Goal: Entertainment & Leisure: Browse casually

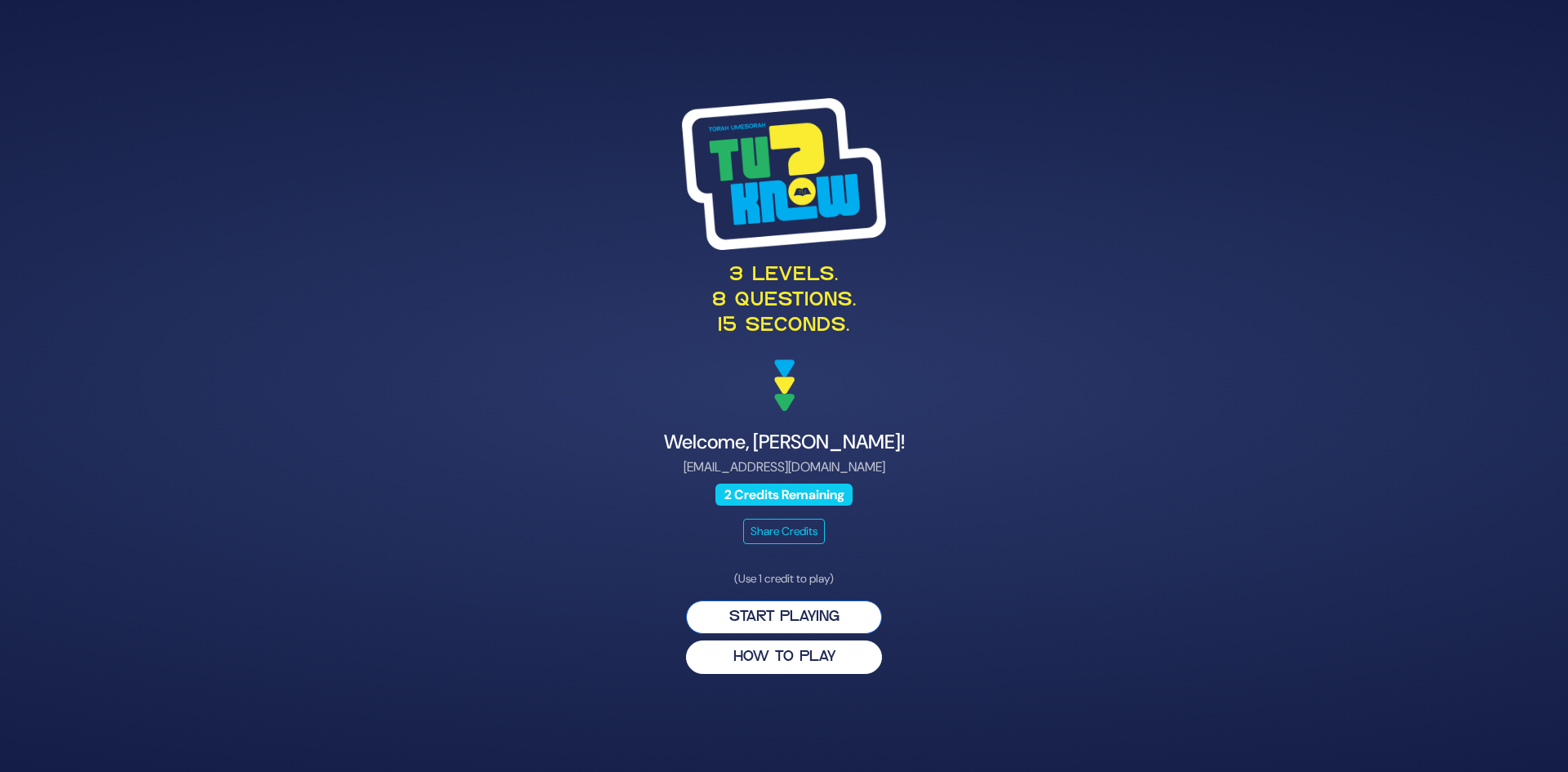
click at [790, 619] on button "Start Playing" at bounding box center [784, 617] width 196 height 34
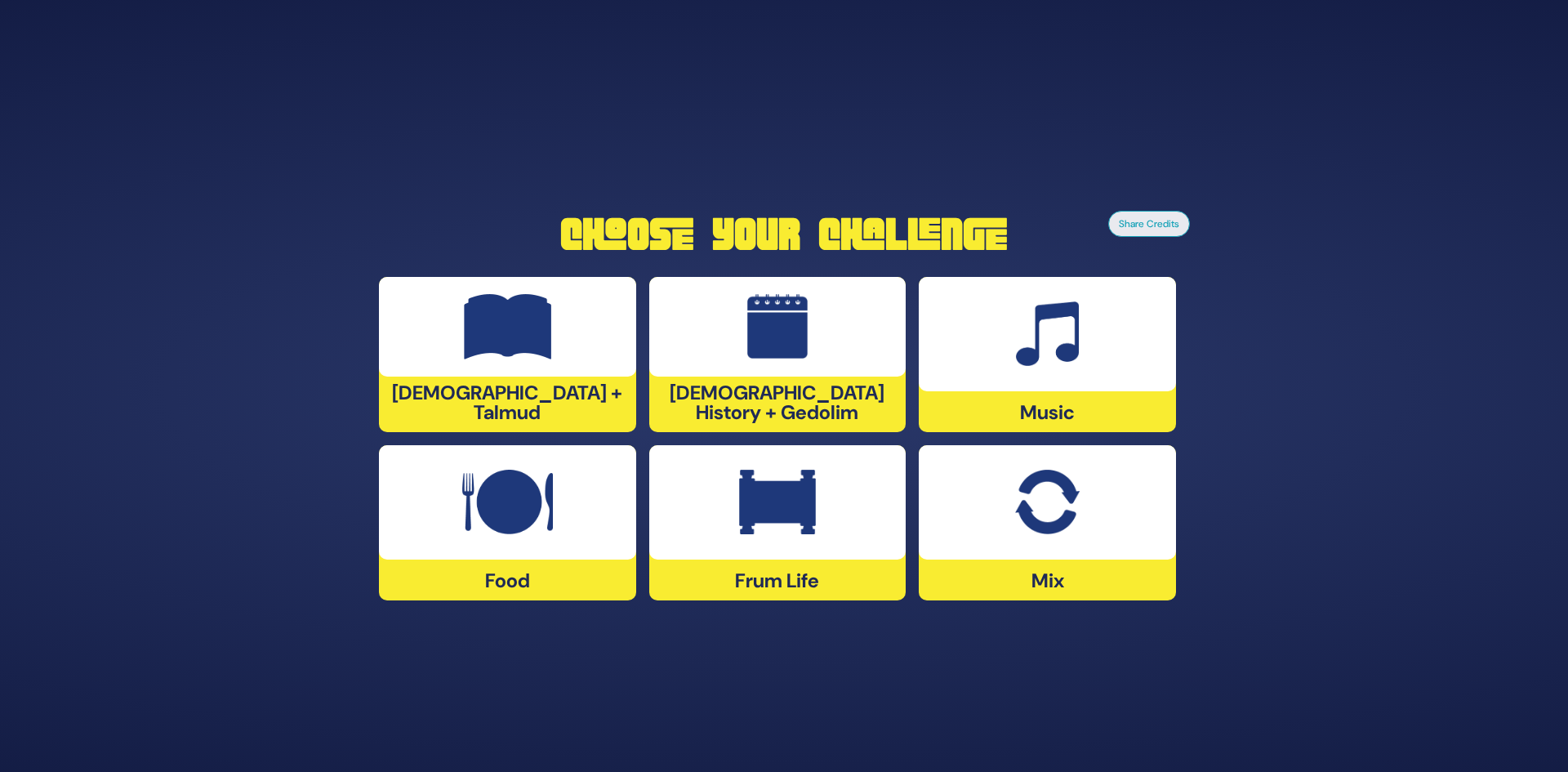
click at [498, 376] on div at bounding box center [508, 326] width 258 height 100
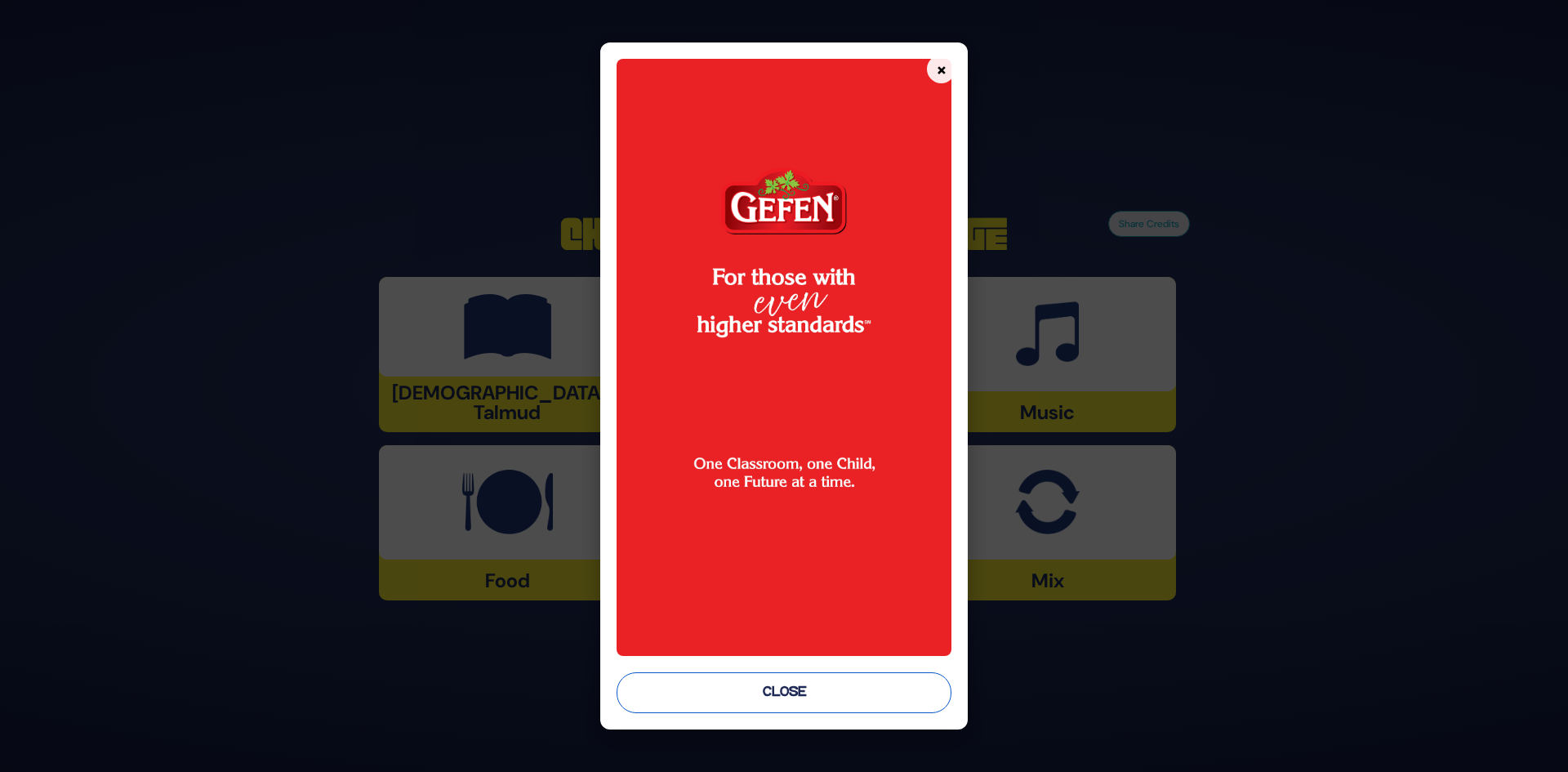
click at [788, 699] on button "Close" at bounding box center [784, 693] width 336 height 41
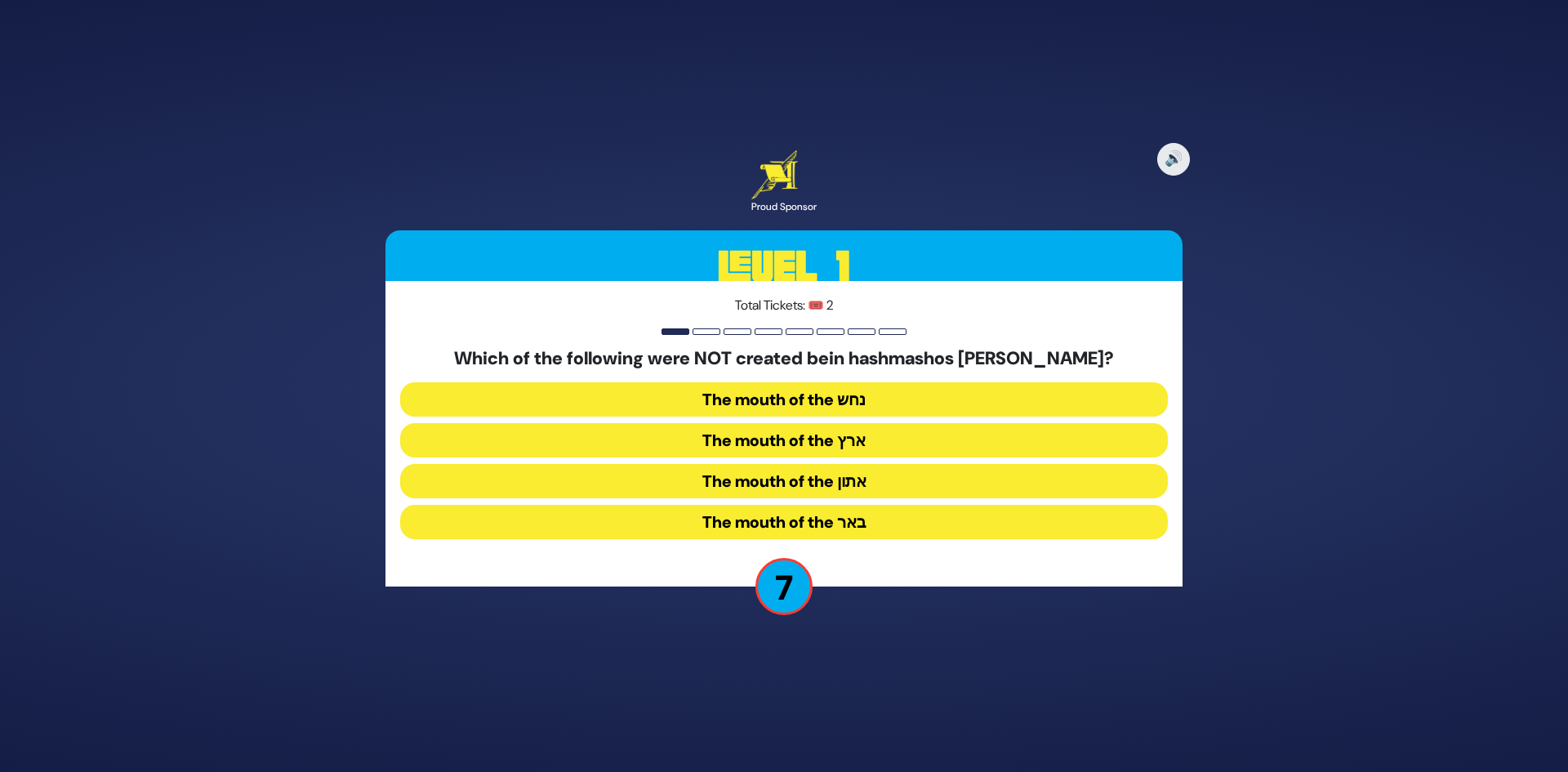
click at [784, 517] on button "The mouth of the באר" at bounding box center [784, 523] width 768 height 35
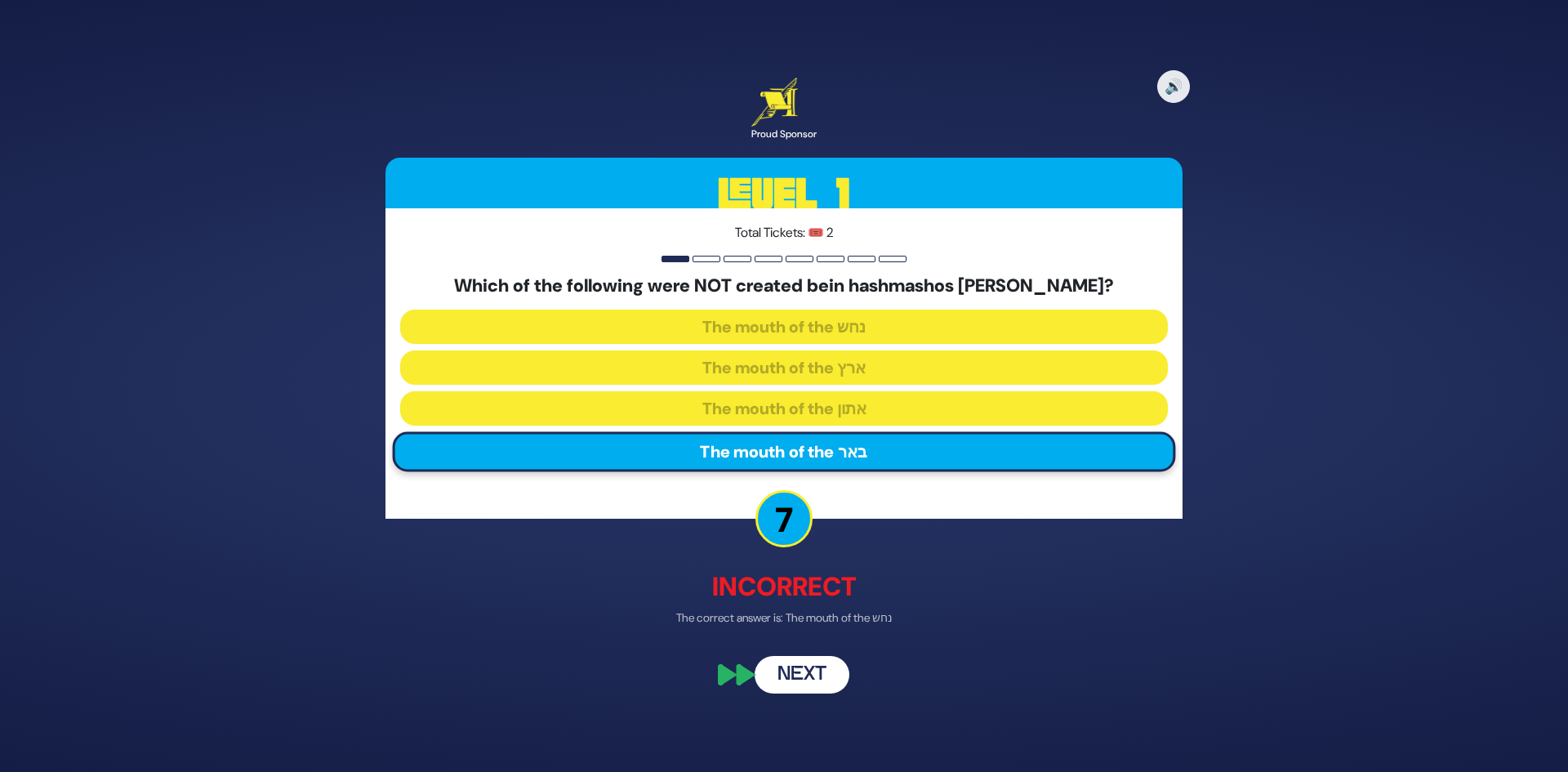
click at [793, 676] on button "Next" at bounding box center [802, 675] width 95 height 37
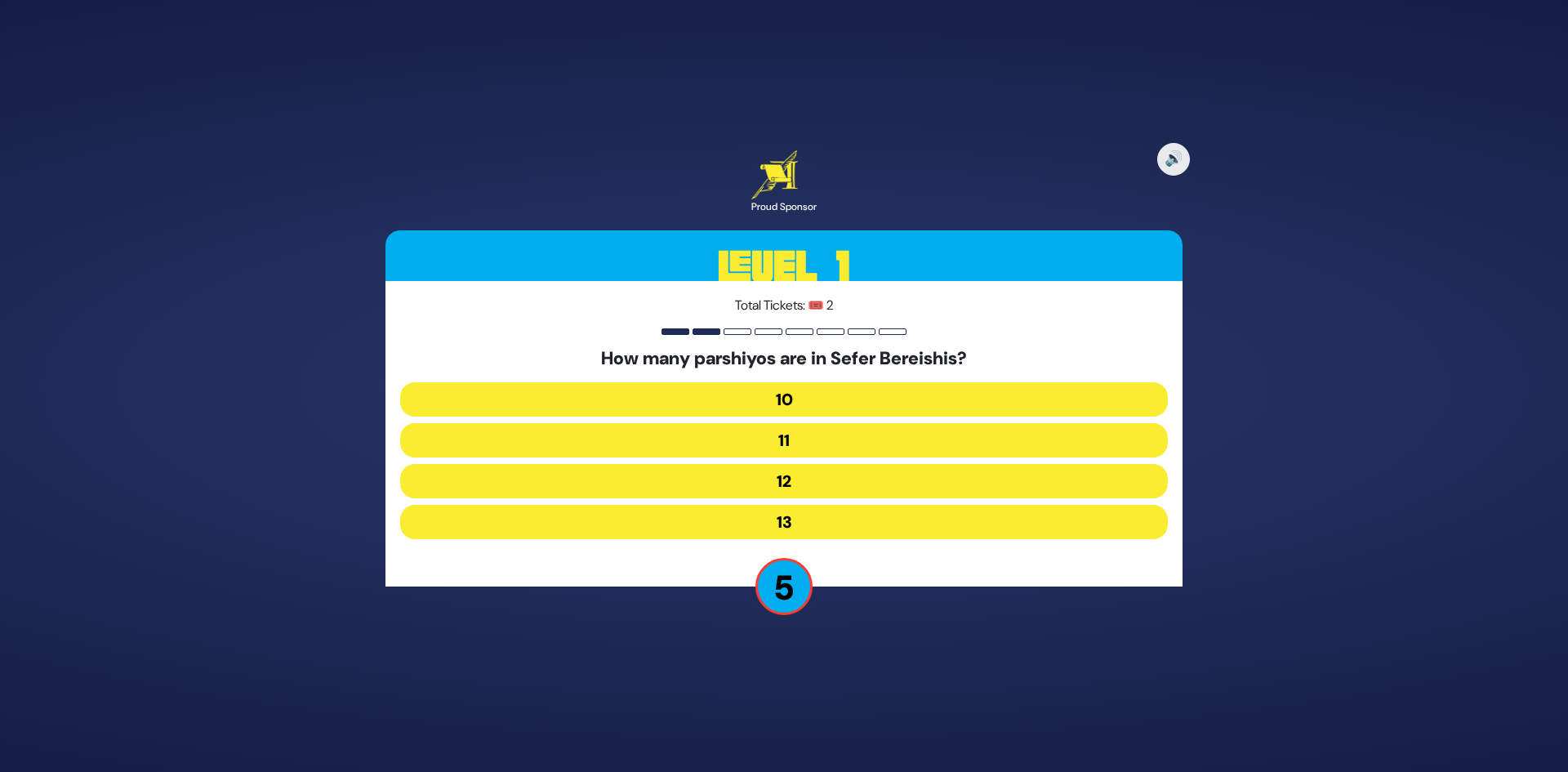
click at [790, 486] on button "12" at bounding box center [784, 481] width 768 height 35
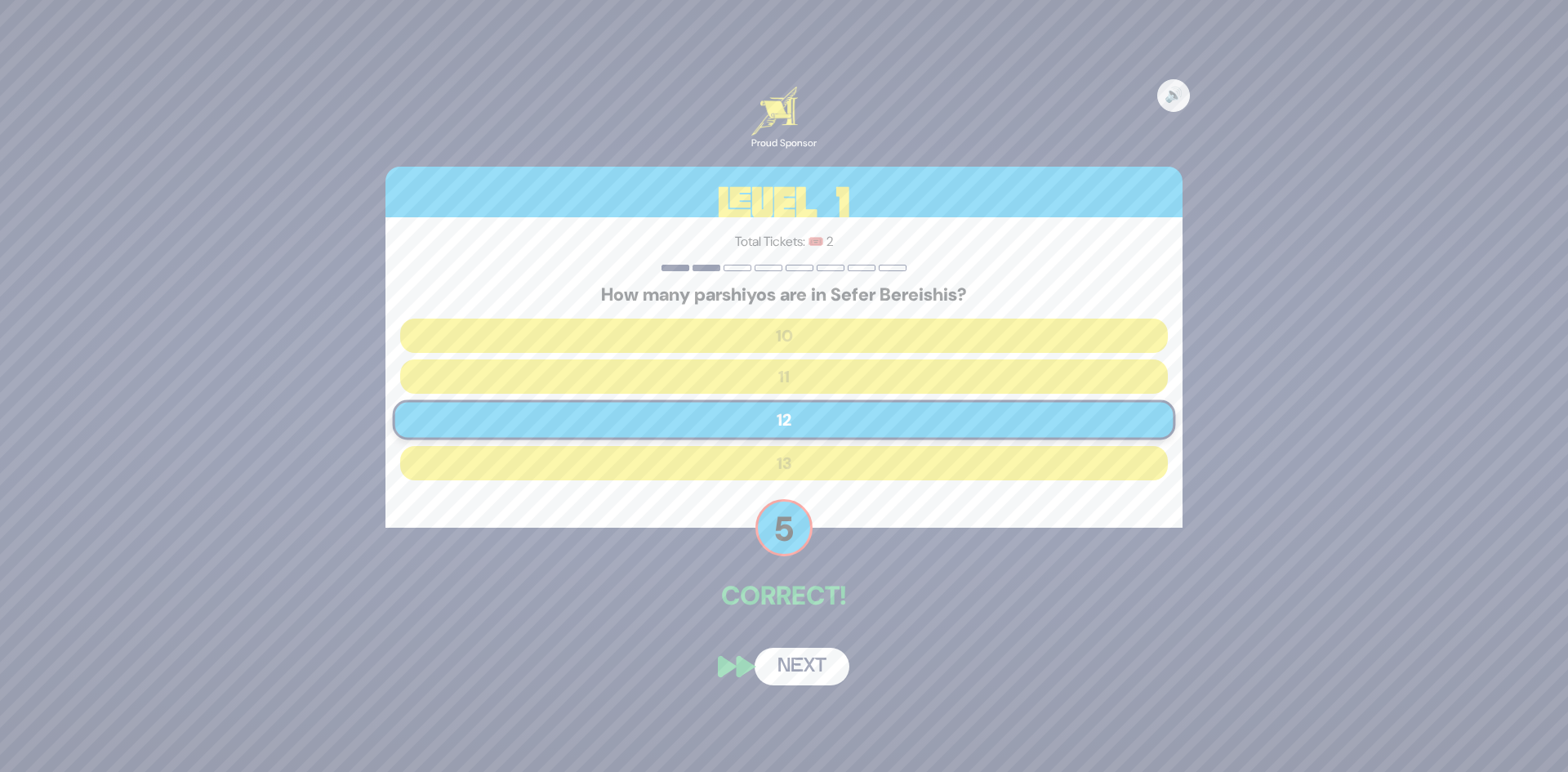
click at [806, 668] on button "Next" at bounding box center [802, 666] width 95 height 37
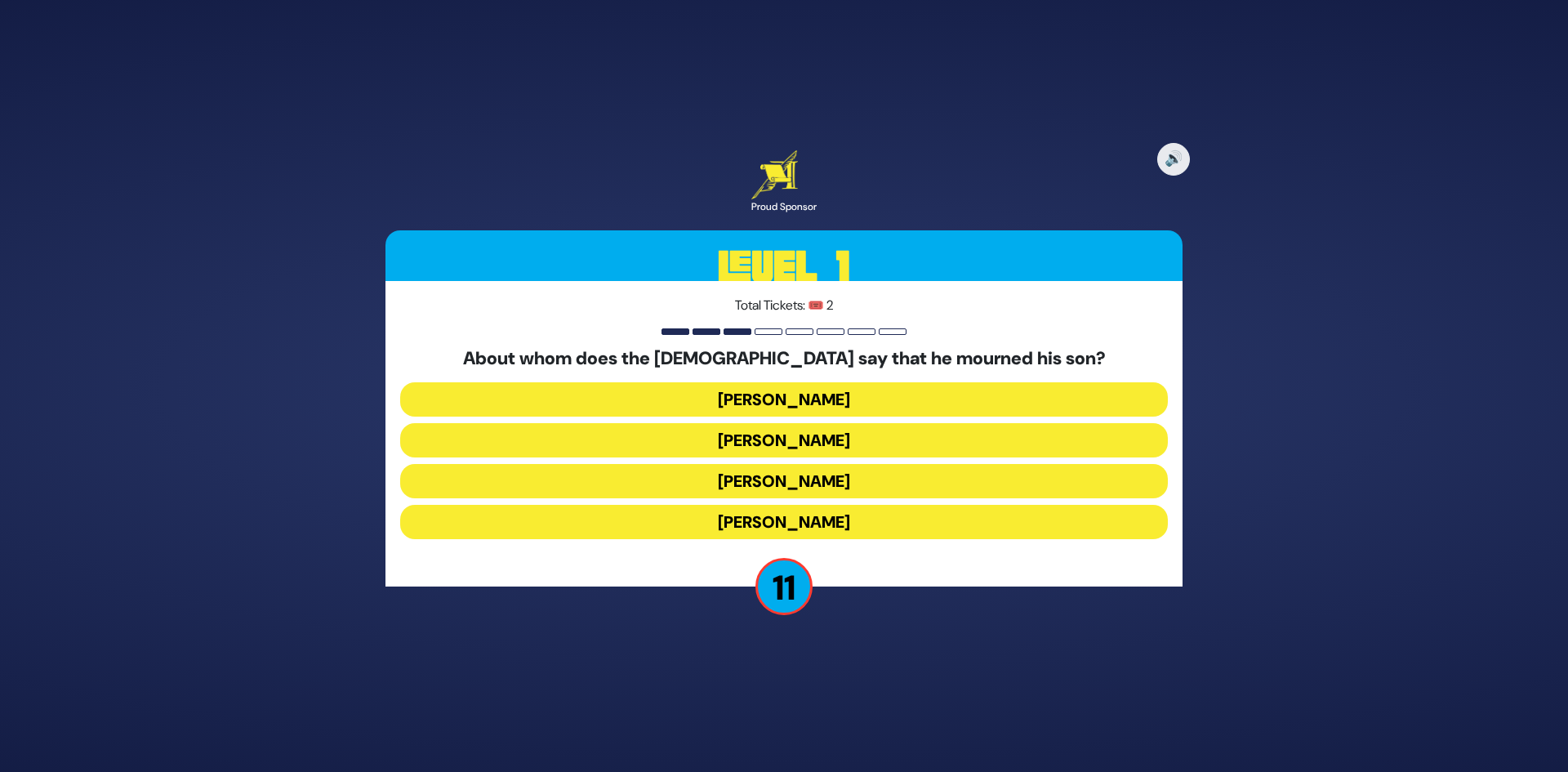
click at [735, 447] on button "[PERSON_NAME]" at bounding box center [784, 440] width 768 height 35
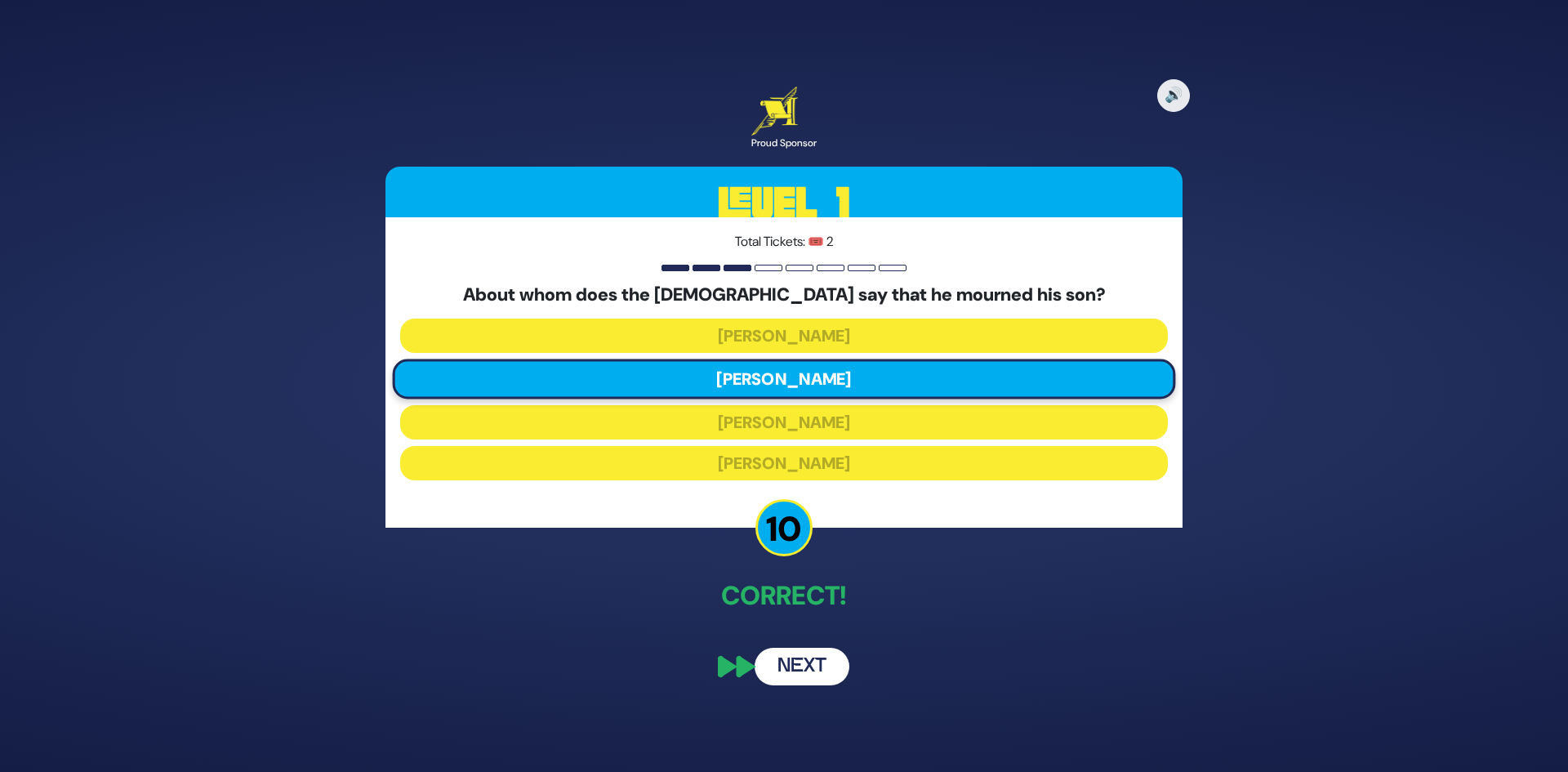
click at [777, 675] on button "Next" at bounding box center [802, 666] width 95 height 37
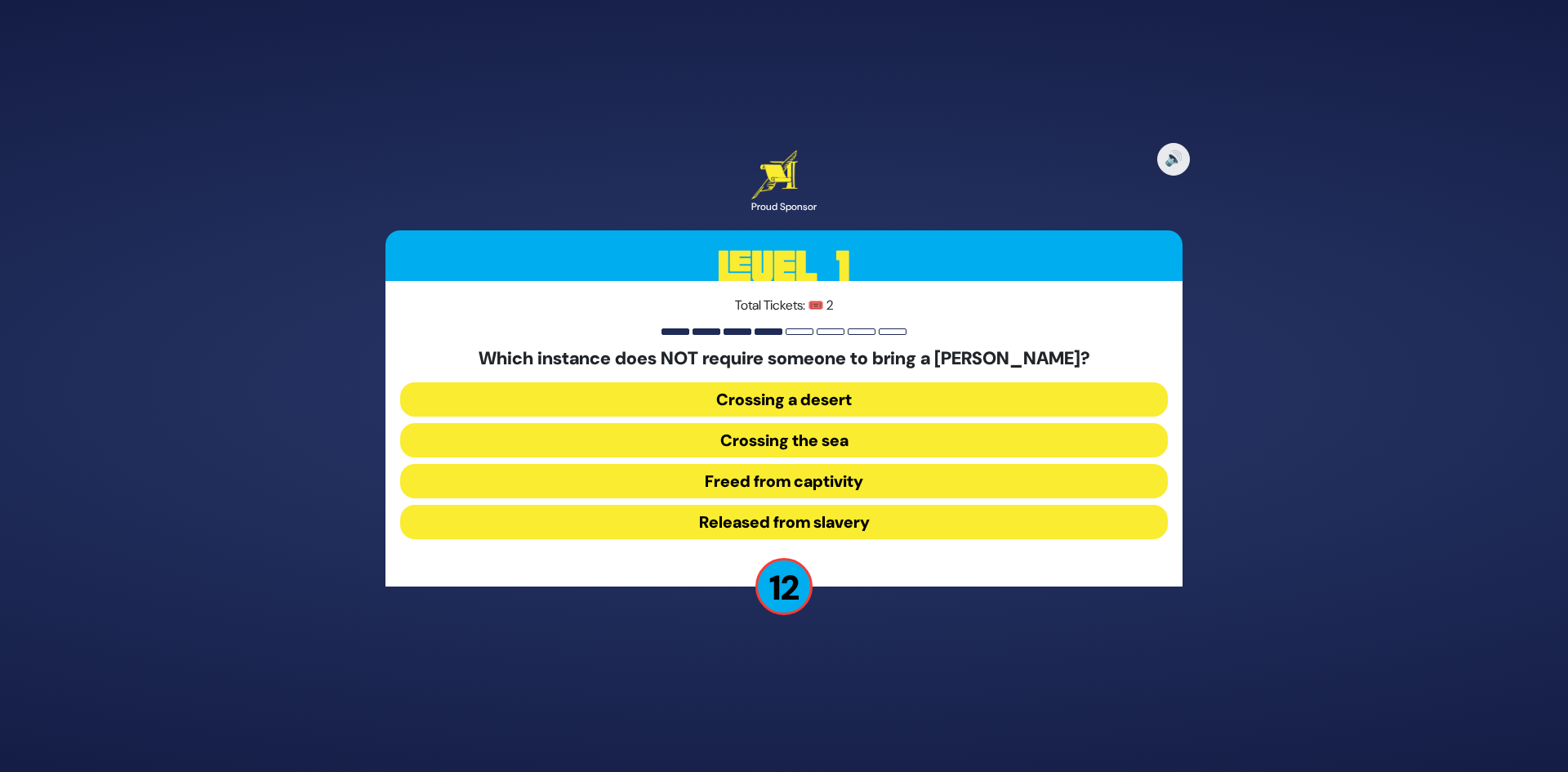
click at [752, 526] on button "Released from slavery" at bounding box center [784, 523] width 768 height 35
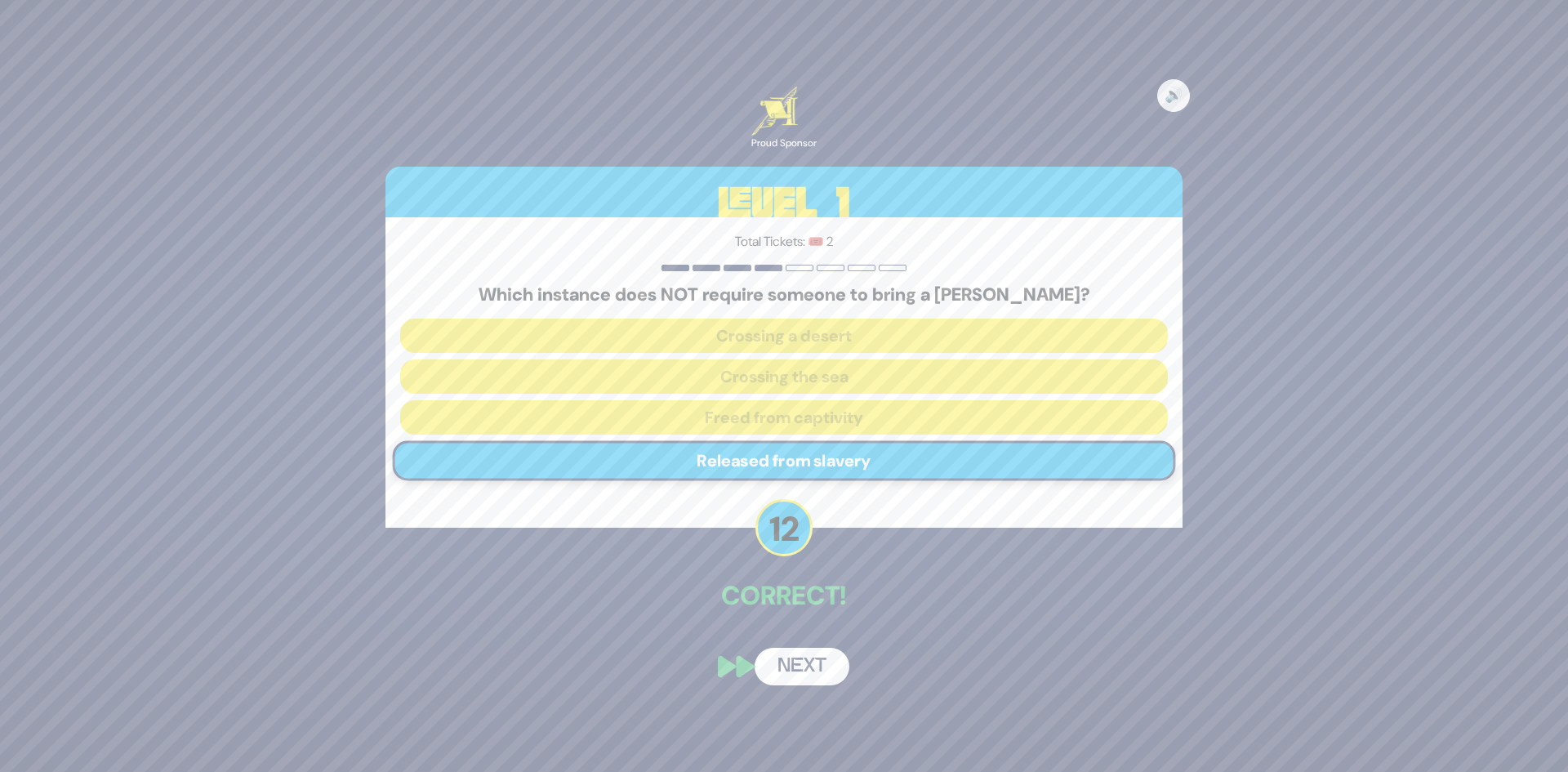
click at [787, 665] on button "Next" at bounding box center [802, 666] width 95 height 37
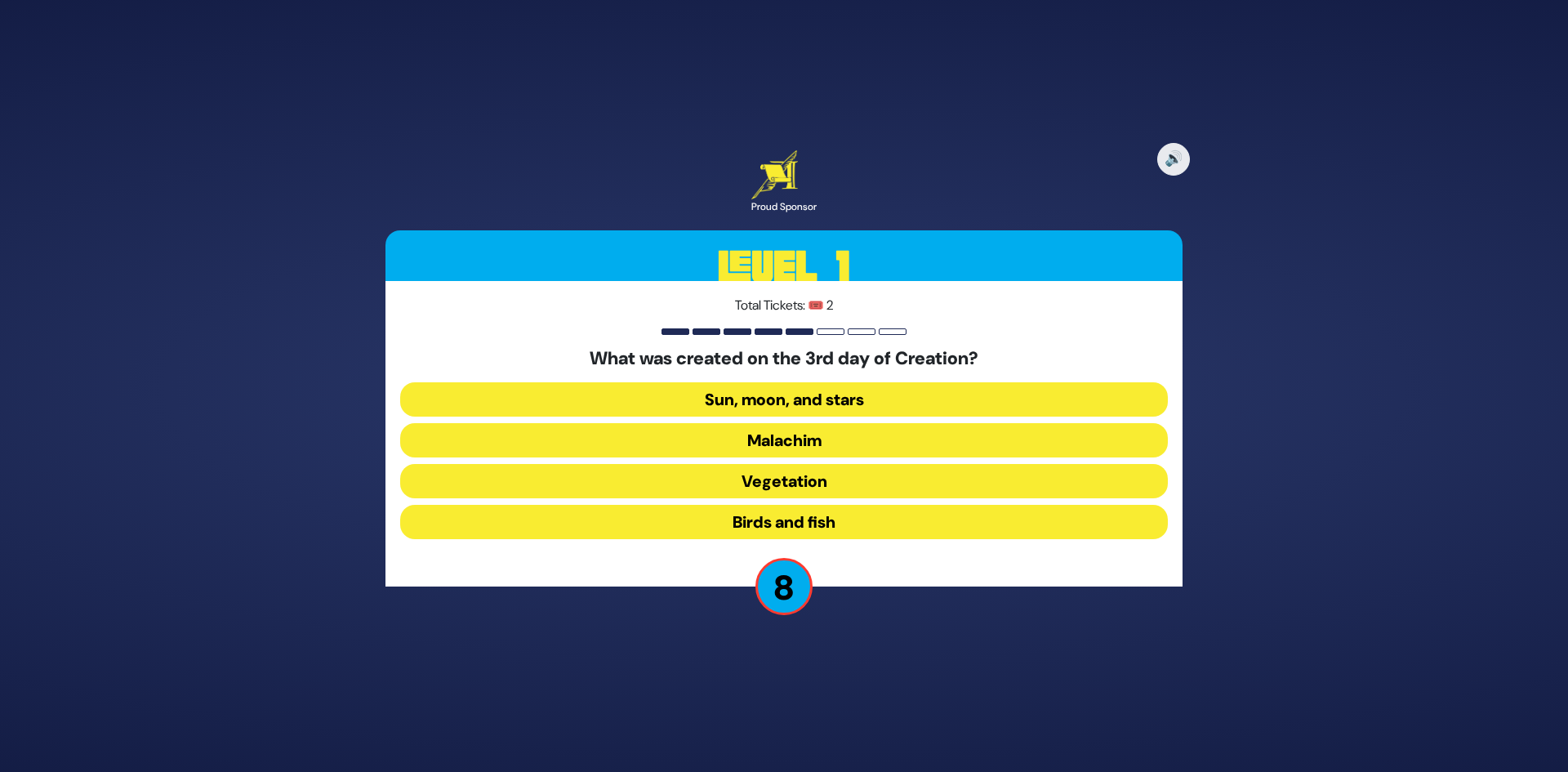
click at [815, 487] on button "Vegetation" at bounding box center [784, 481] width 768 height 35
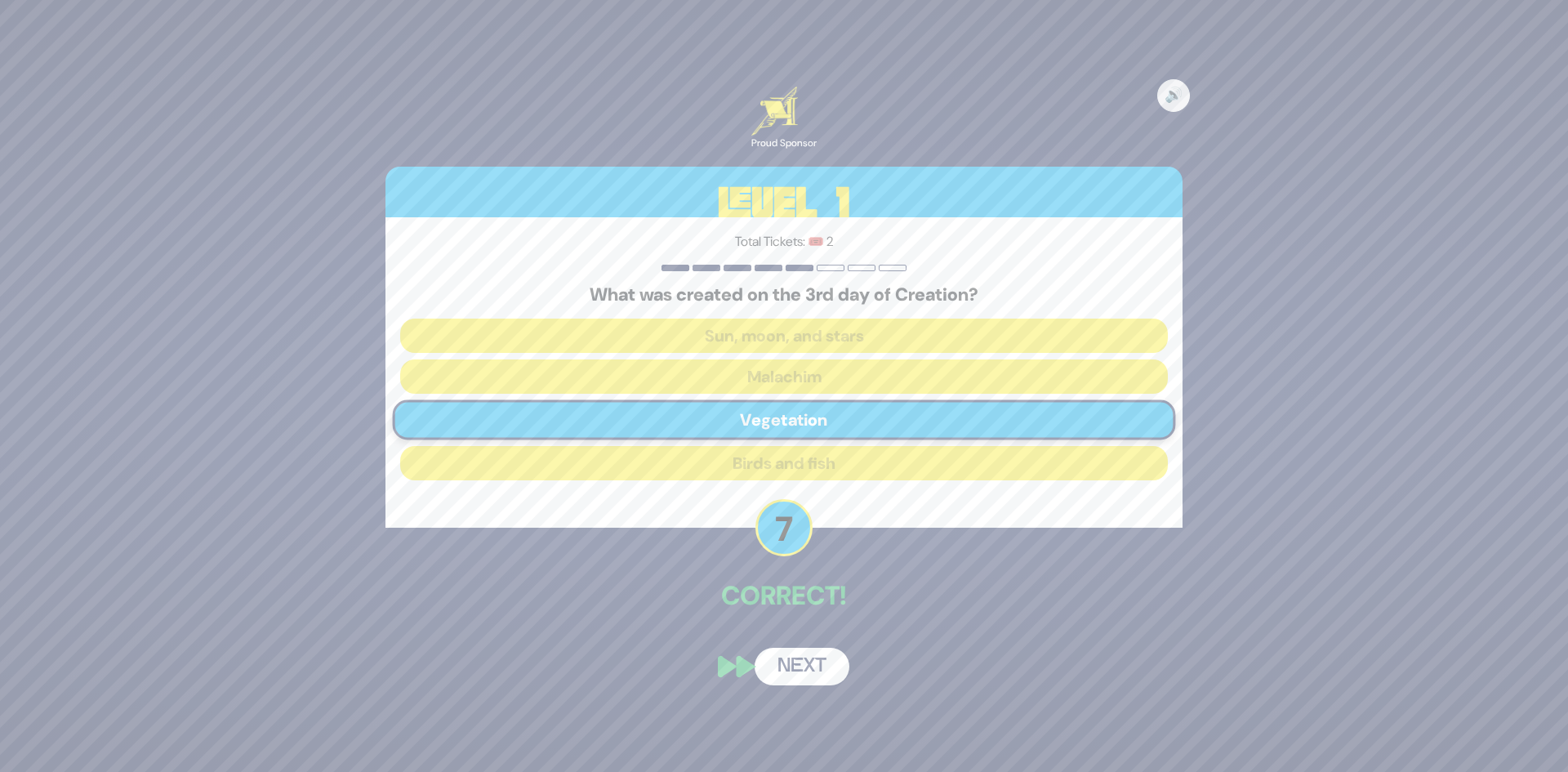
click at [787, 662] on button "Next" at bounding box center [802, 666] width 95 height 37
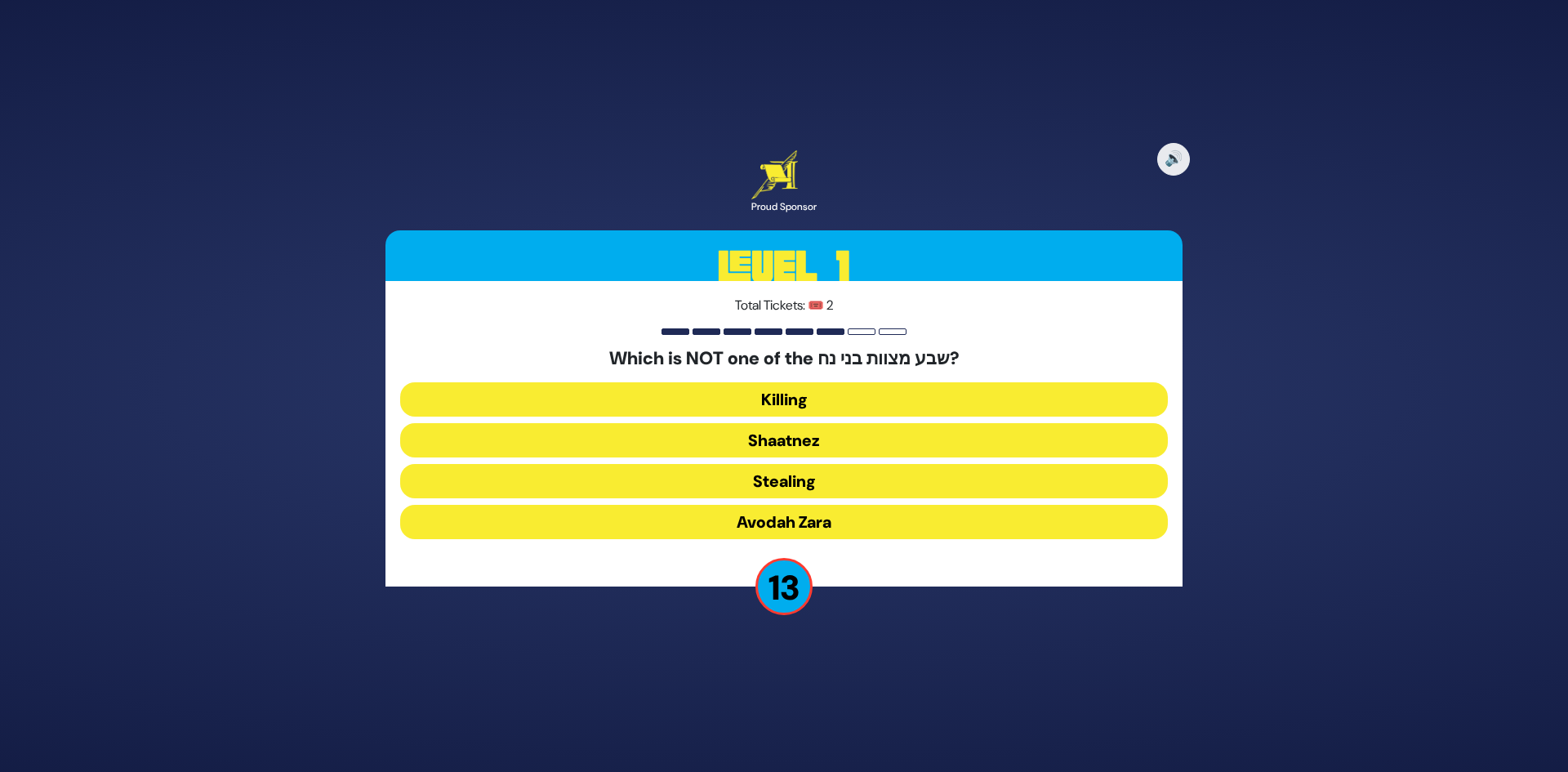
click at [795, 437] on button "Shaatnez" at bounding box center [784, 440] width 768 height 35
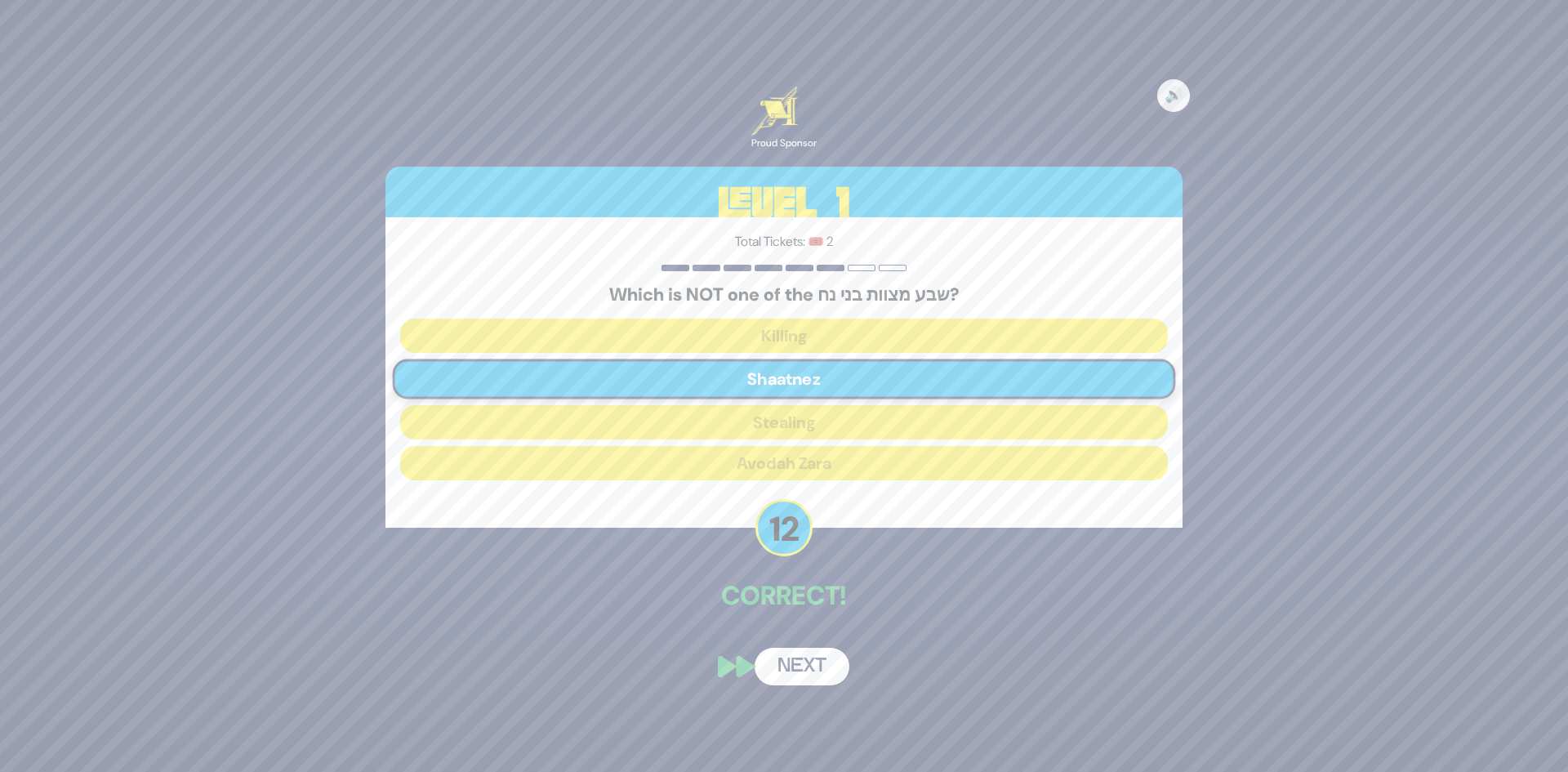
click at [788, 655] on button "Next" at bounding box center [802, 666] width 95 height 37
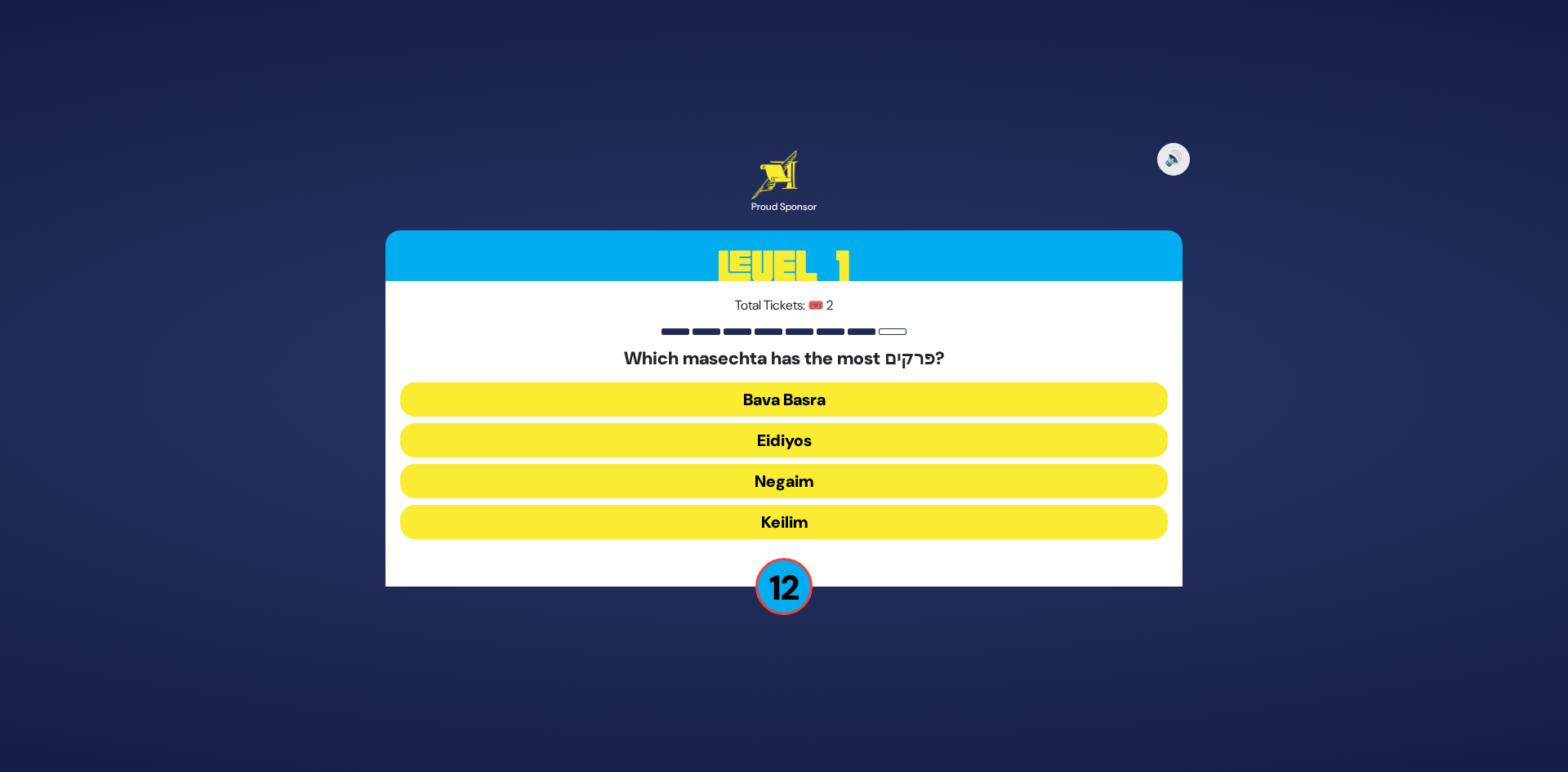
click at [784, 517] on button "Keilim" at bounding box center [784, 523] width 768 height 35
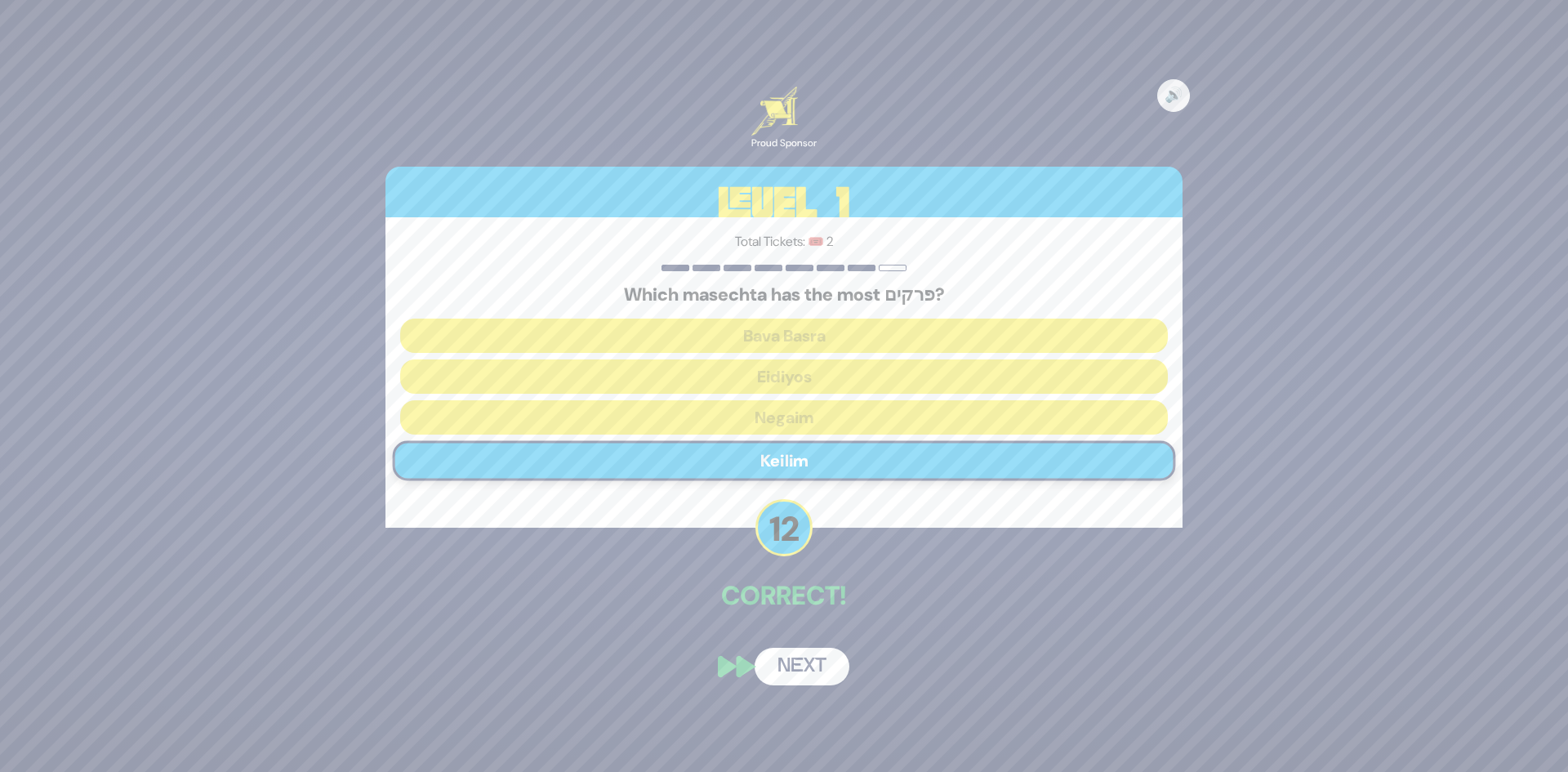
click at [795, 668] on button "Next" at bounding box center [802, 666] width 95 height 37
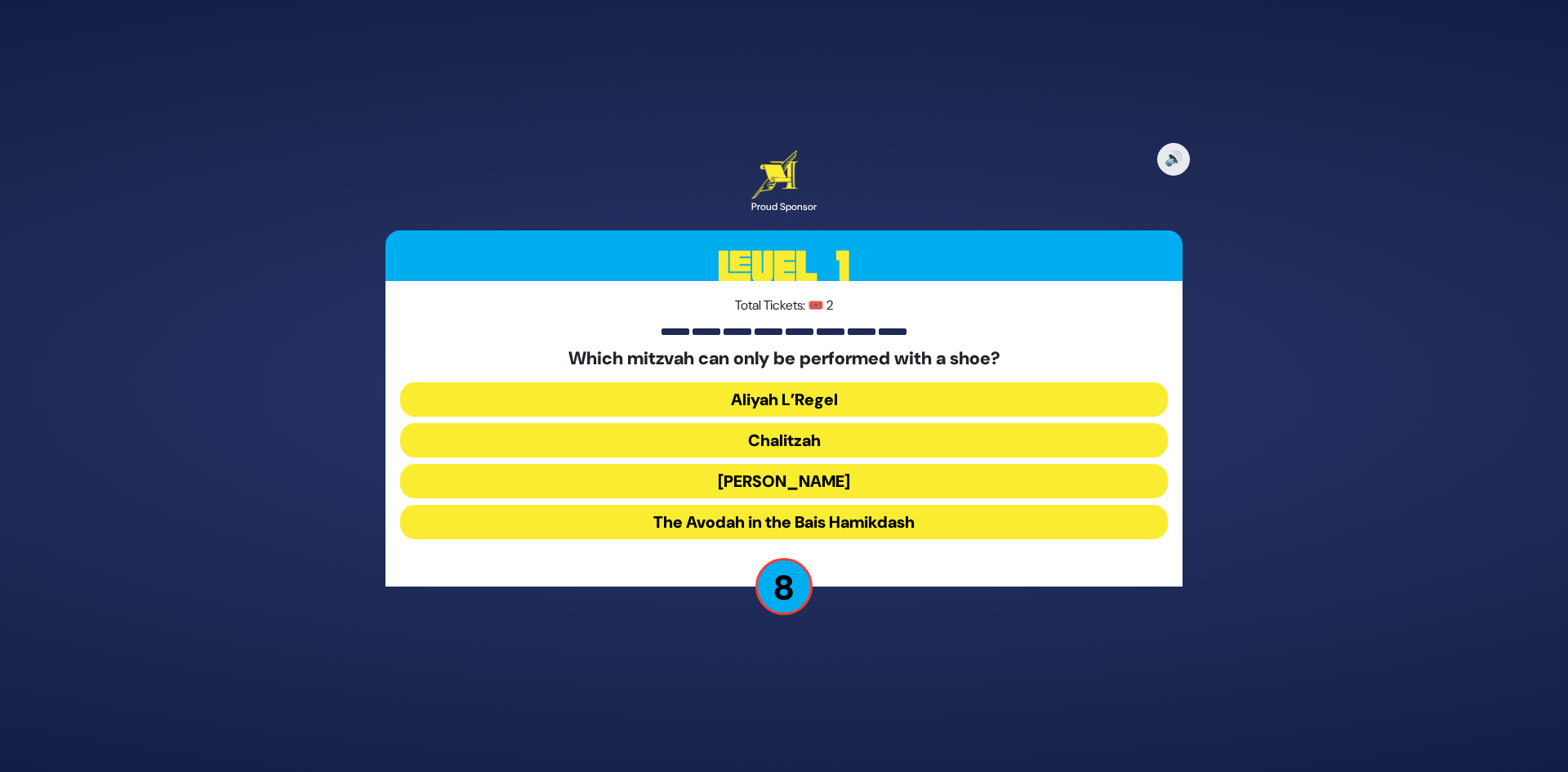
click at [793, 438] on button "Chalitzah" at bounding box center [784, 440] width 768 height 35
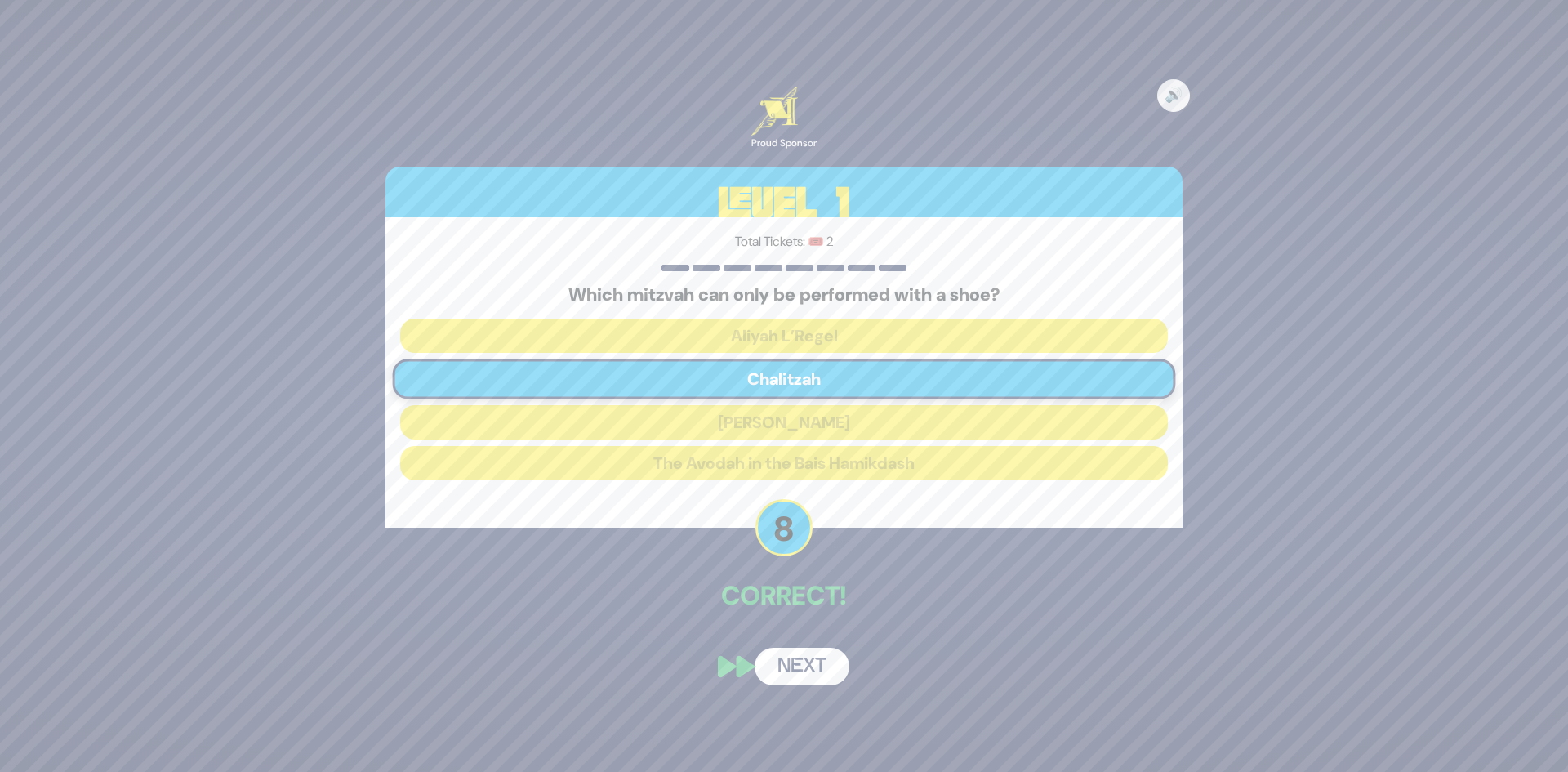
click at [795, 659] on button "Next" at bounding box center [802, 666] width 95 height 37
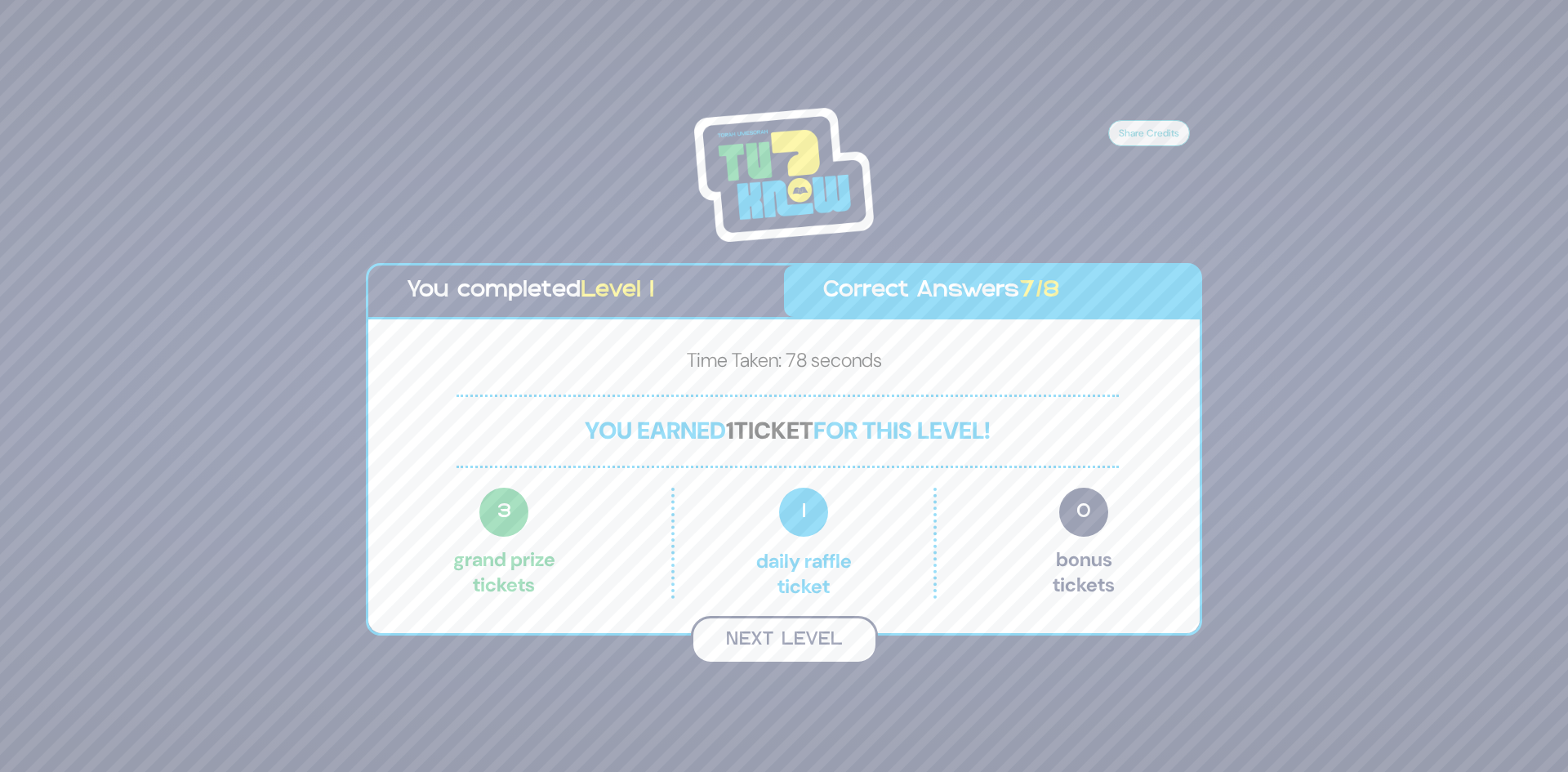
click at [785, 638] on button "Next Level" at bounding box center [784, 640] width 187 height 48
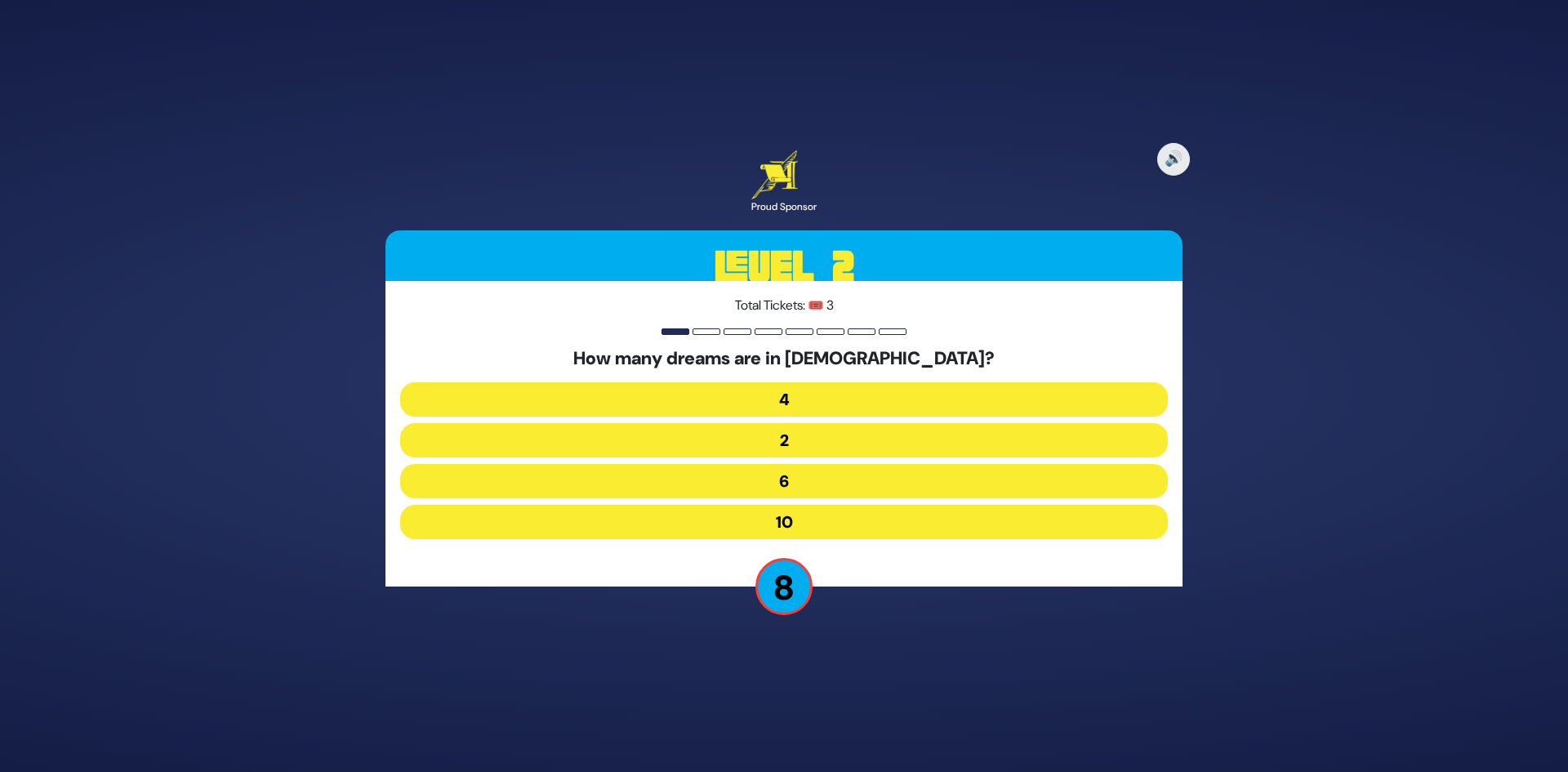
click at [776, 521] on button "10" at bounding box center [784, 523] width 768 height 35
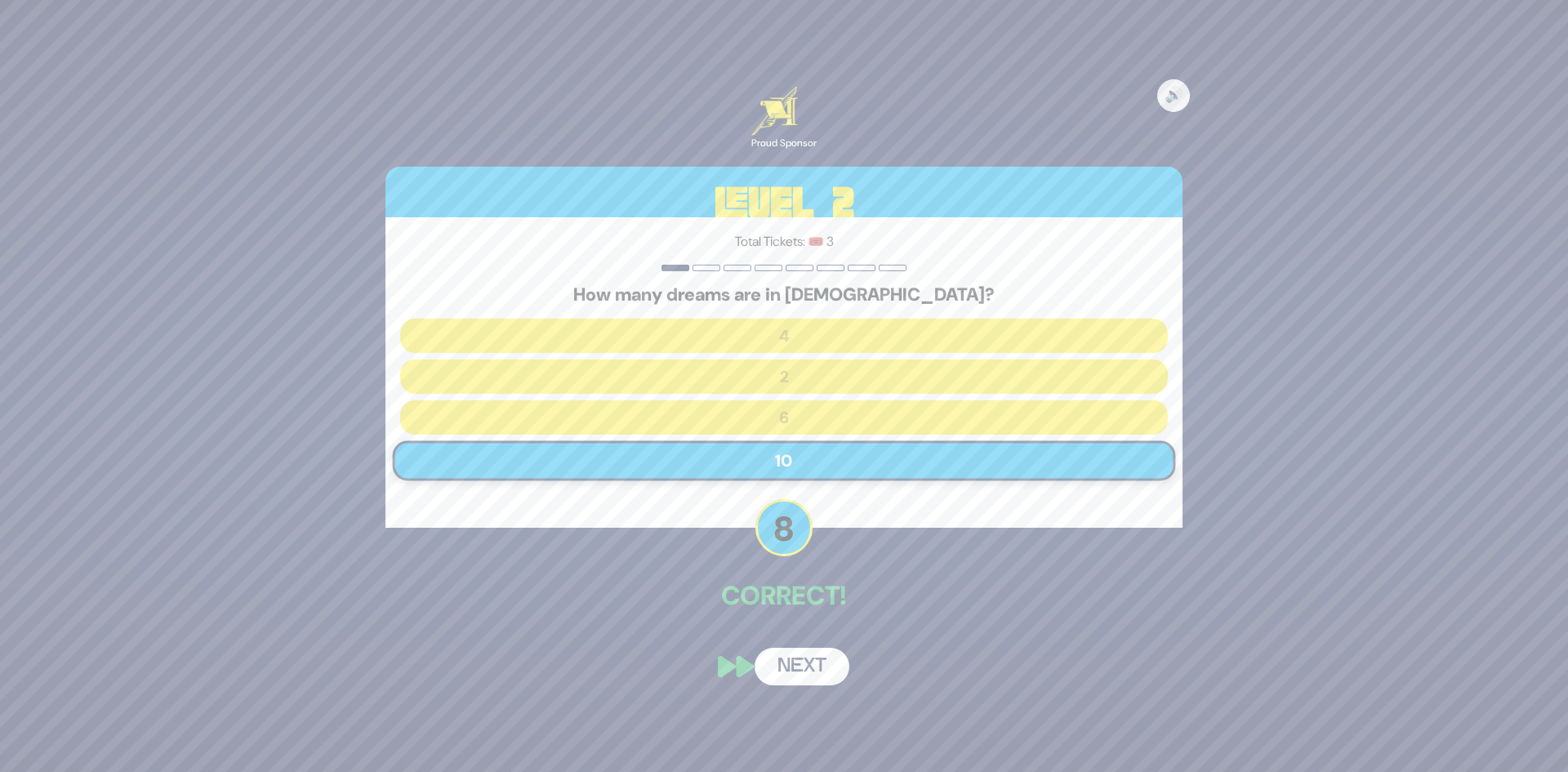
click at [802, 667] on button "Next" at bounding box center [802, 666] width 95 height 37
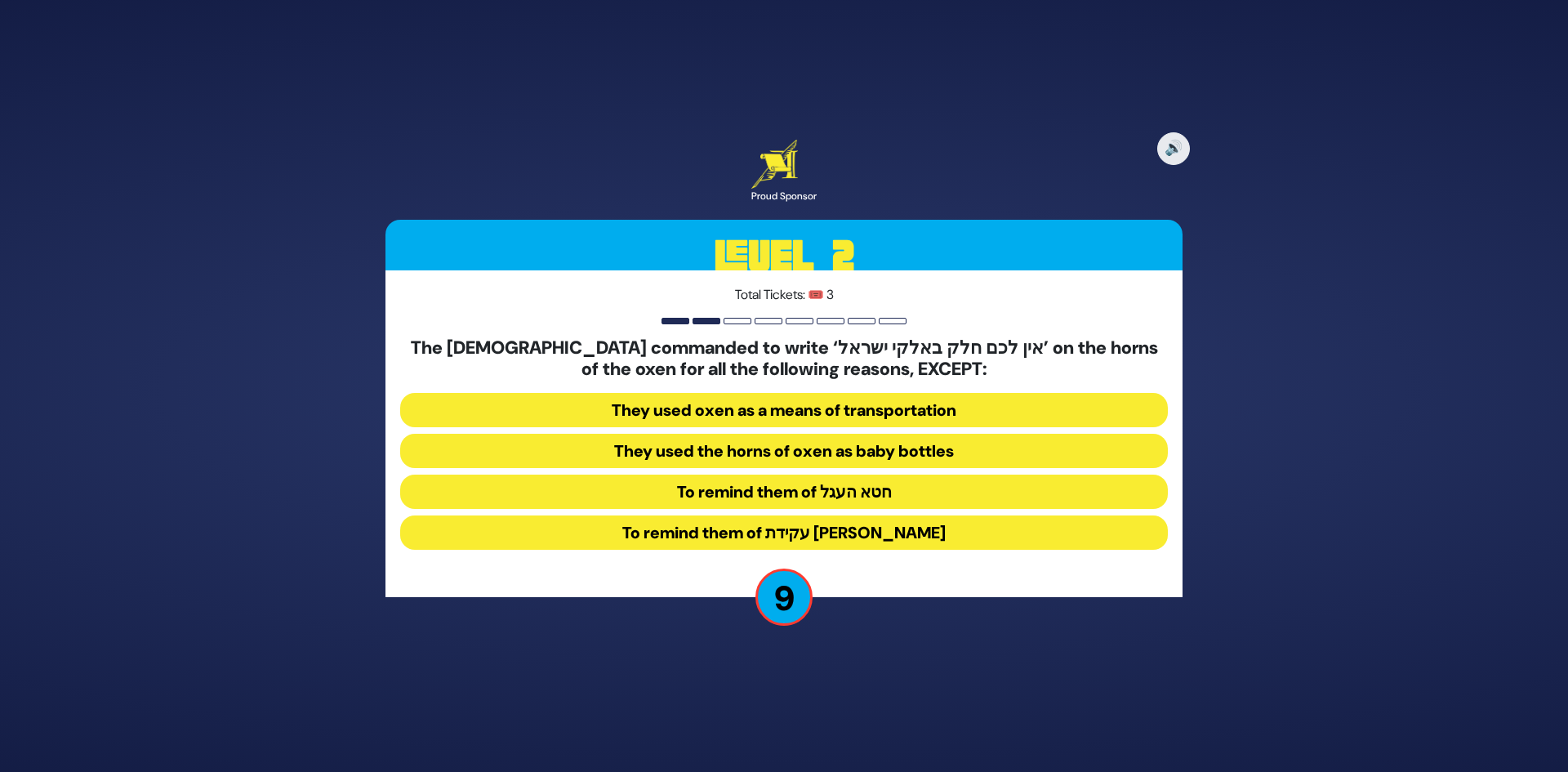
click at [768, 540] on button "To remind them of עקידת [PERSON_NAME]" at bounding box center [784, 533] width 768 height 35
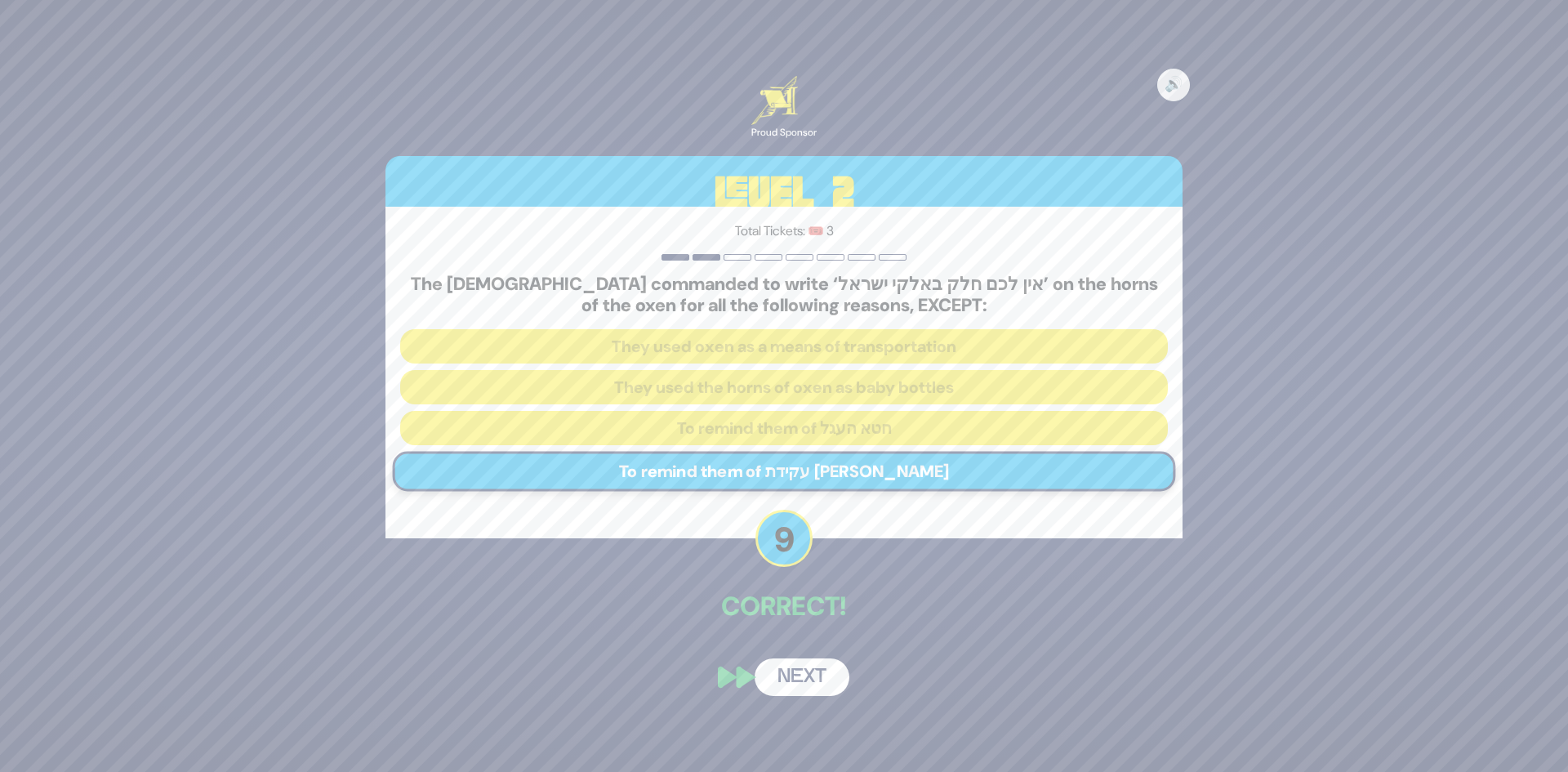
click at [782, 676] on button "Next" at bounding box center [802, 677] width 95 height 37
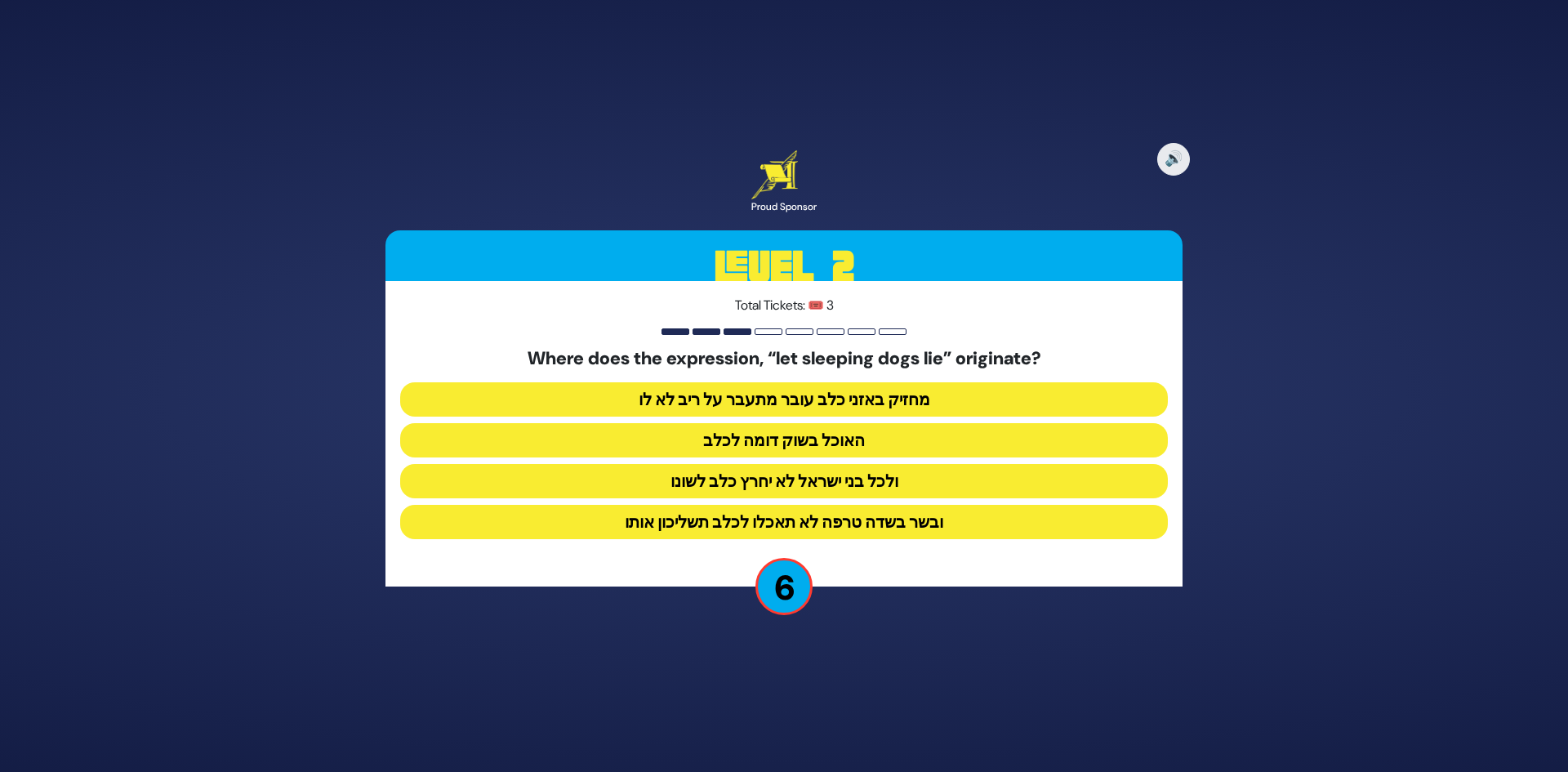
click at [798, 476] on button "ולכל בני ישראל לא יחרץ כלב לשונו" at bounding box center [784, 481] width 768 height 35
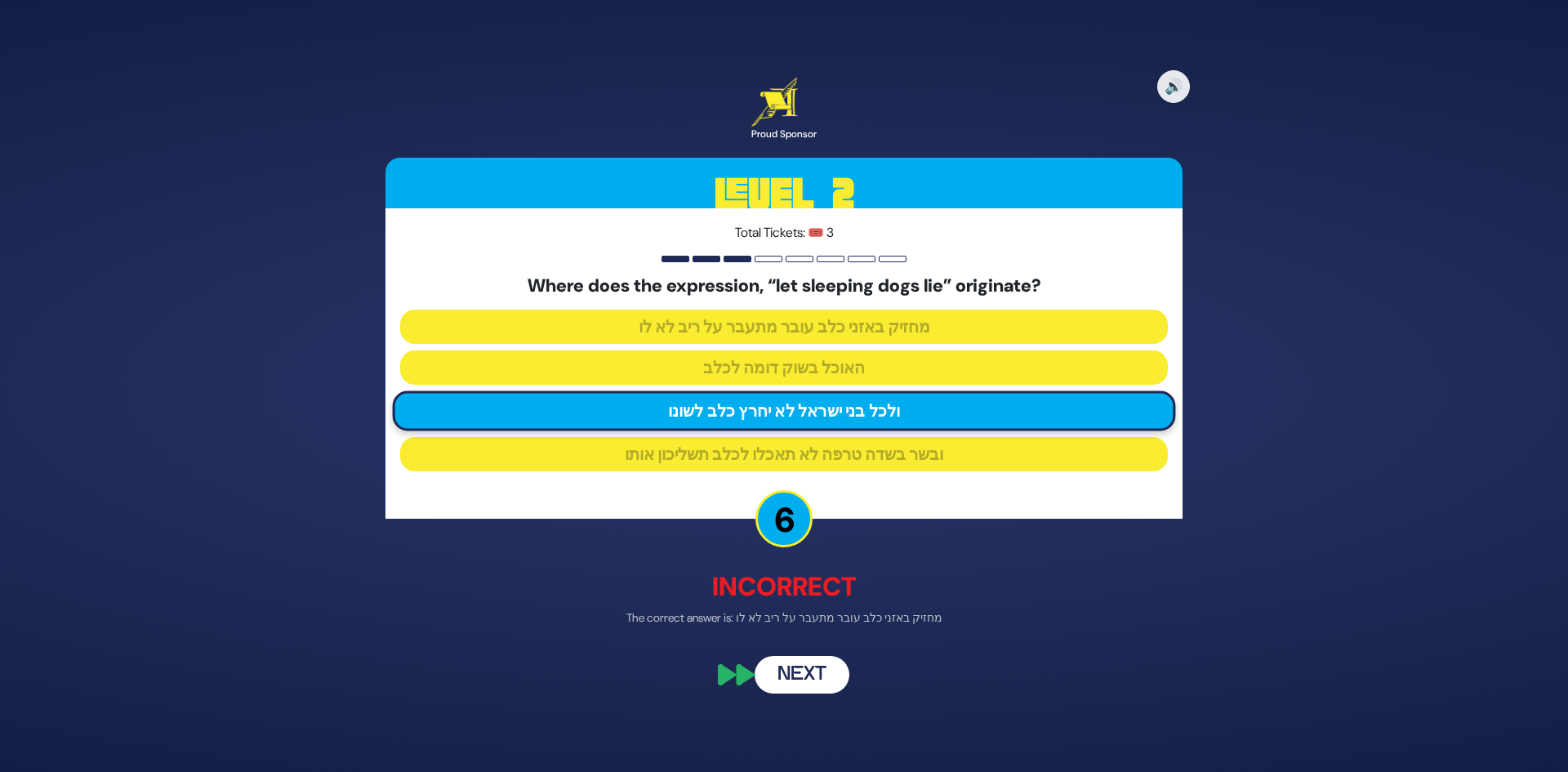
click at [800, 681] on button "Next" at bounding box center [802, 675] width 95 height 37
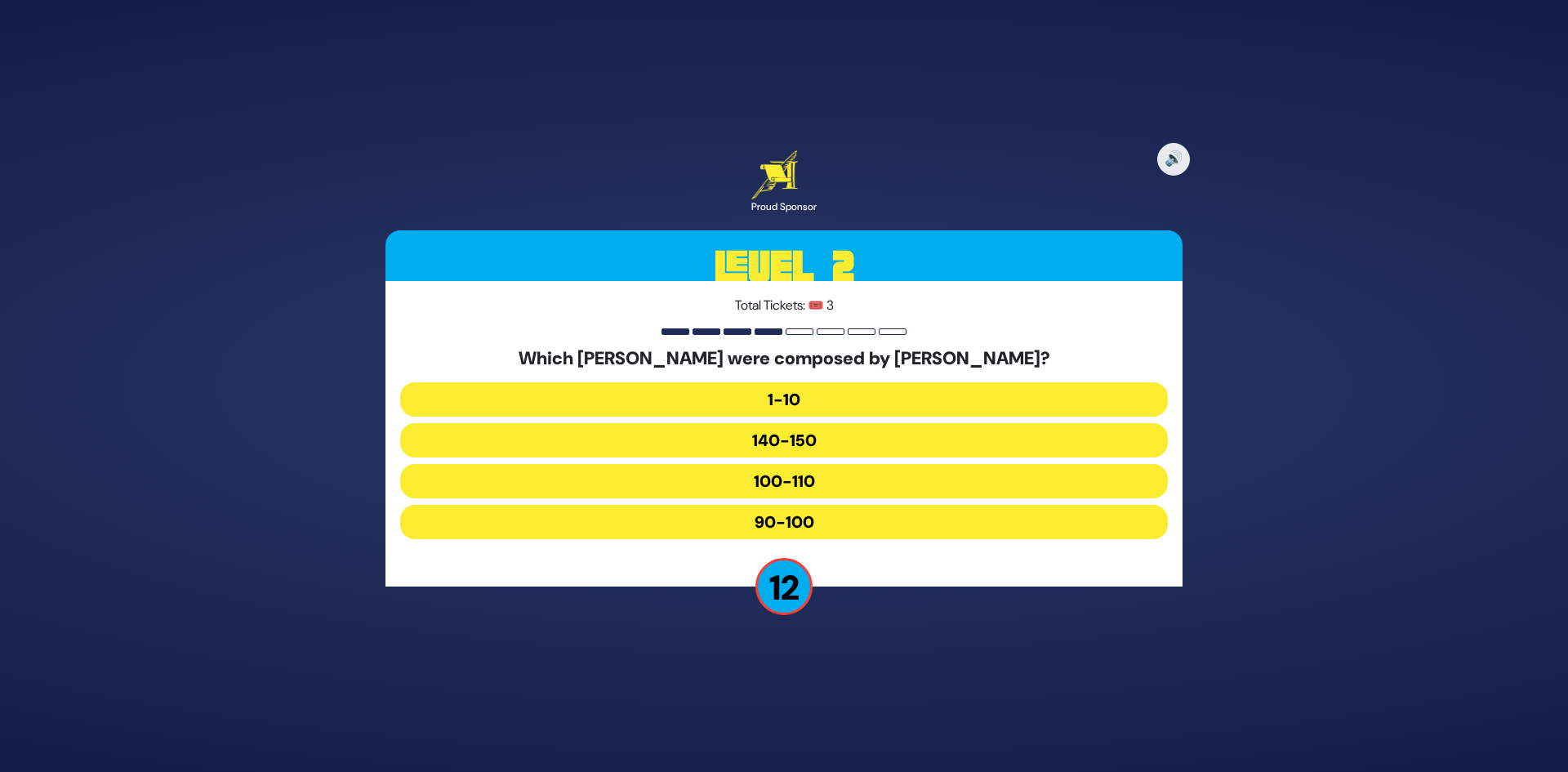
click at [768, 519] on button "90-100" at bounding box center [784, 523] width 768 height 35
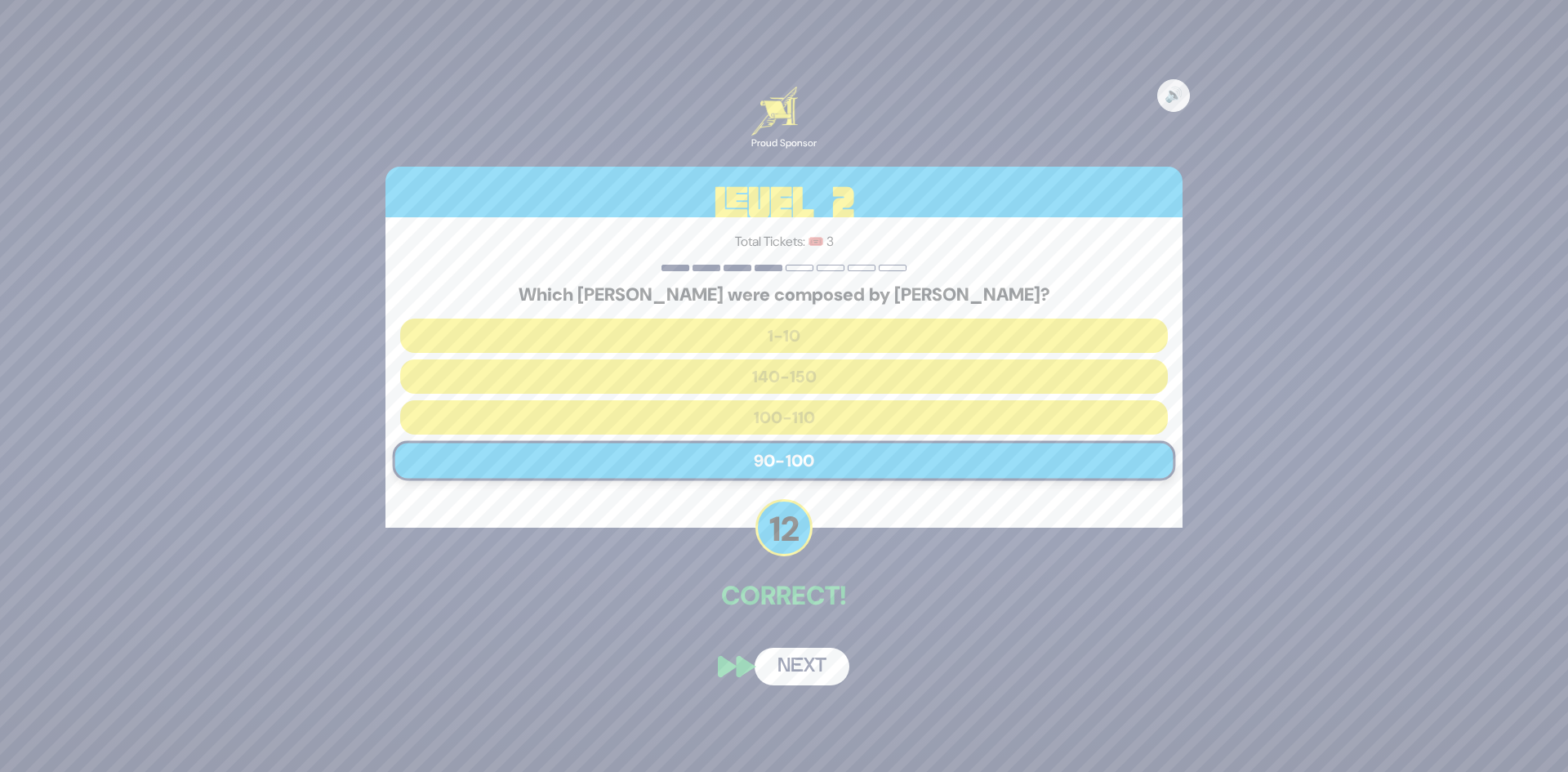
click at [794, 668] on button "Next" at bounding box center [802, 666] width 95 height 37
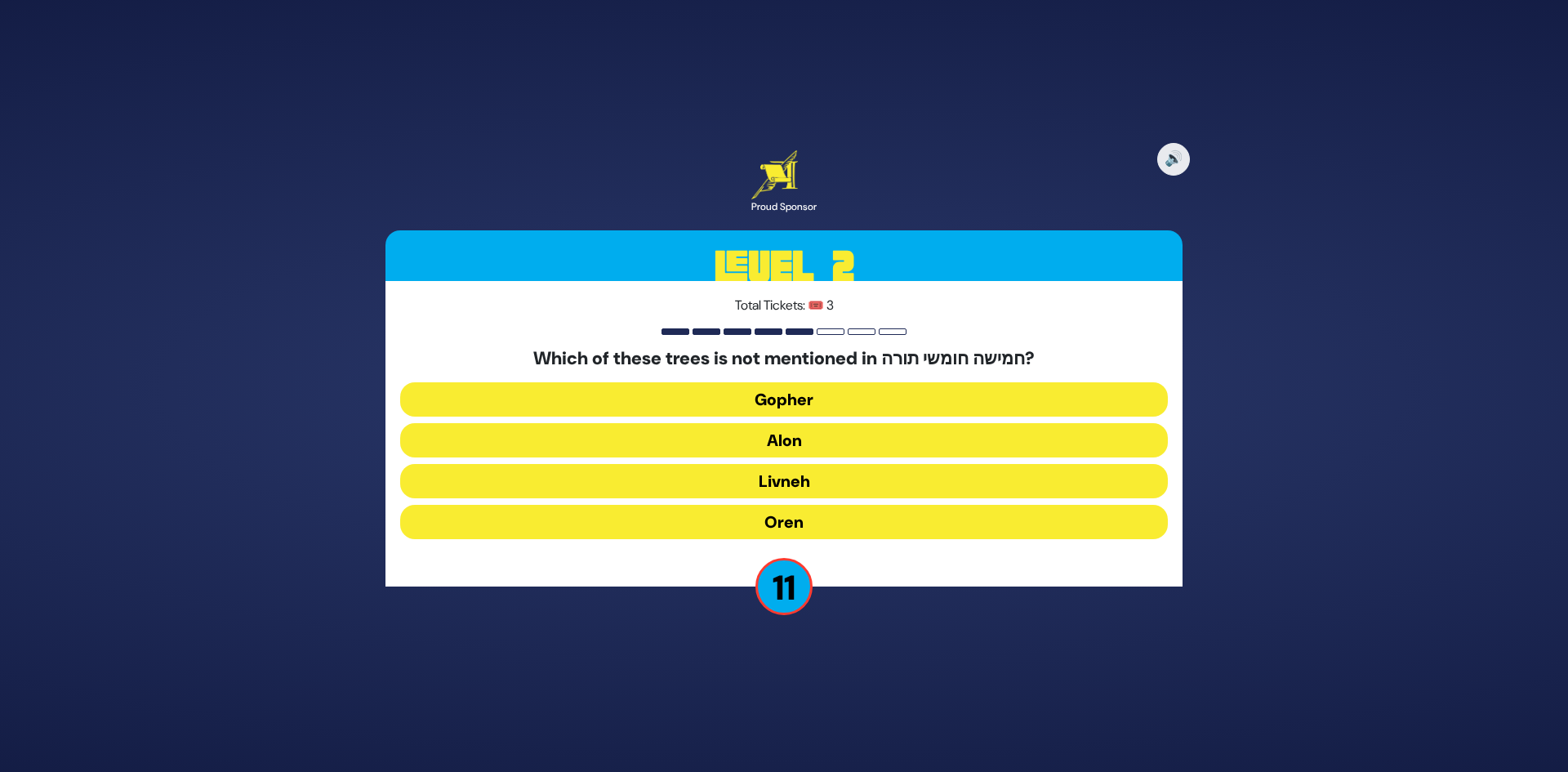
click at [778, 513] on button "Oren" at bounding box center [784, 523] width 768 height 35
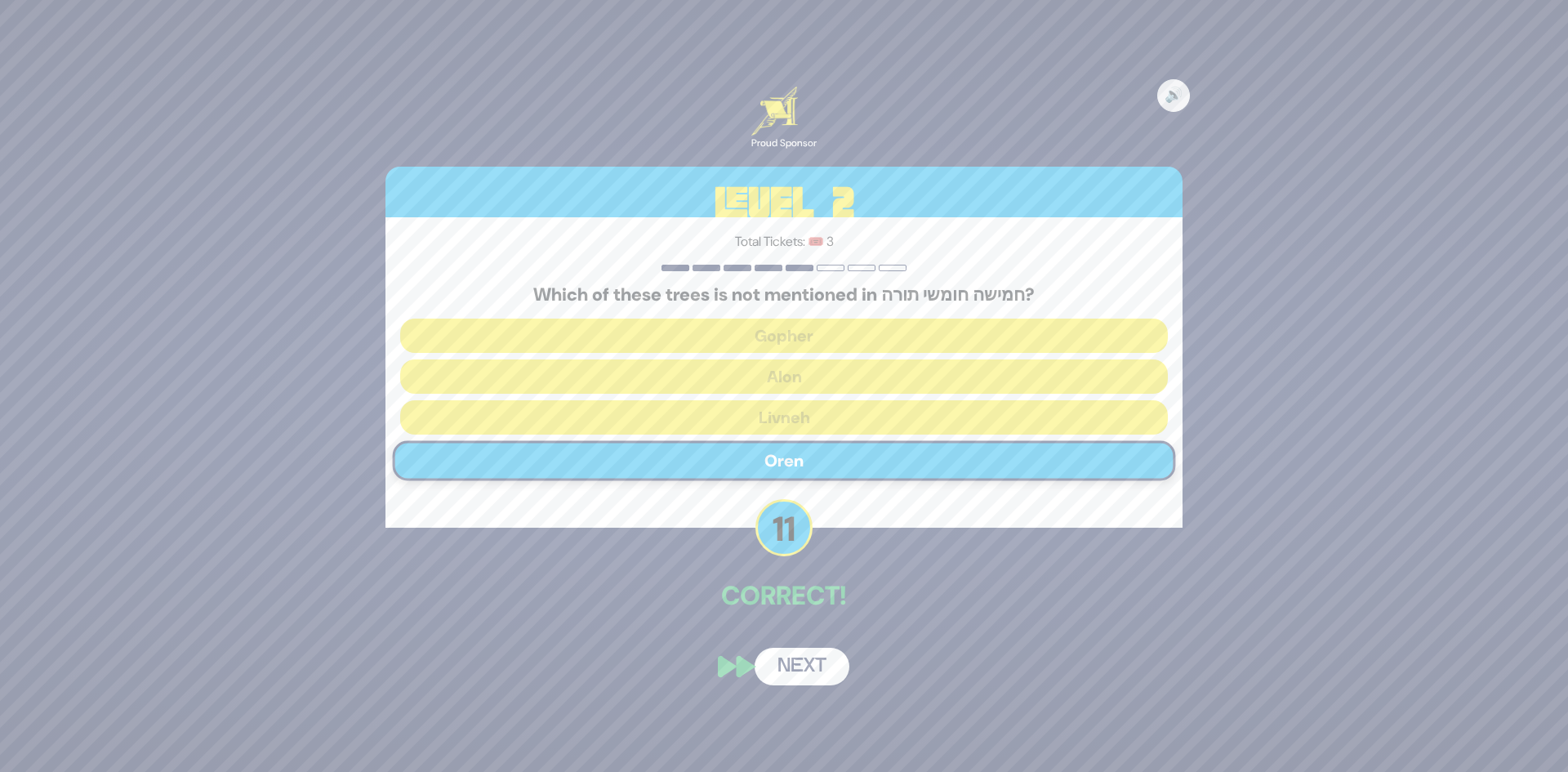
click at [800, 659] on button "Next" at bounding box center [802, 666] width 95 height 37
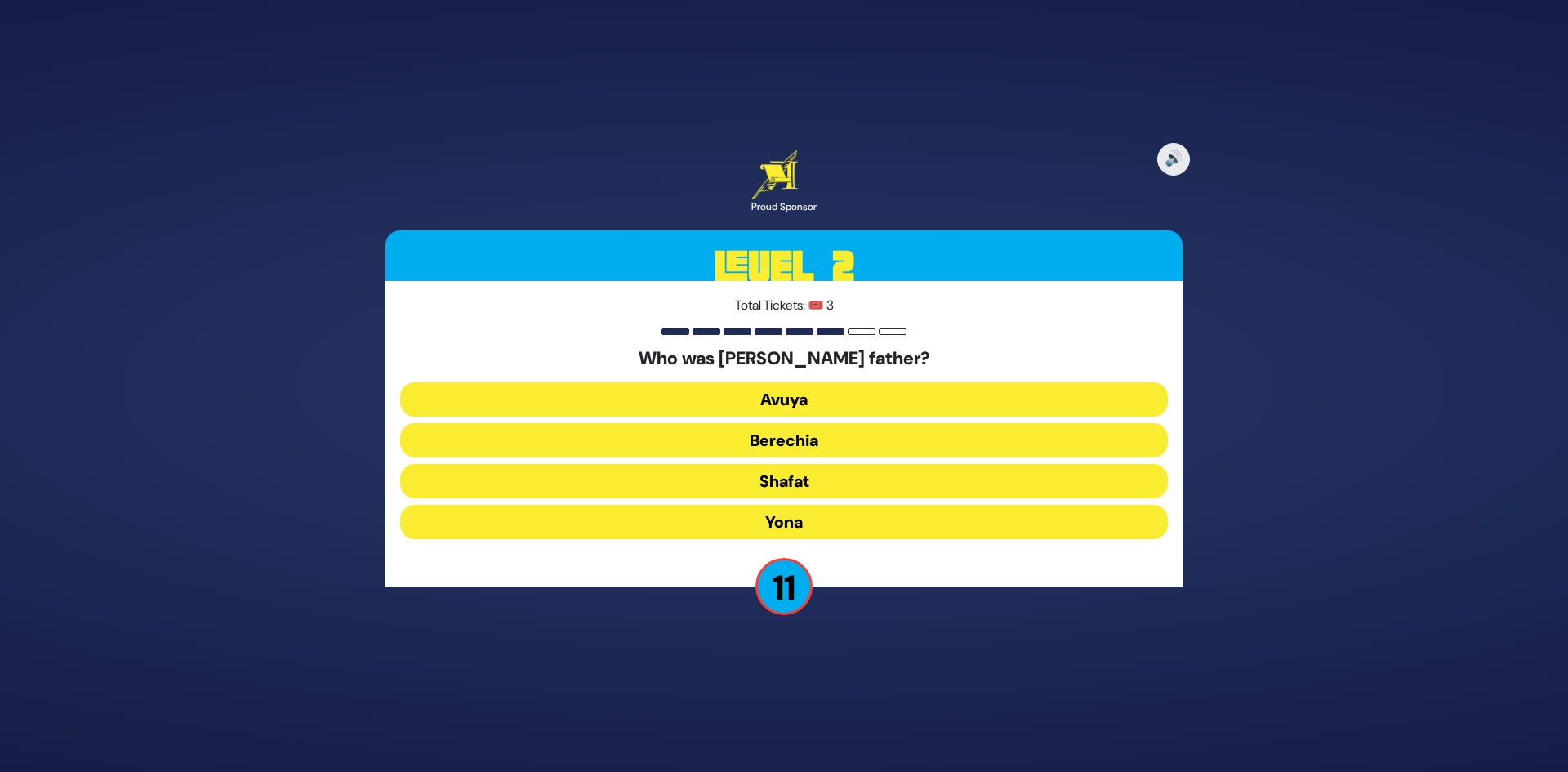
click at [786, 479] on button "Shafat" at bounding box center [784, 481] width 768 height 35
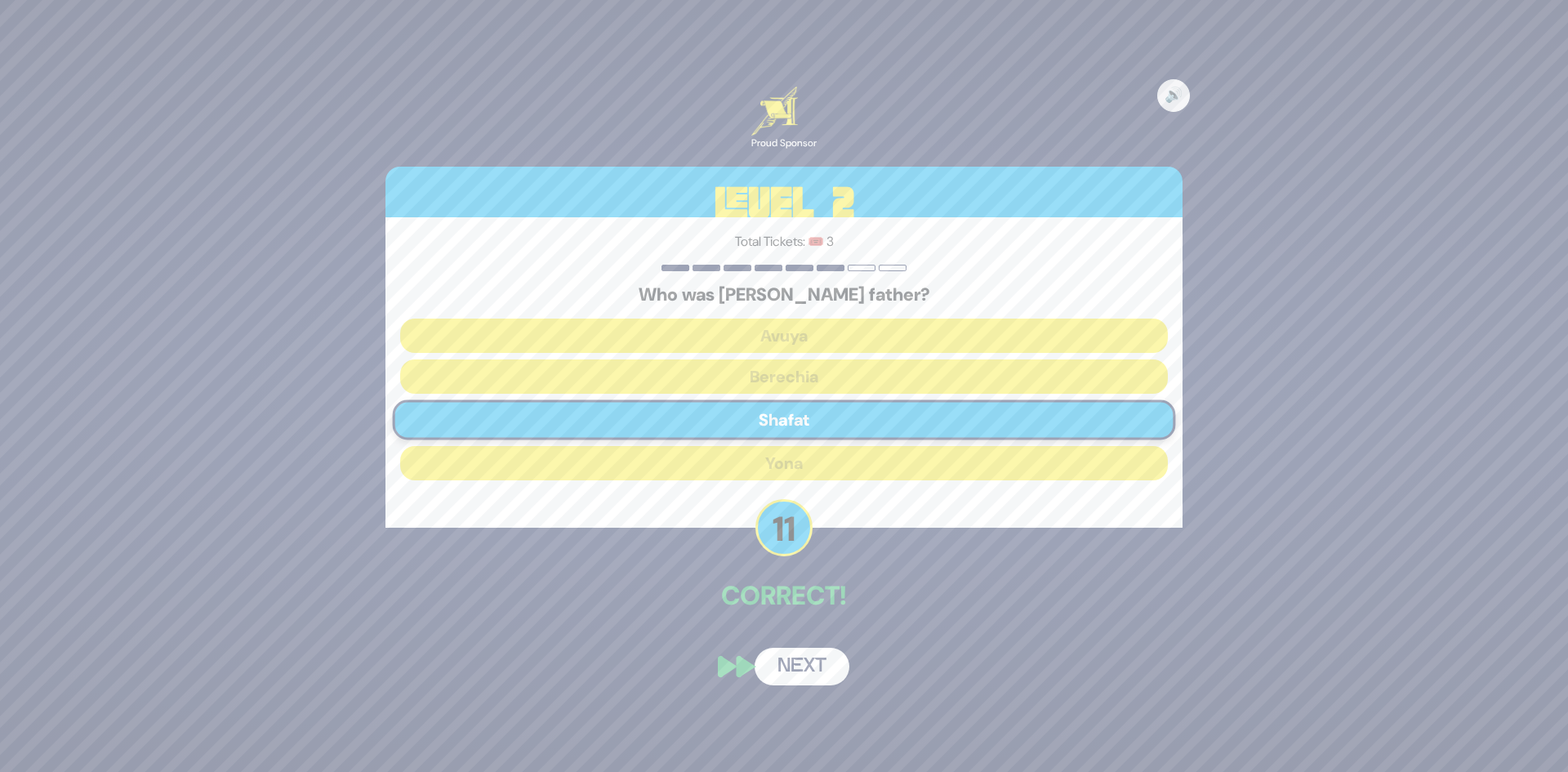
click at [782, 662] on button "Next" at bounding box center [802, 666] width 95 height 37
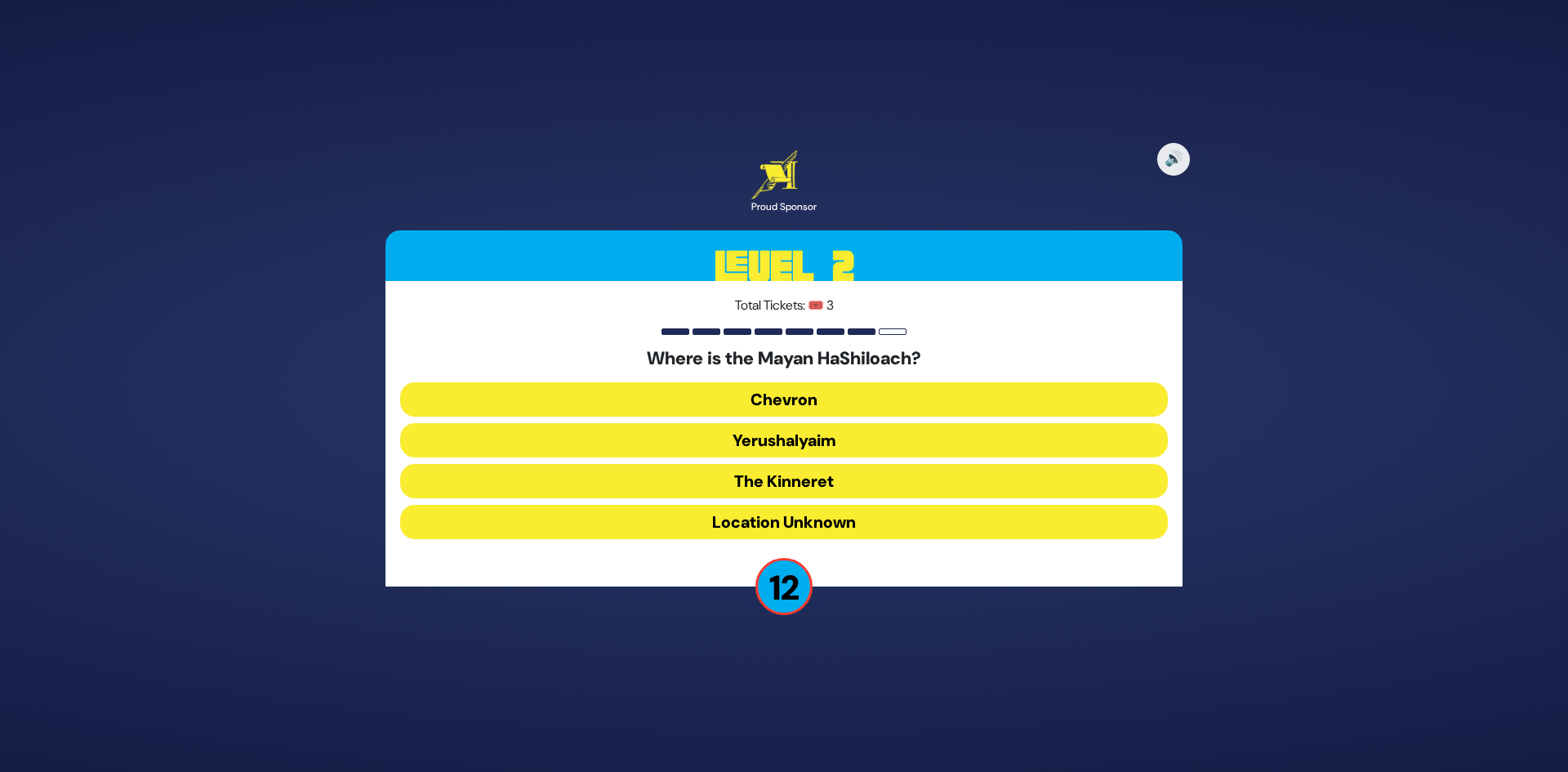
click at [768, 437] on button "Yerushalyaim" at bounding box center [784, 440] width 768 height 35
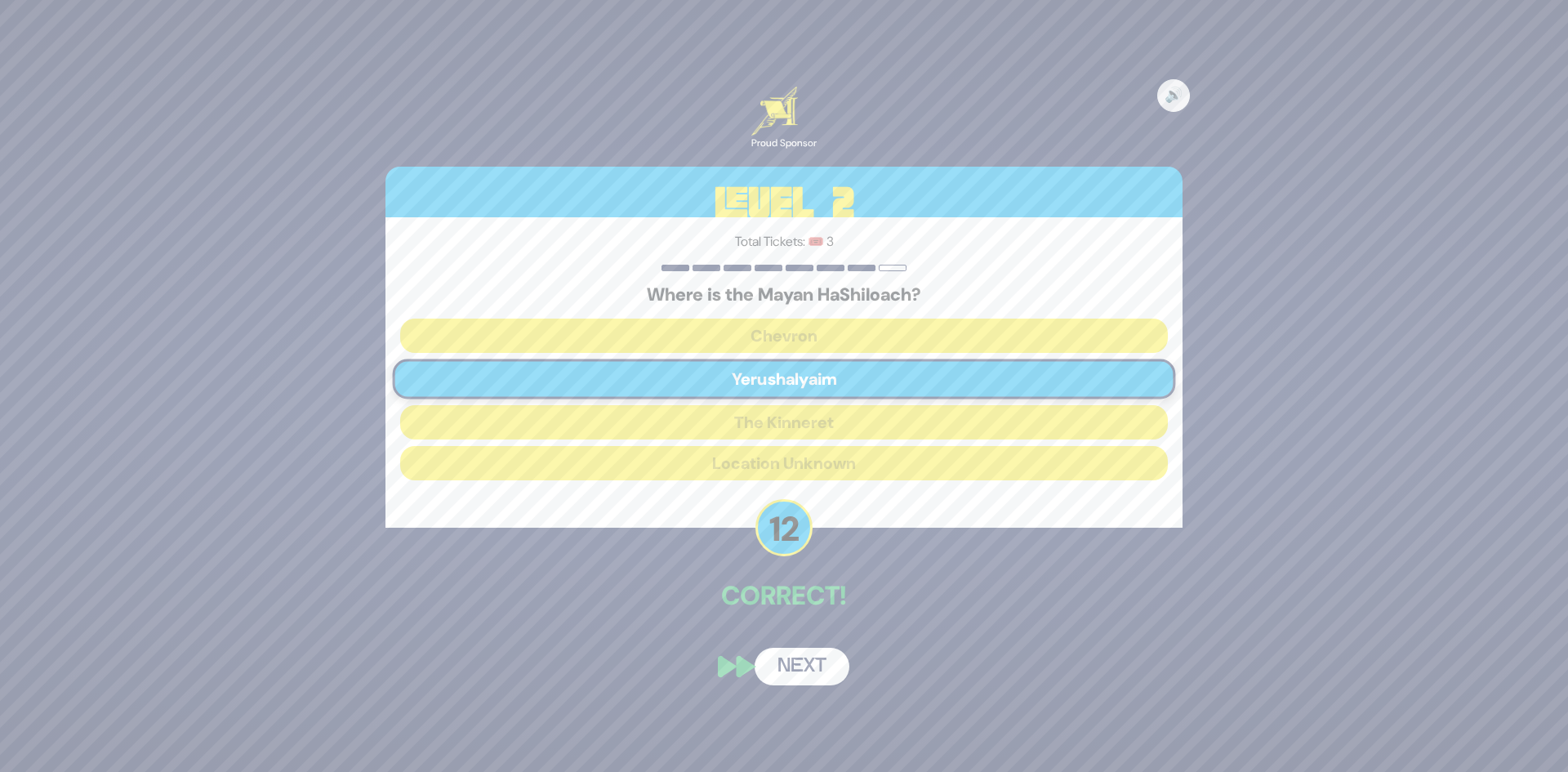
click at [806, 673] on button "Next" at bounding box center [802, 666] width 95 height 37
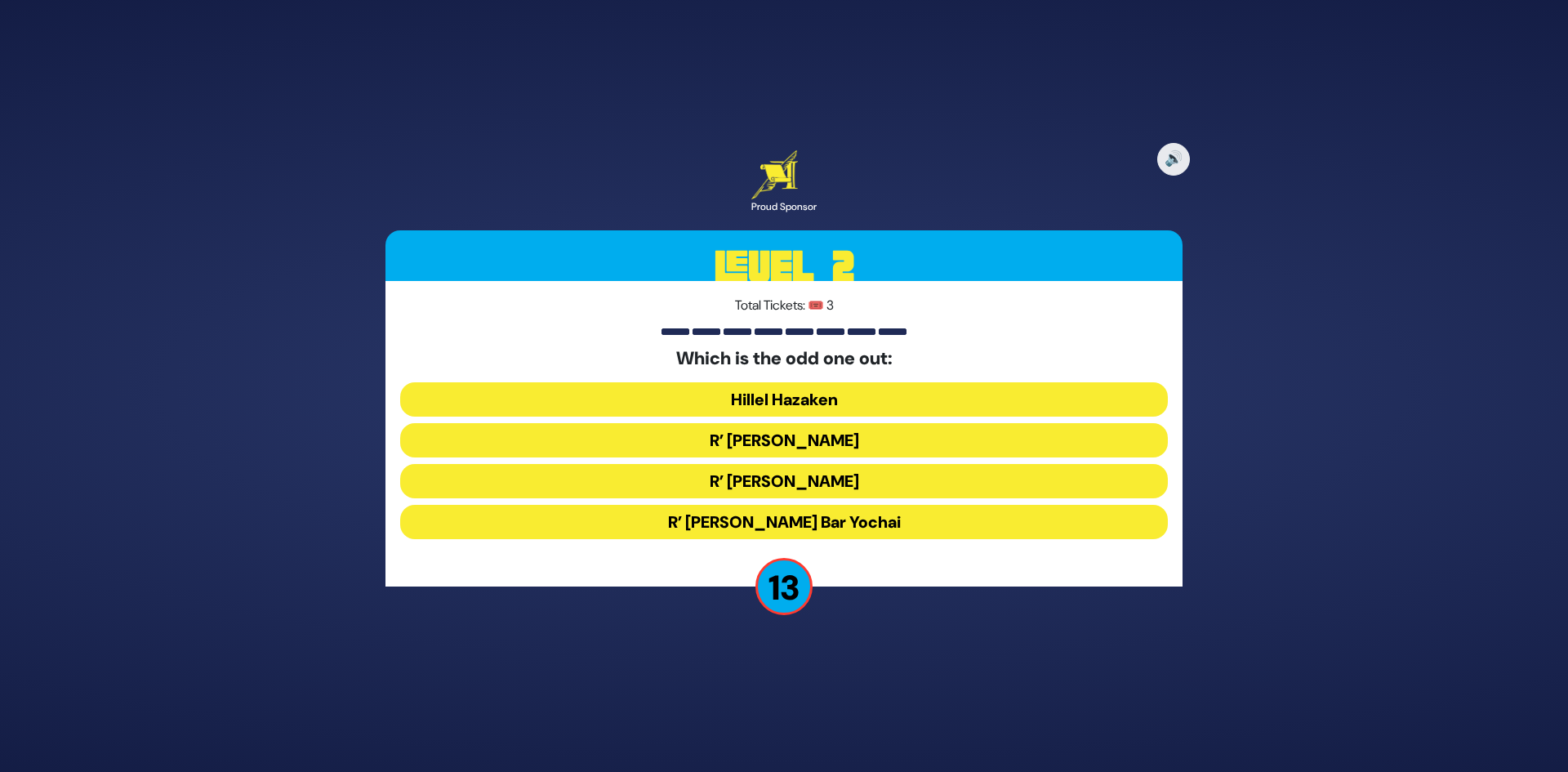
click at [773, 515] on button "R’ [PERSON_NAME] Bar Yochai" at bounding box center [784, 523] width 768 height 35
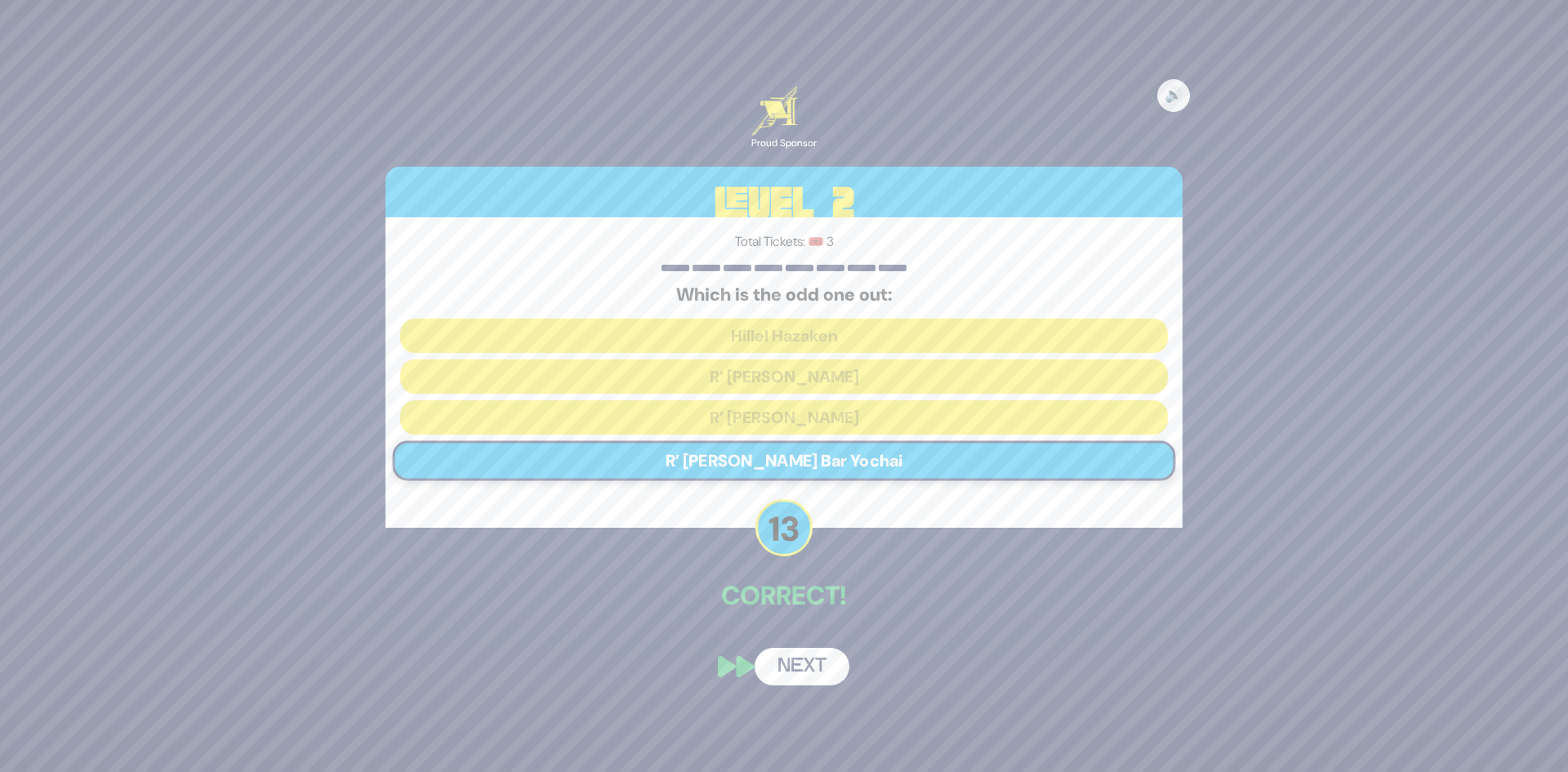
click at [790, 658] on button "Next" at bounding box center [802, 666] width 95 height 37
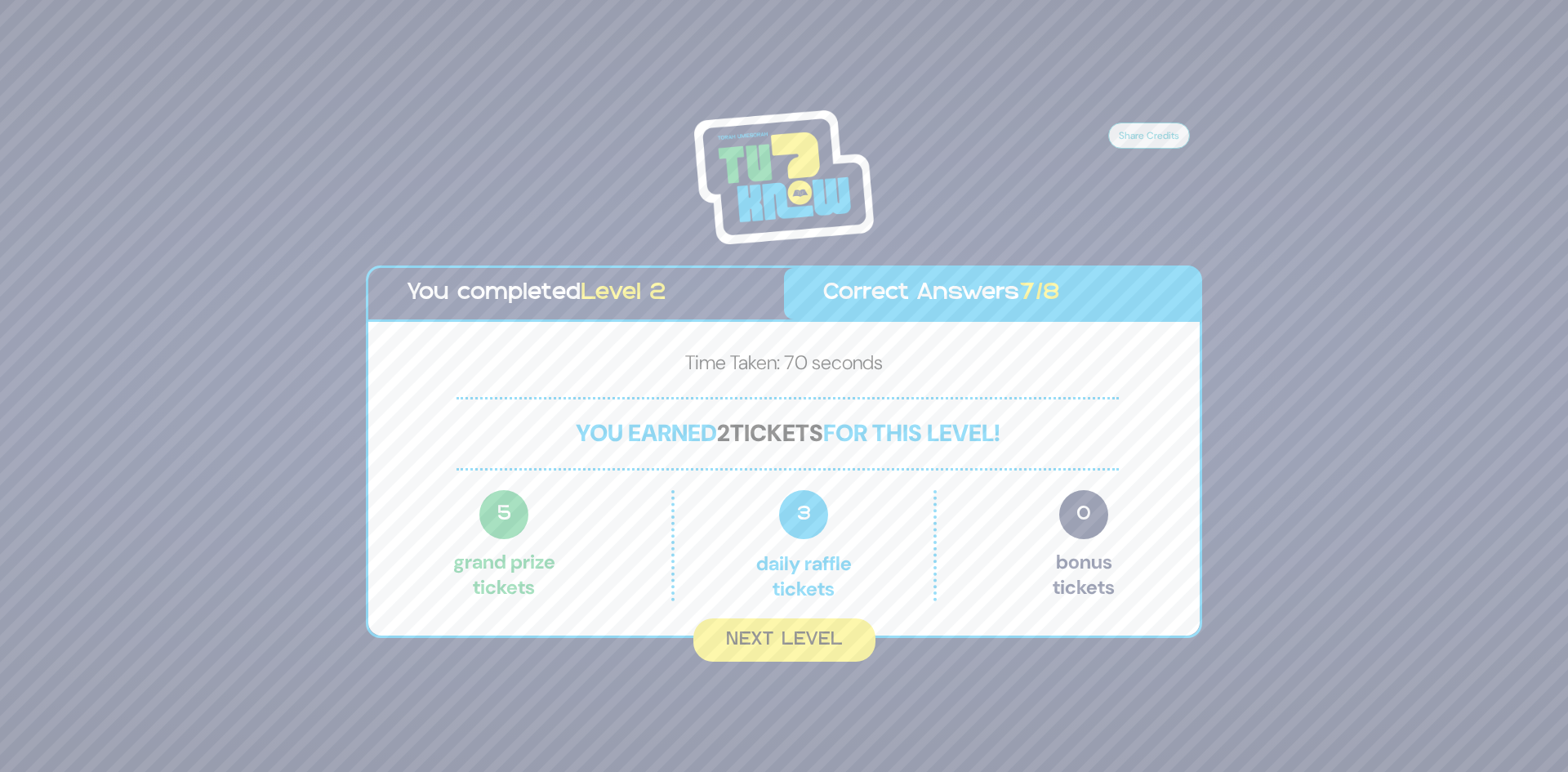
click at [791, 651] on button "Next Level" at bounding box center [784, 640] width 182 height 43
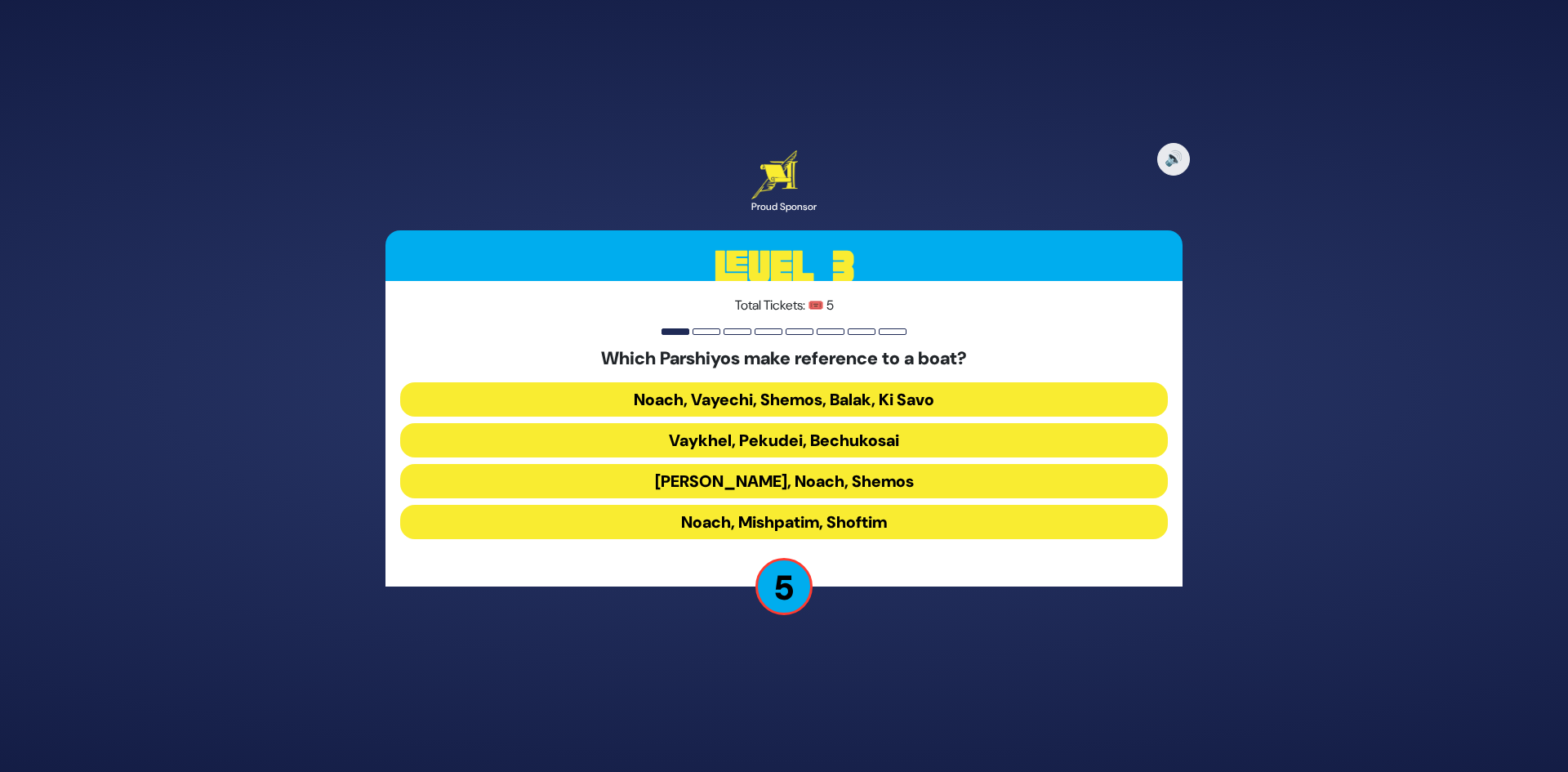
click at [779, 397] on button "Noach, Vayechi, Shemos, Balak, Ki Savo" at bounding box center [784, 399] width 768 height 35
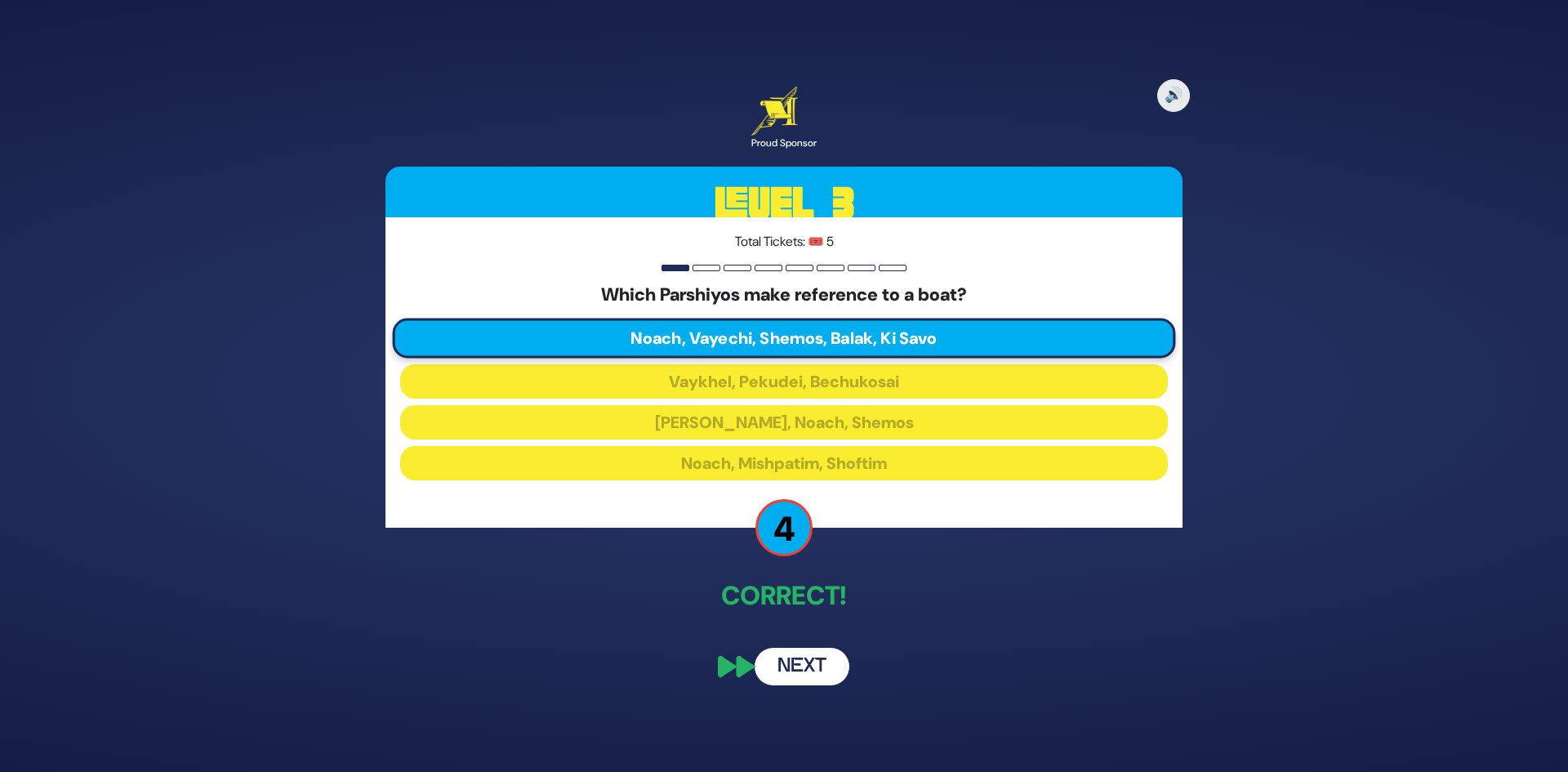
click at [794, 655] on button "Next" at bounding box center [802, 666] width 95 height 37
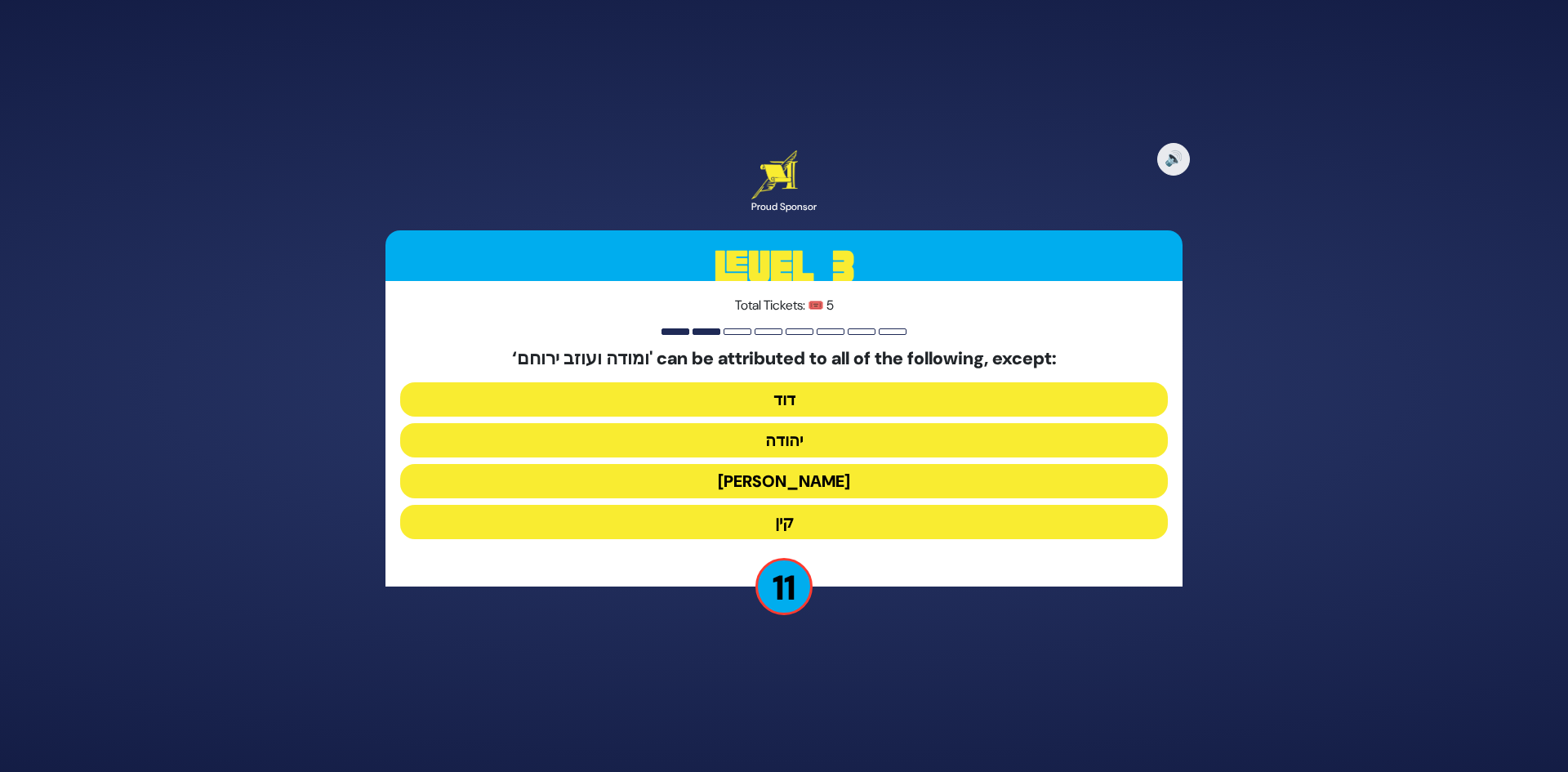
click at [779, 516] on button "קין" at bounding box center [784, 523] width 768 height 35
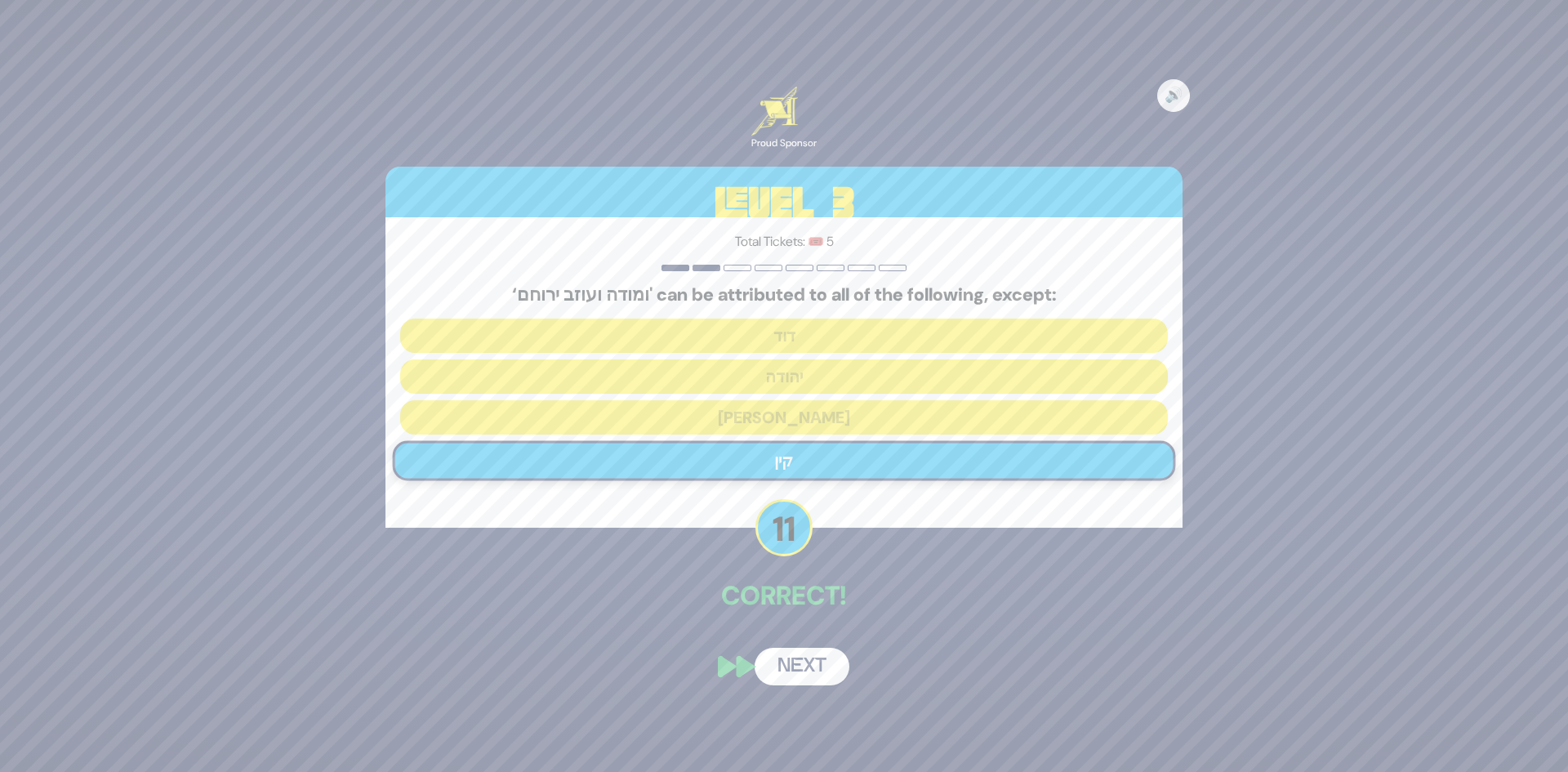
click at [806, 659] on button "Next" at bounding box center [802, 666] width 95 height 37
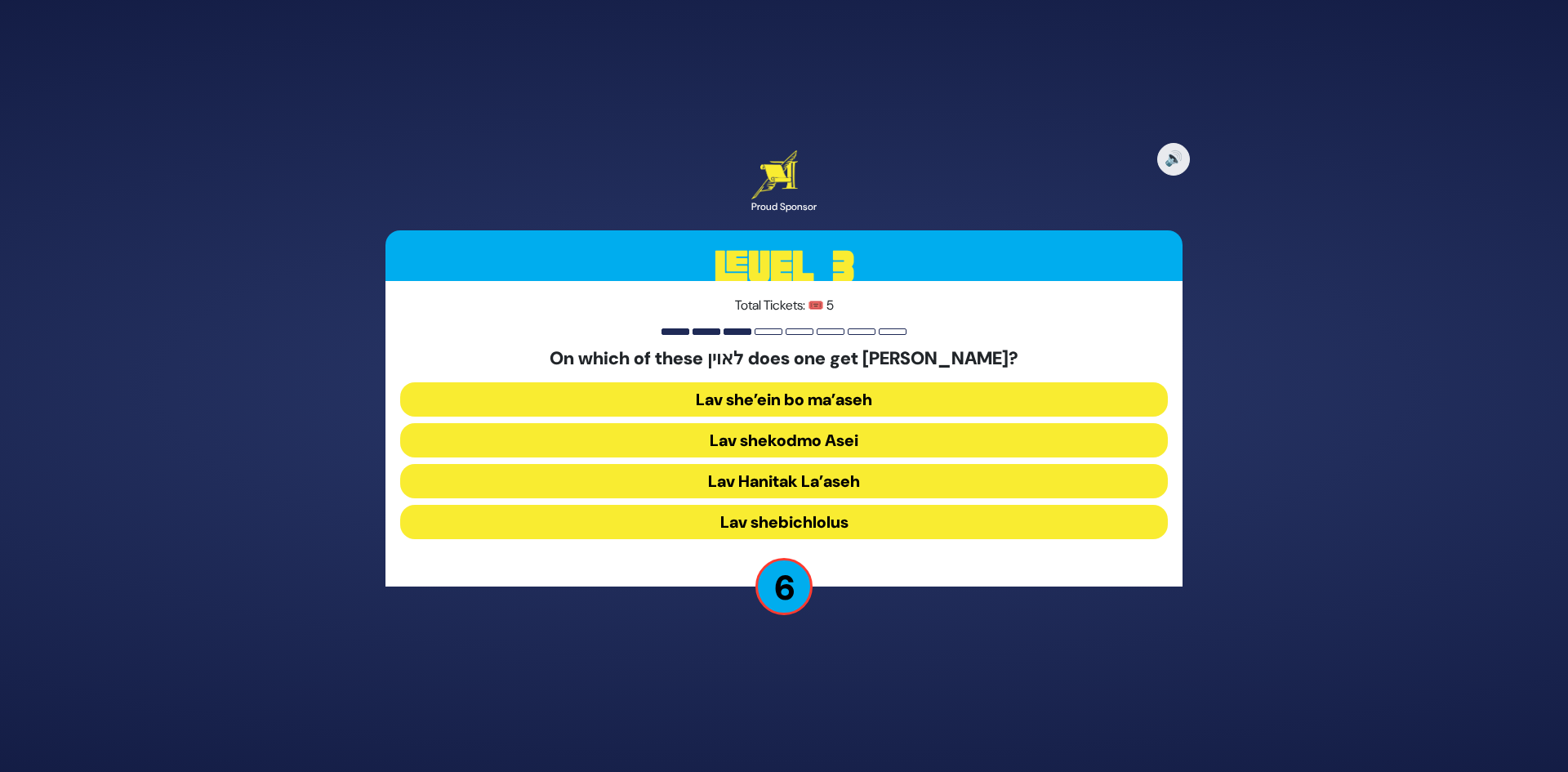
click at [797, 439] on button "Lav shekodmo Asei" at bounding box center [784, 440] width 768 height 35
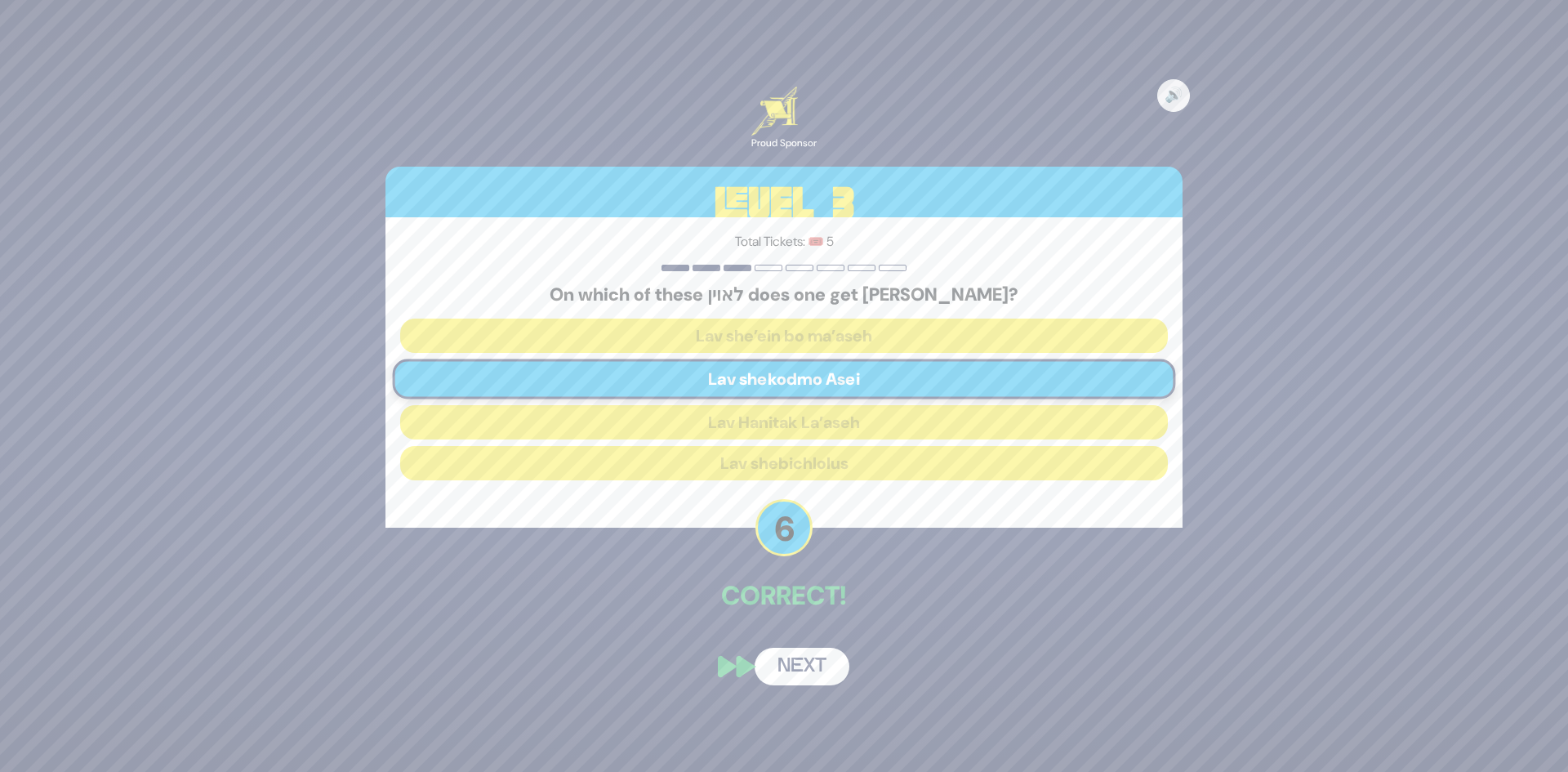
click at [787, 669] on button "Next" at bounding box center [802, 666] width 95 height 37
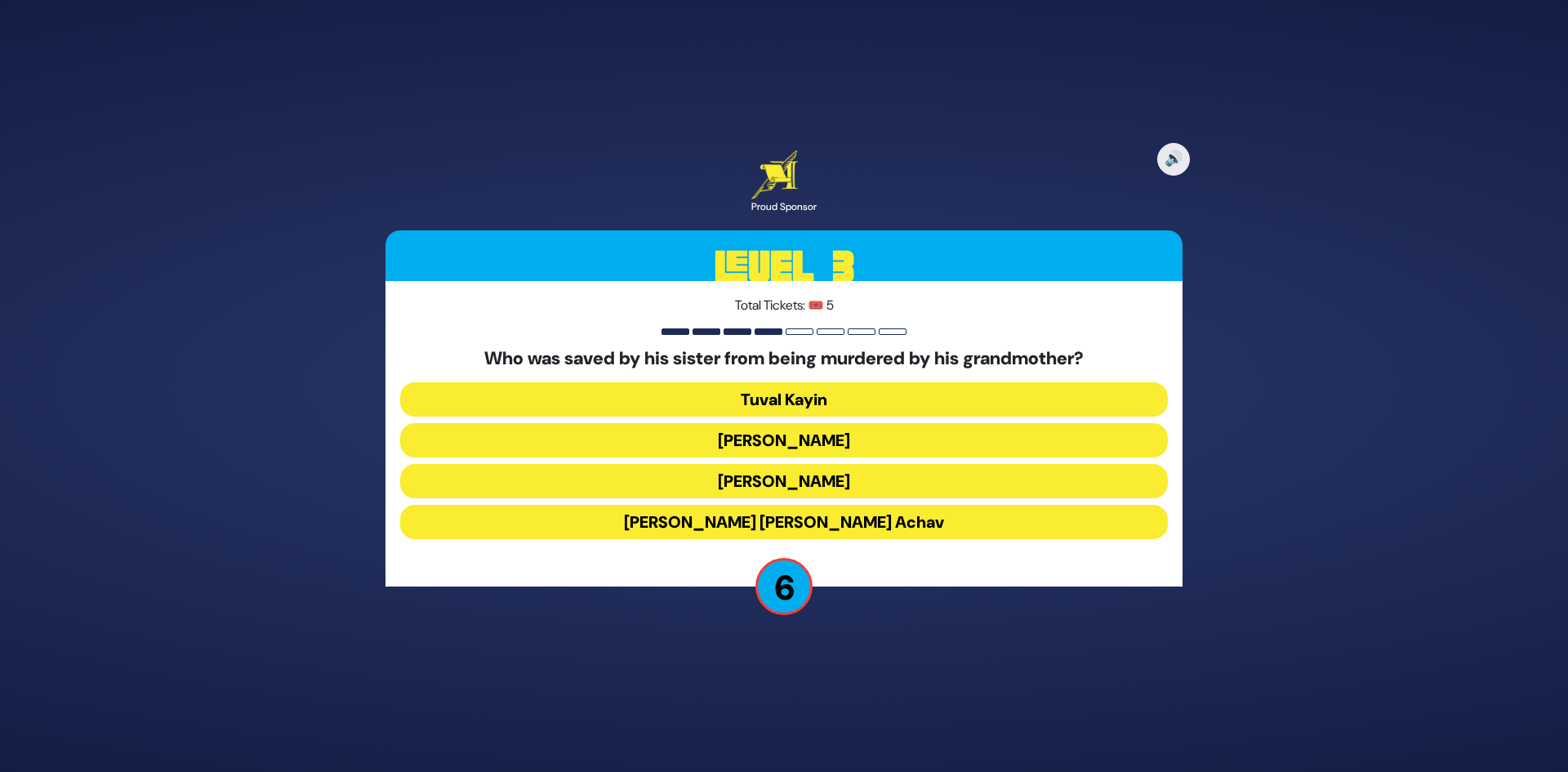
click at [774, 518] on button "[PERSON_NAME] [PERSON_NAME] Achav" at bounding box center [784, 523] width 768 height 35
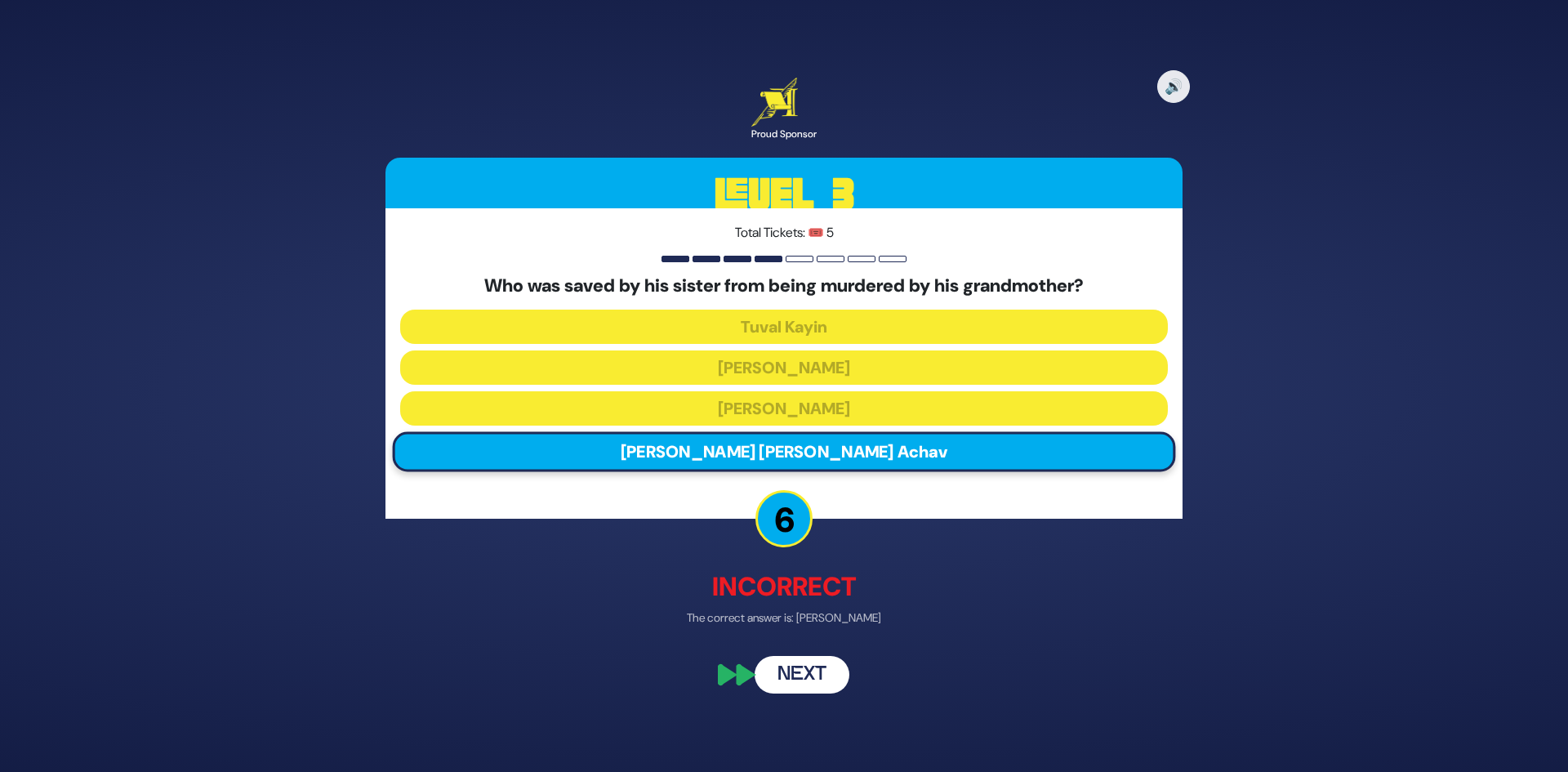
click at [798, 673] on button "Next" at bounding box center [802, 675] width 95 height 37
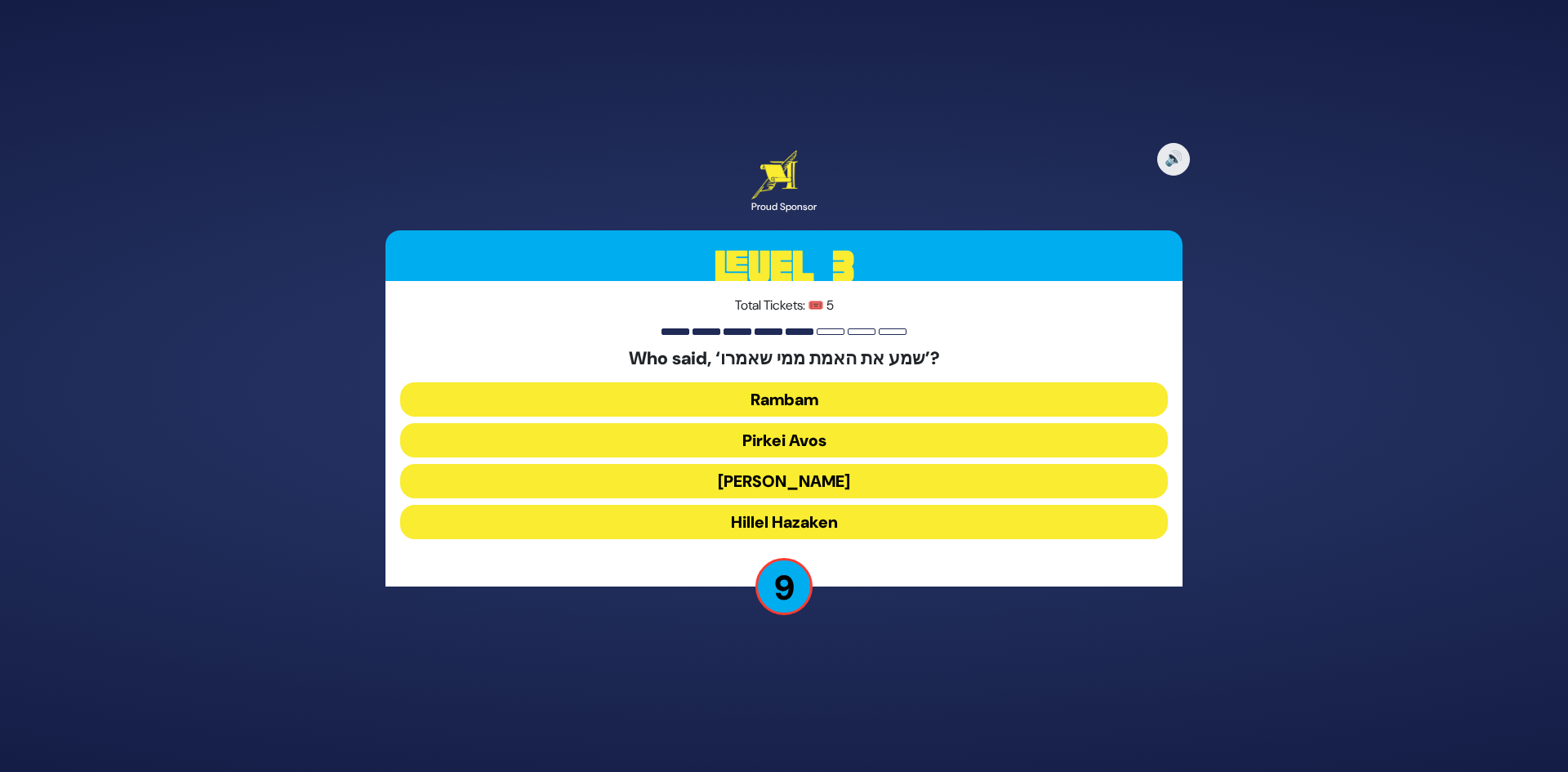
click at [799, 482] on button "[PERSON_NAME]" at bounding box center [784, 481] width 768 height 35
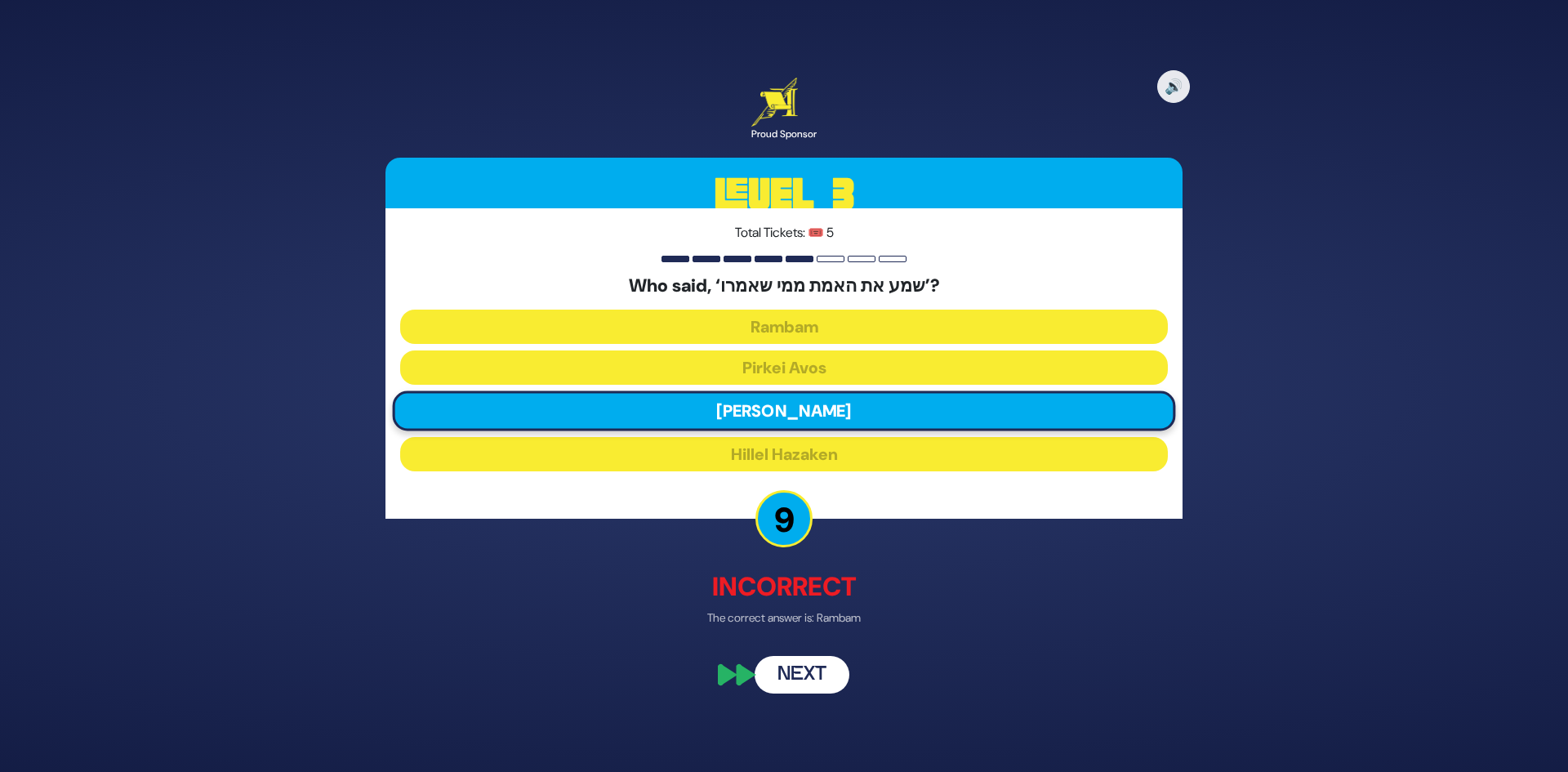
click at [790, 674] on button "Next" at bounding box center [802, 675] width 95 height 37
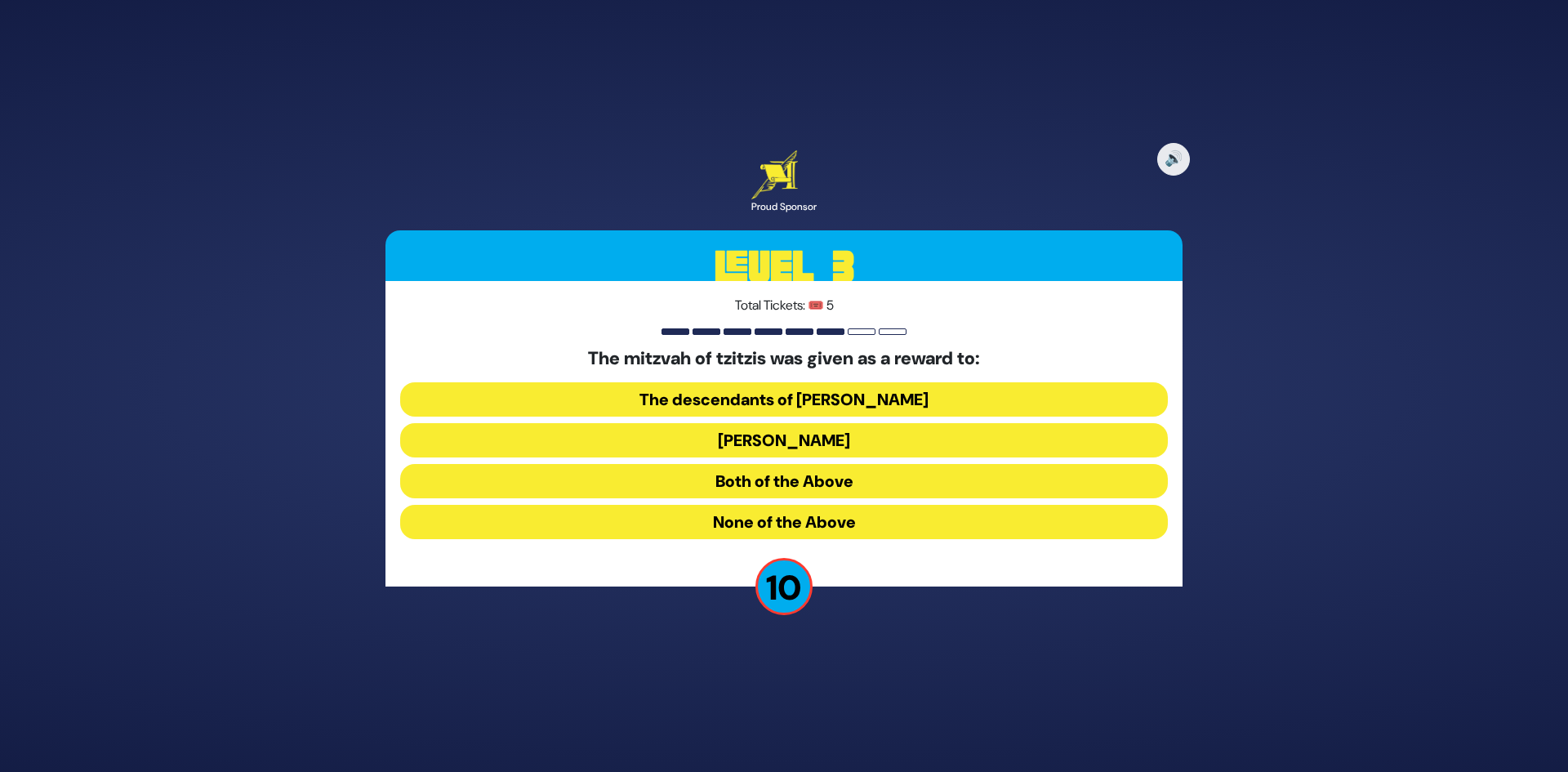
click at [773, 485] on button "Both of the Above" at bounding box center [784, 481] width 768 height 35
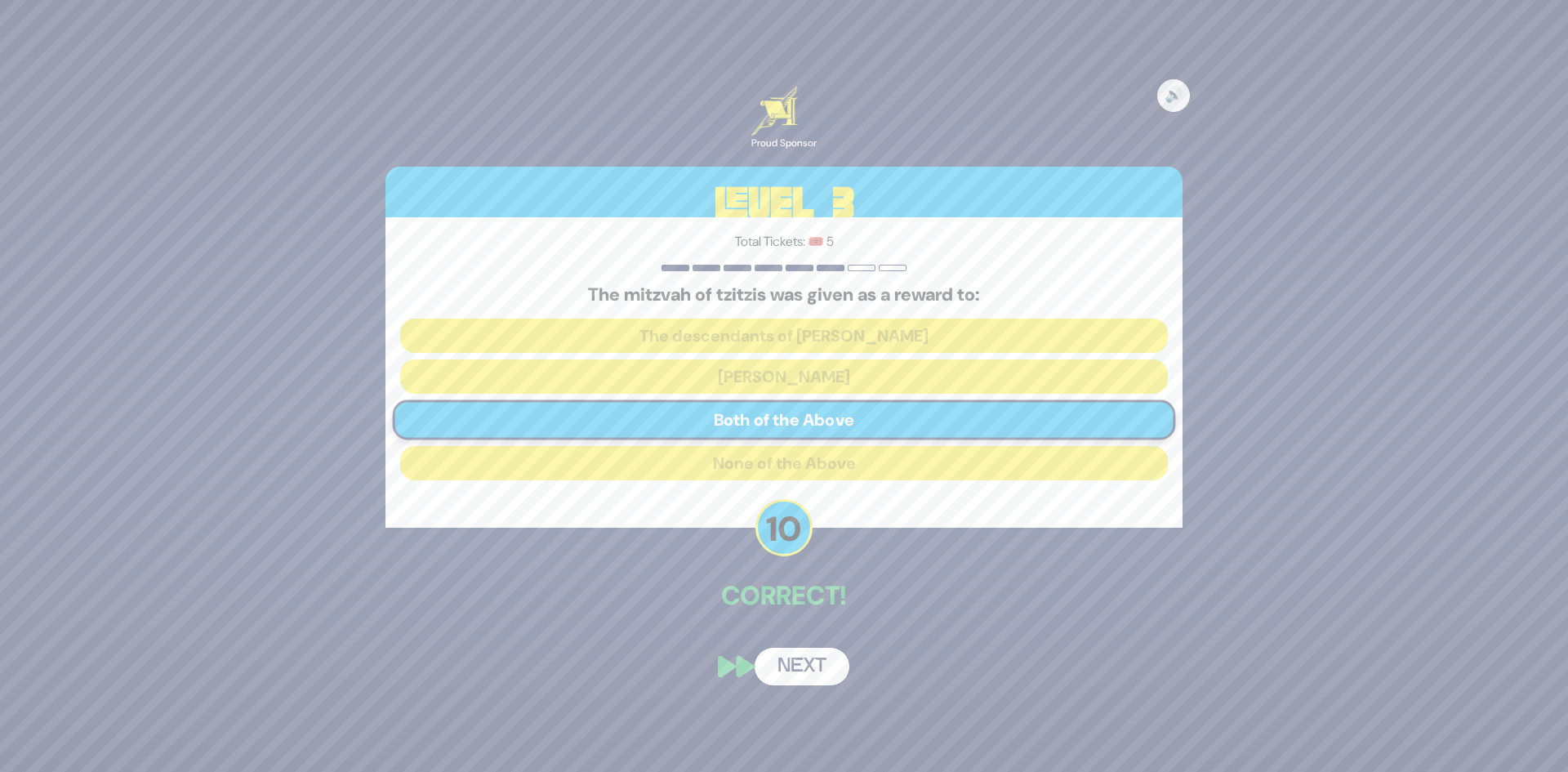
click at [791, 654] on button "Next" at bounding box center [802, 666] width 95 height 37
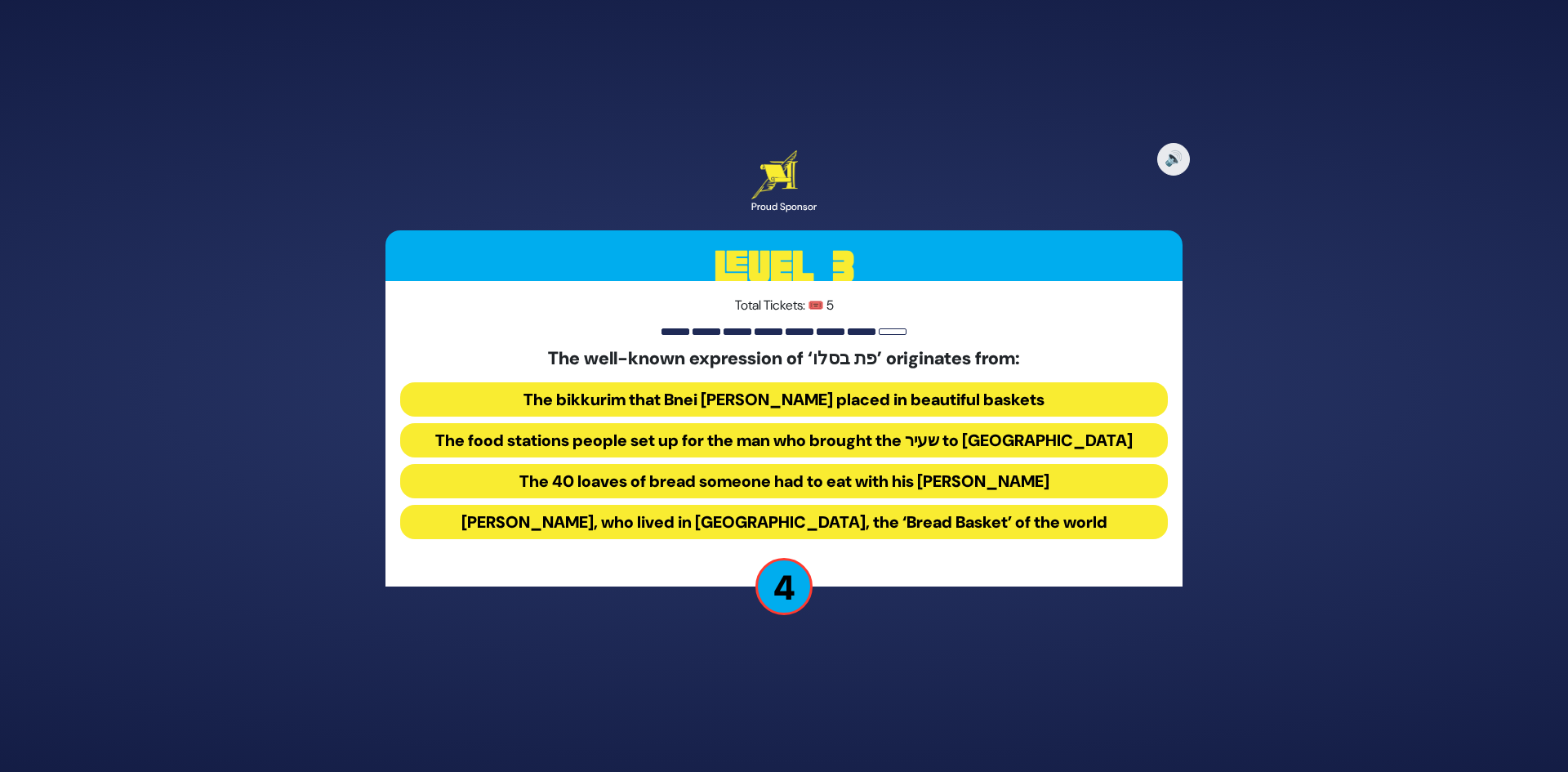
click at [773, 441] on button "The food stations people set up for the man who brought the שעיר to [GEOGRAPHIC…" at bounding box center [784, 440] width 768 height 35
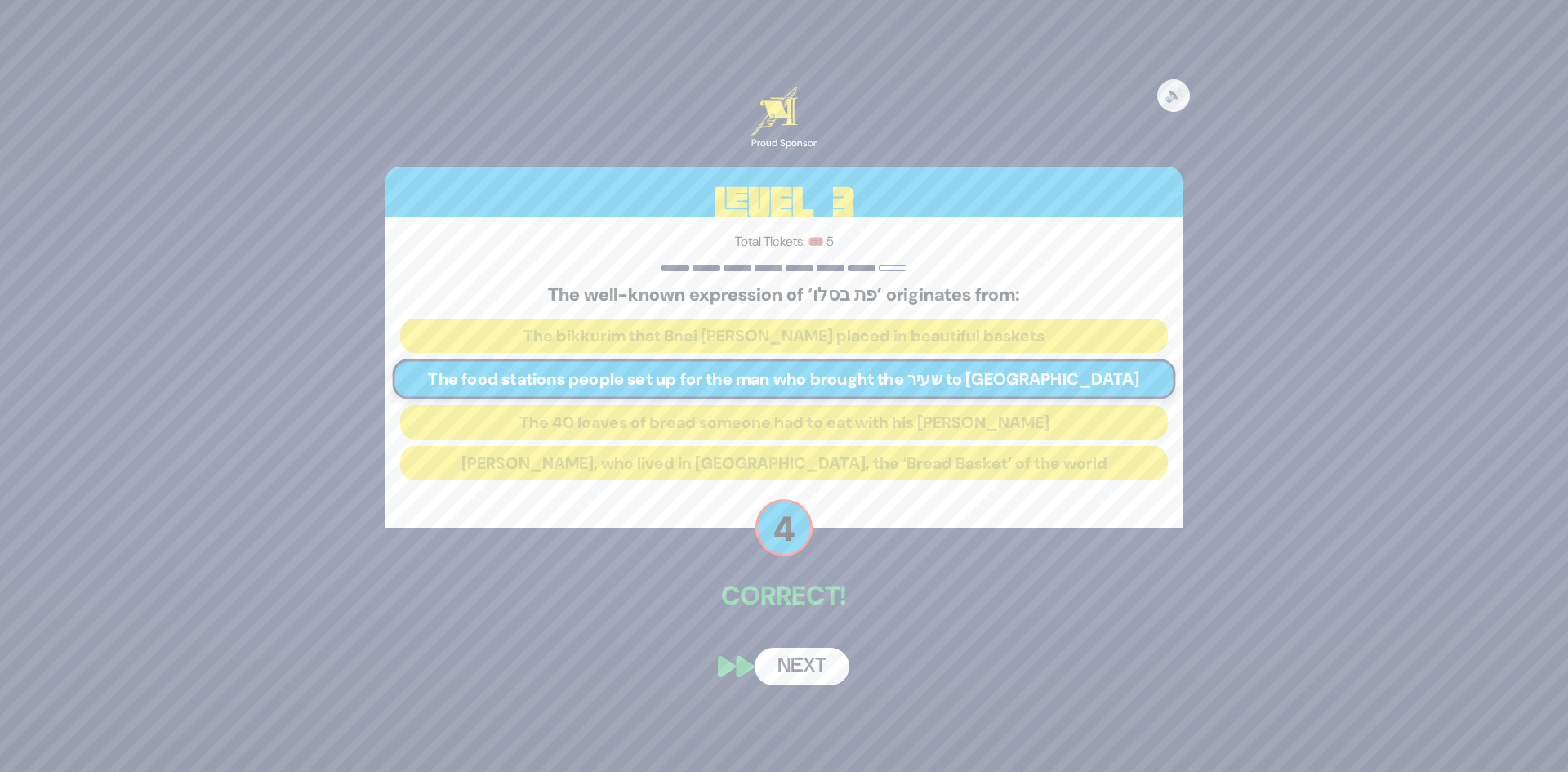
click at [800, 663] on button "Next" at bounding box center [802, 666] width 95 height 37
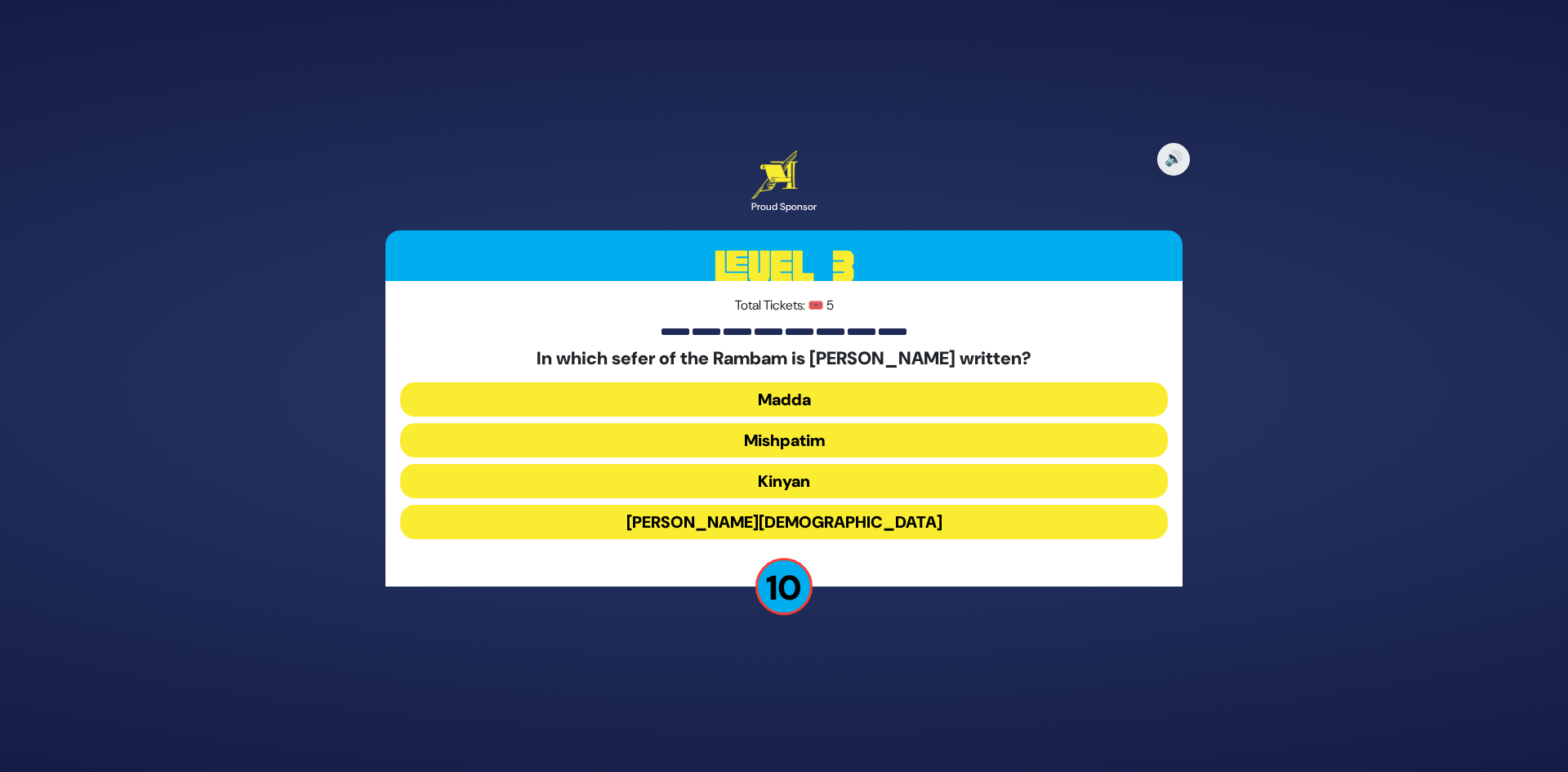
click at [796, 522] on button "[PERSON_NAME][DEMOGRAPHIC_DATA]" at bounding box center [784, 523] width 768 height 35
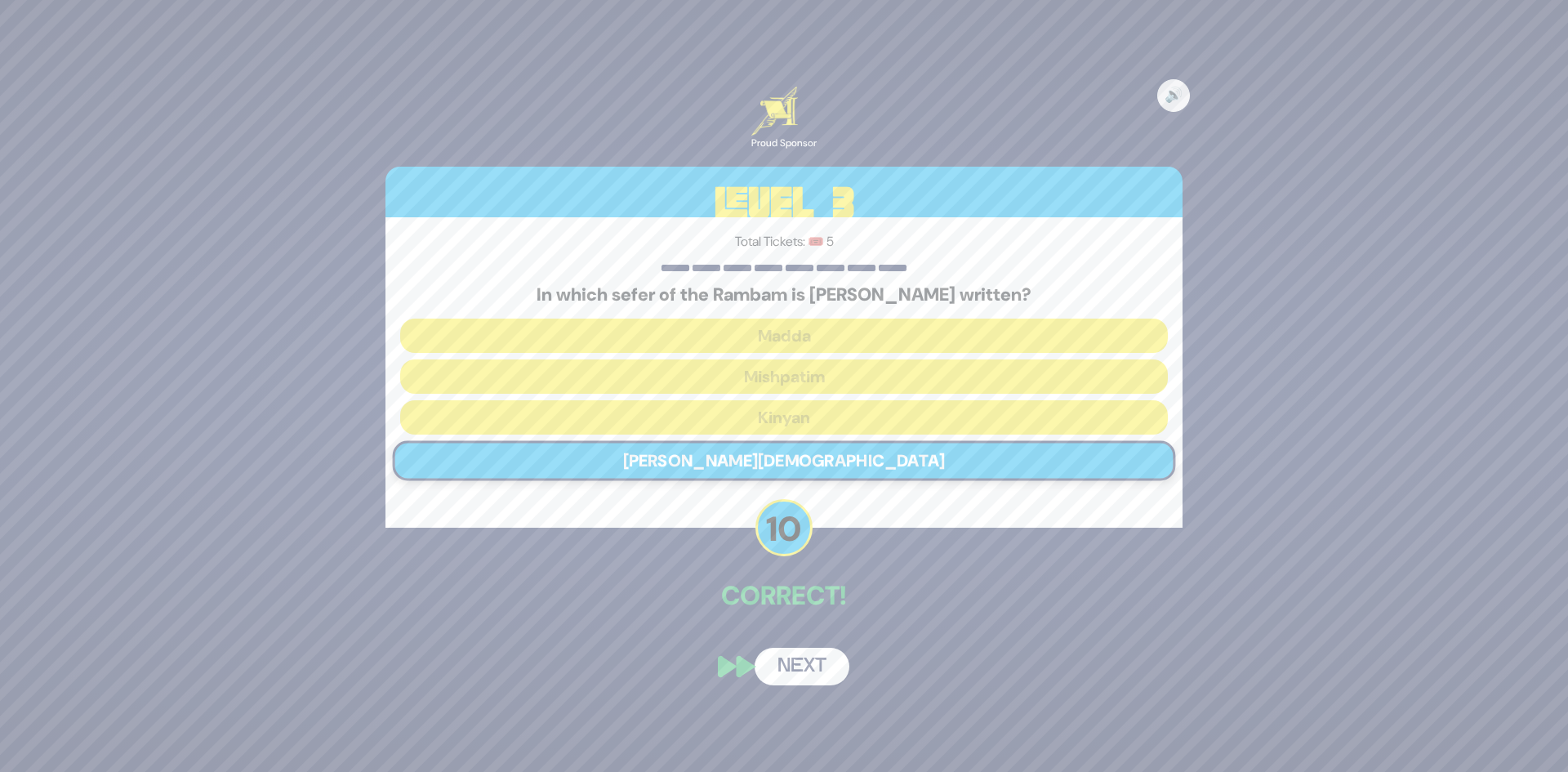
click at [803, 672] on button "Next" at bounding box center [802, 666] width 95 height 37
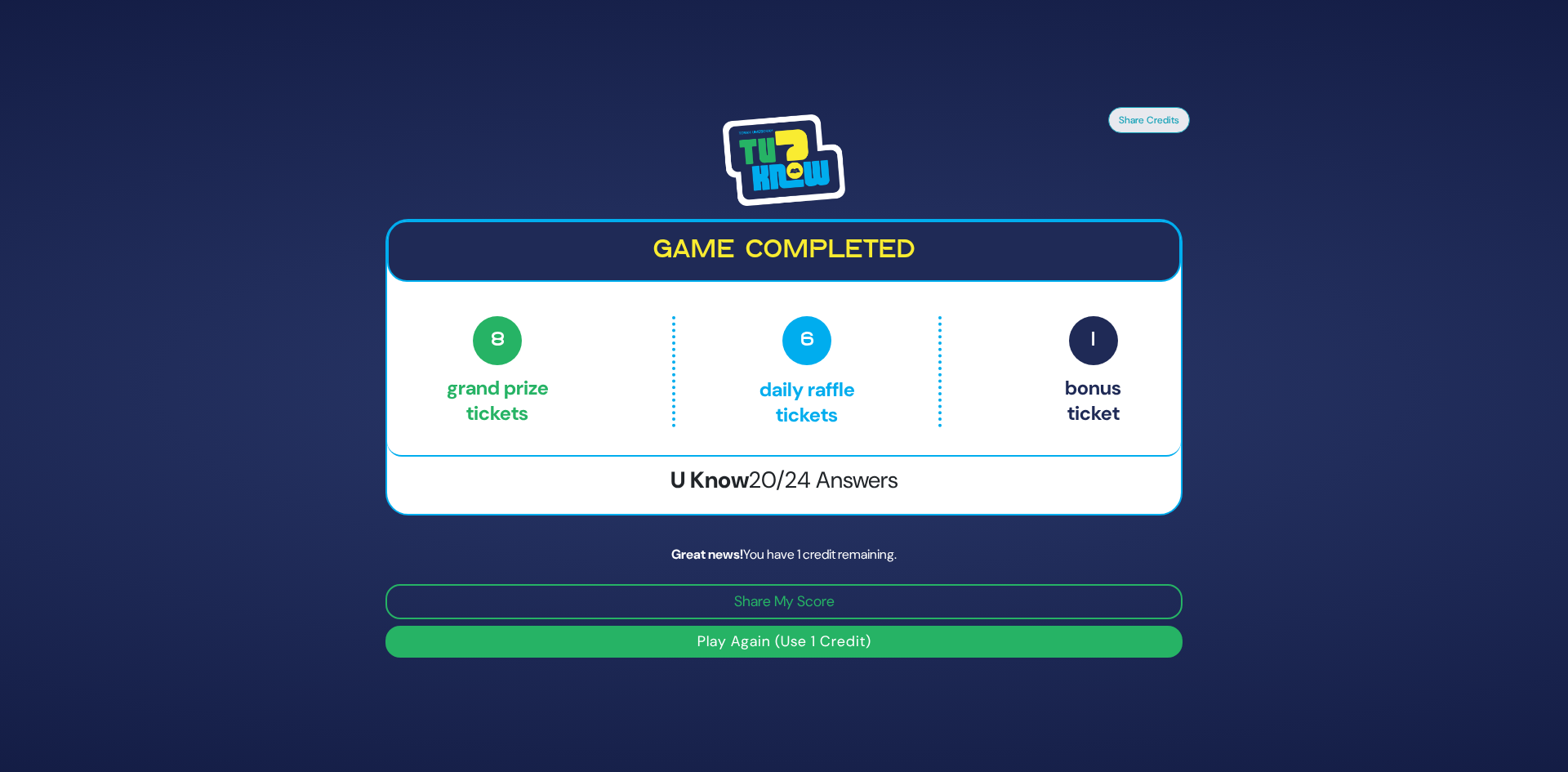
click at [804, 638] on button "Play Again (Use 1 Credit)" at bounding box center [784, 641] width 797 height 32
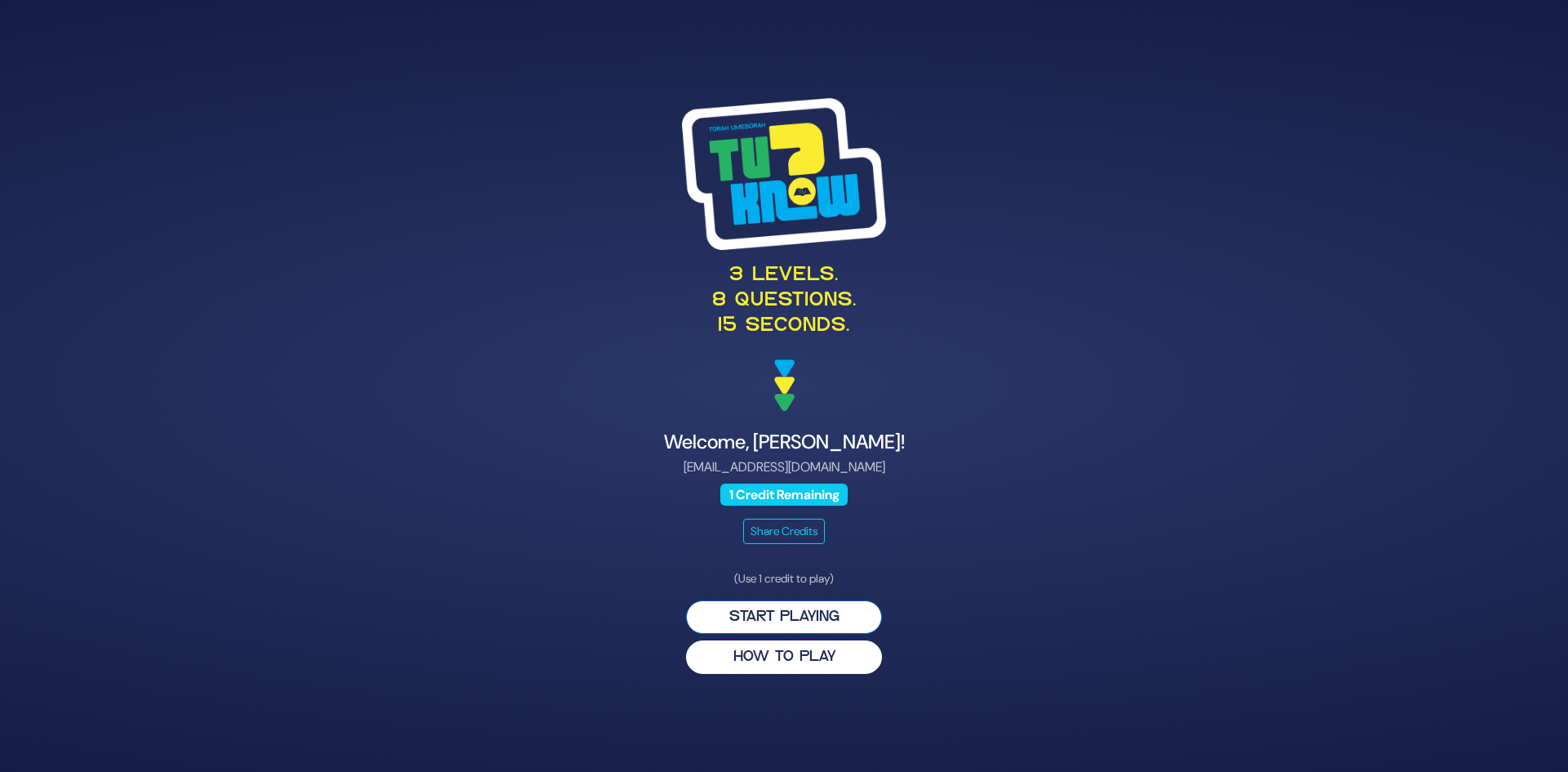
click at [798, 622] on button "Start Playing" at bounding box center [784, 617] width 196 height 34
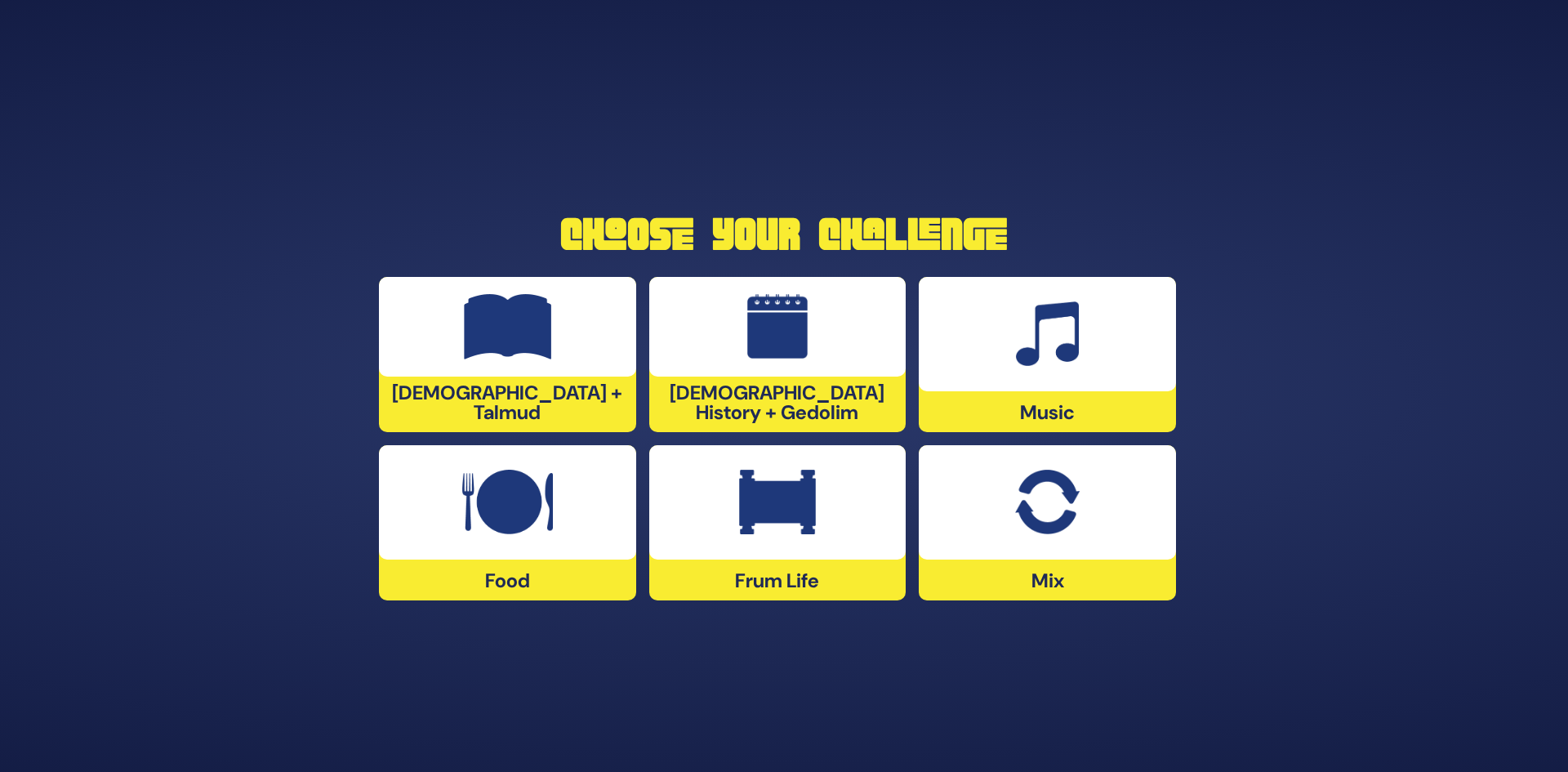
click at [794, 371] on div at bounding box center [778, 326] width 258 height 100
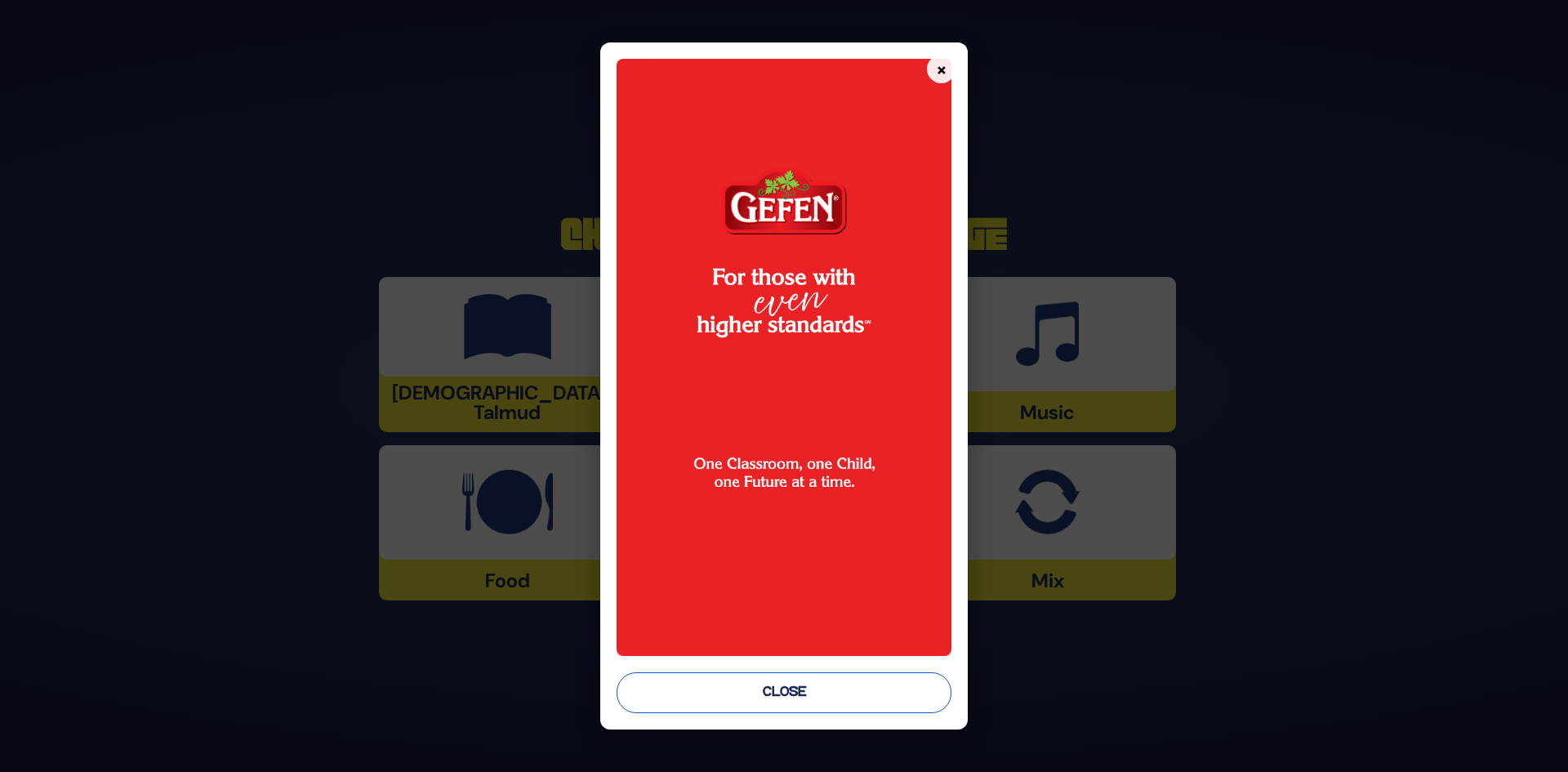
click at [762, 687] on button "Close" at bounding box center [784, 693] width 336 height 41
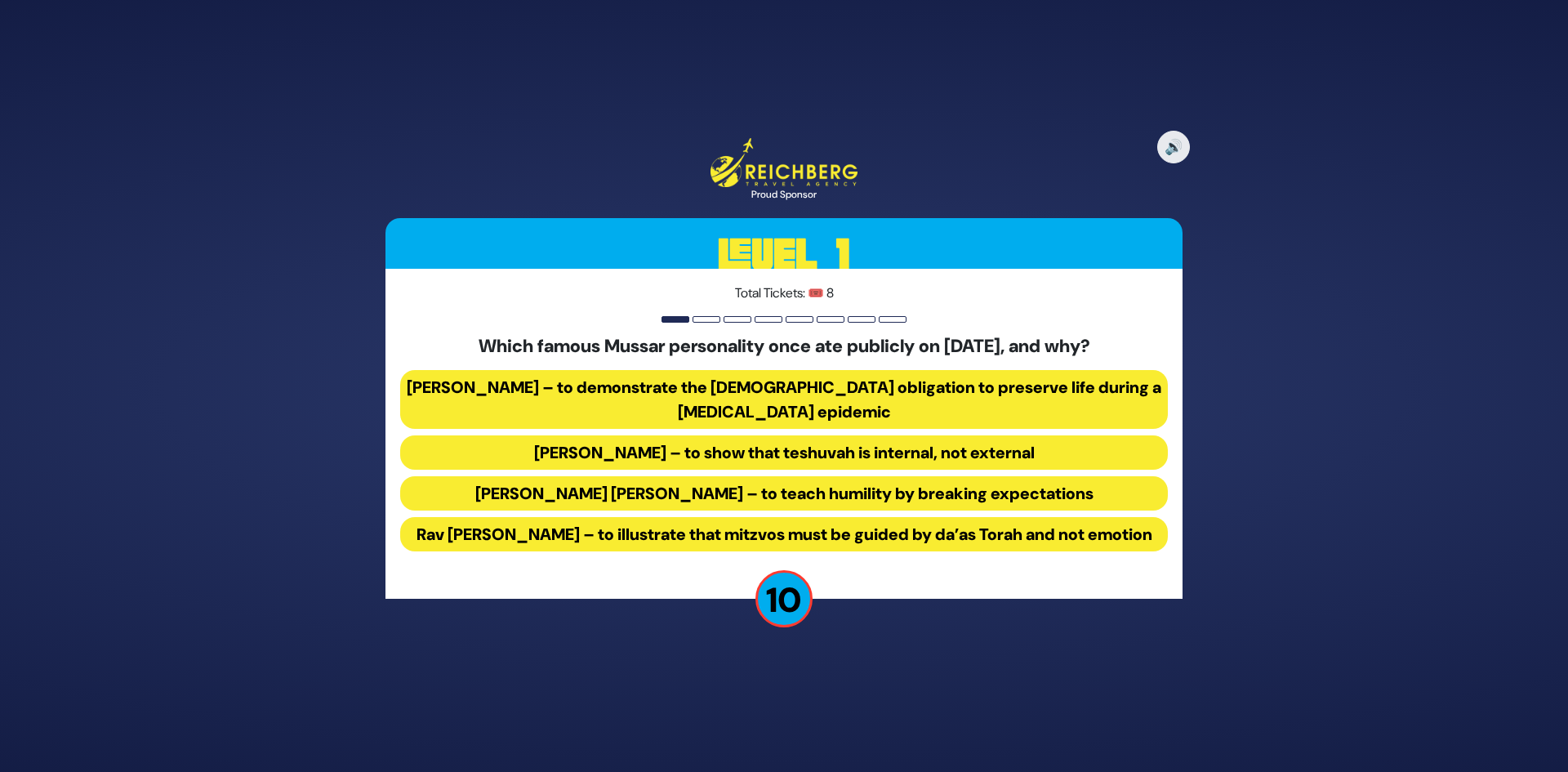
click at [721, 371] on button "Rav Yisroel Salanter – to demonstrate the halachic obligation to preserve life …" at bounding box center [784, 399] width 768 height 58
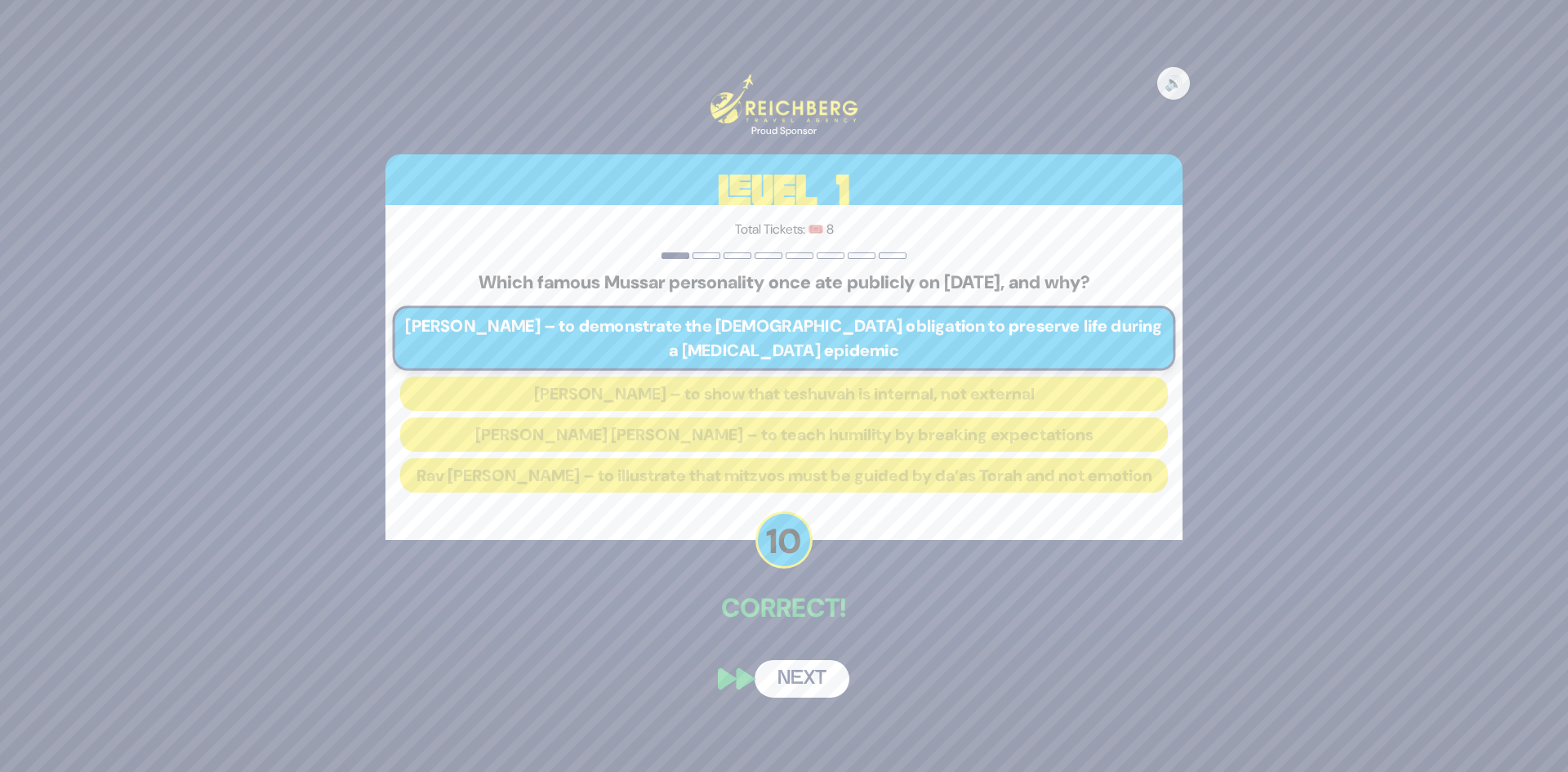
click at [791, 678] on button "Next" at bounding box center [802, 679] width 95 height 37
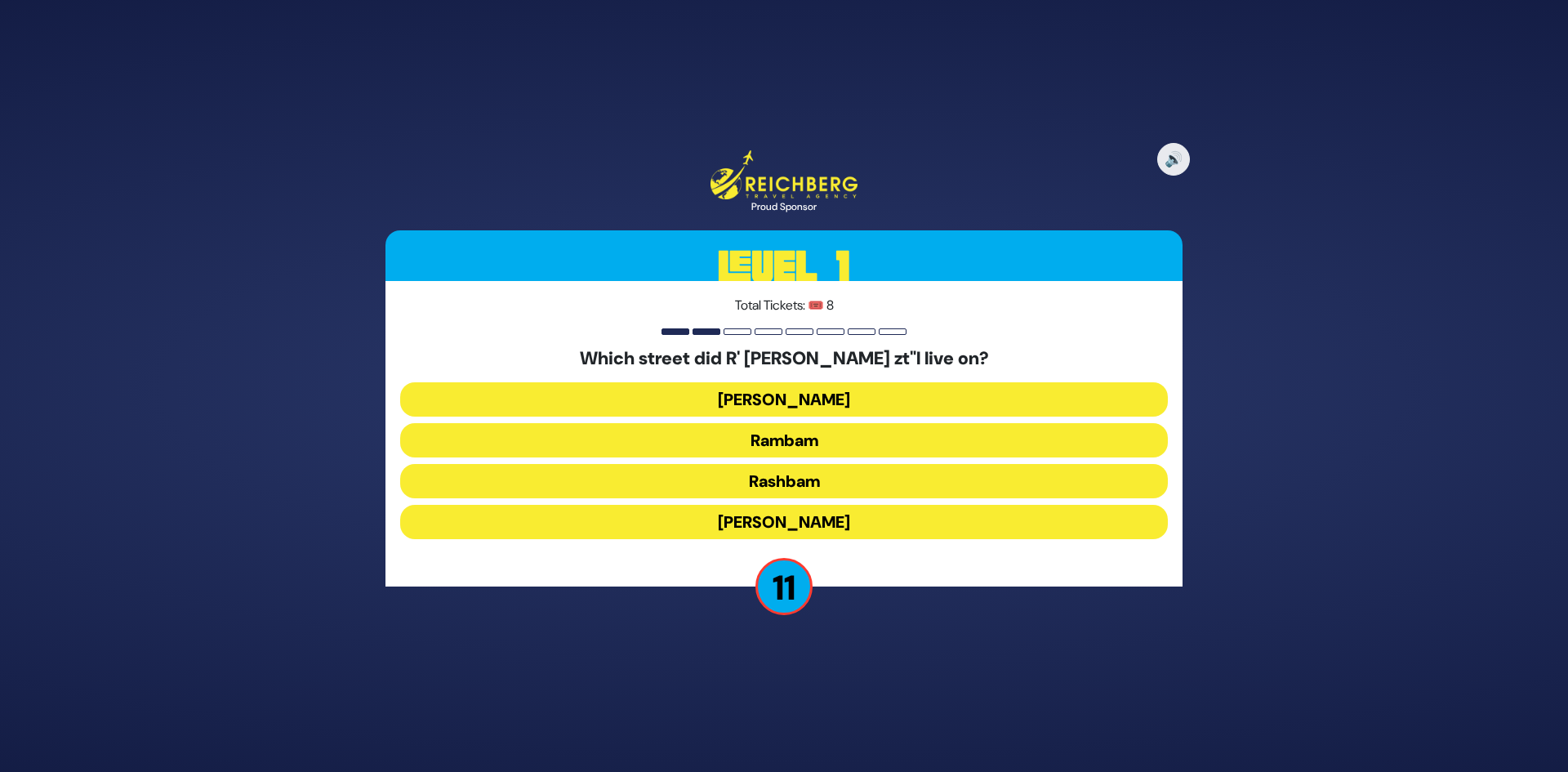
click at [790, 483] on button "Rashbam" at bounding box center [784, 481] width 768 height 35
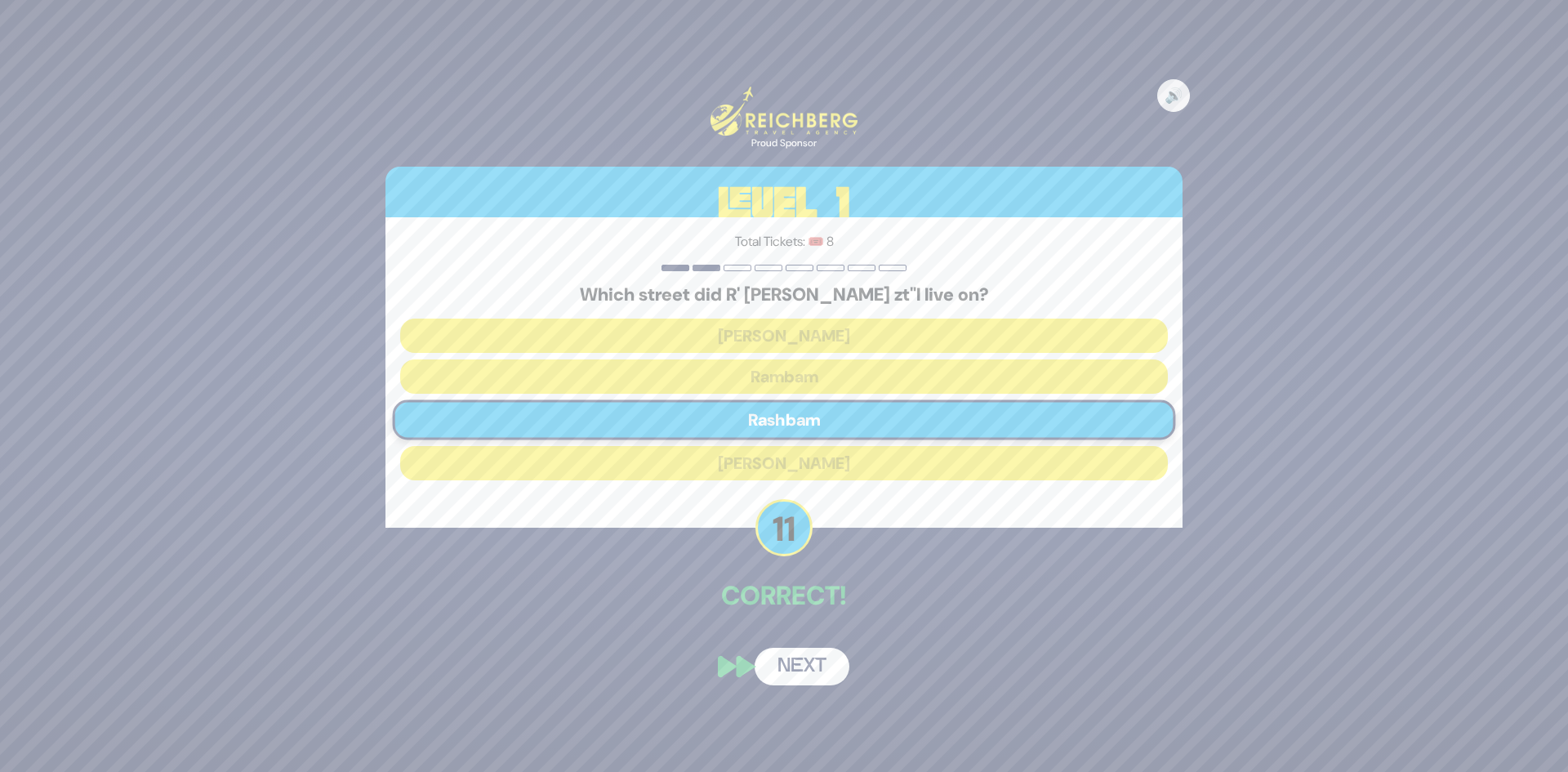
click at [791, 669] on button "Next" at bounding box center [802, 666] width 95 height 37
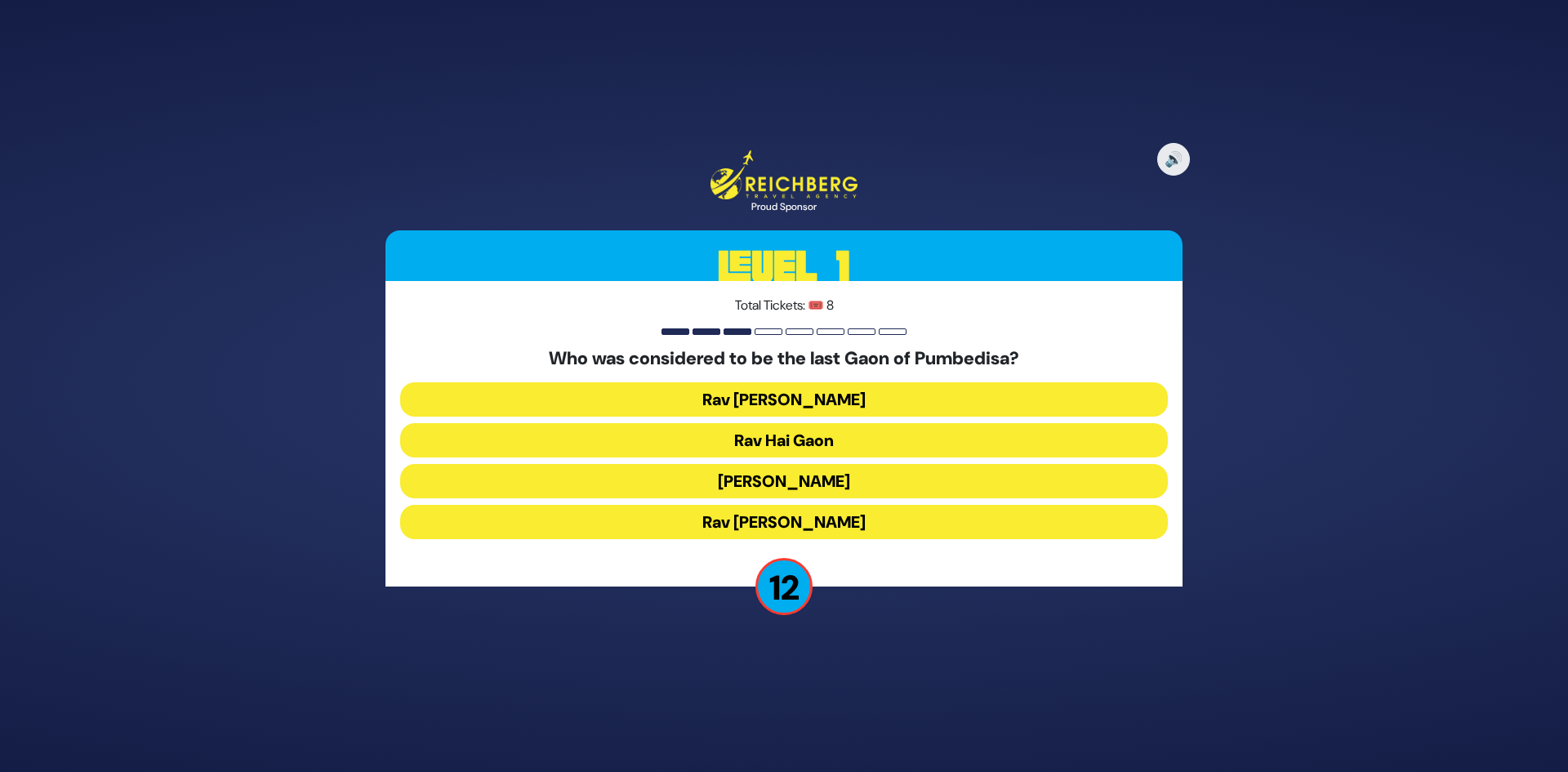
click at [815, 440] on button "Rav Hai Gaon" at bounding box center [784, 440] width 768 height 35
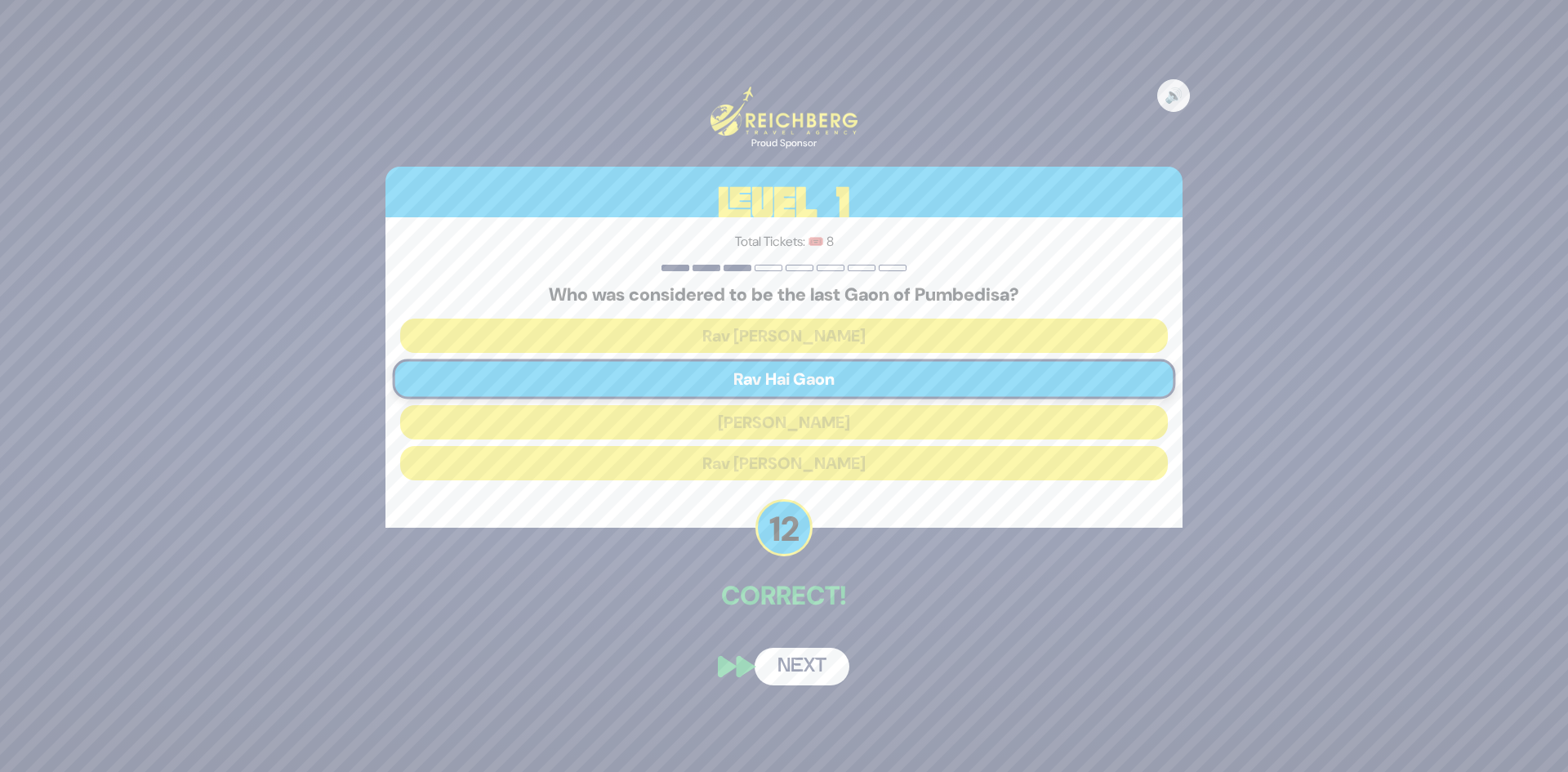
click at [796, 668] on button "Next" at bounding box center [802, 666] width 95 height 37
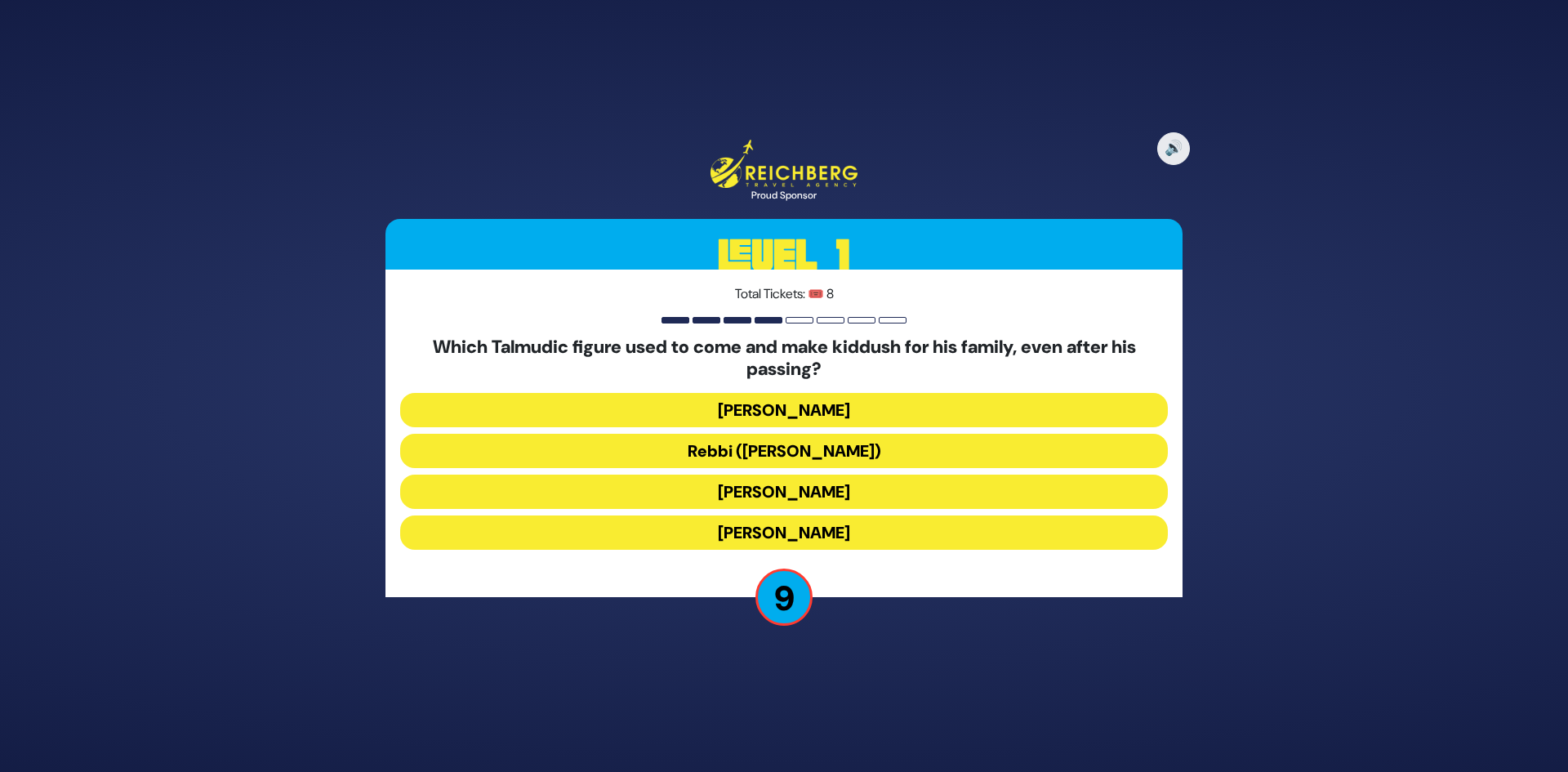
click at [819, 415] on button "Rabbi Shimon bar Yochai" at bounding box center [784, 410] width 768 height 35
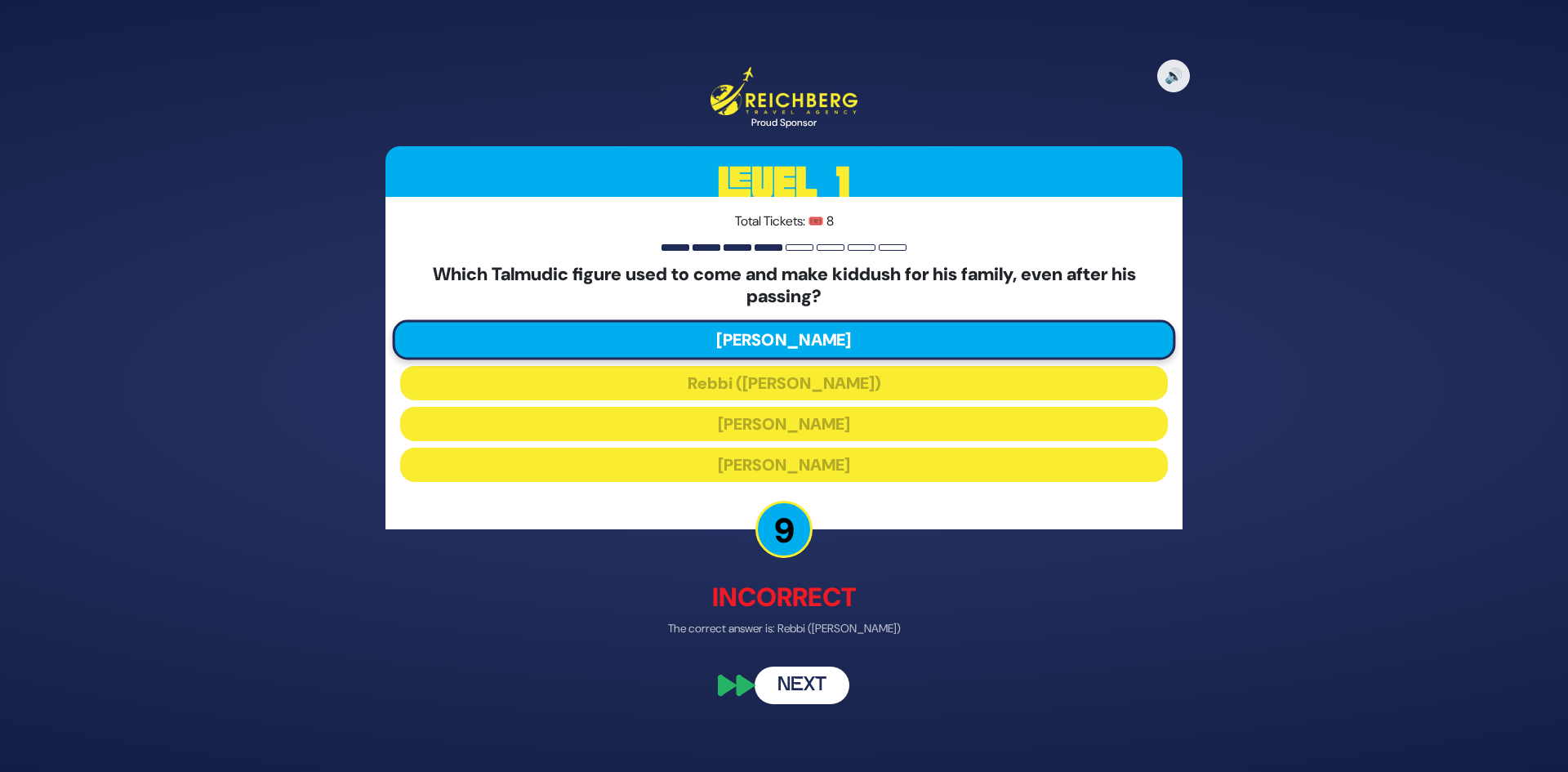
click at [796, 679] on button "Next" at bounding box center [802, 686] width 95 height 37
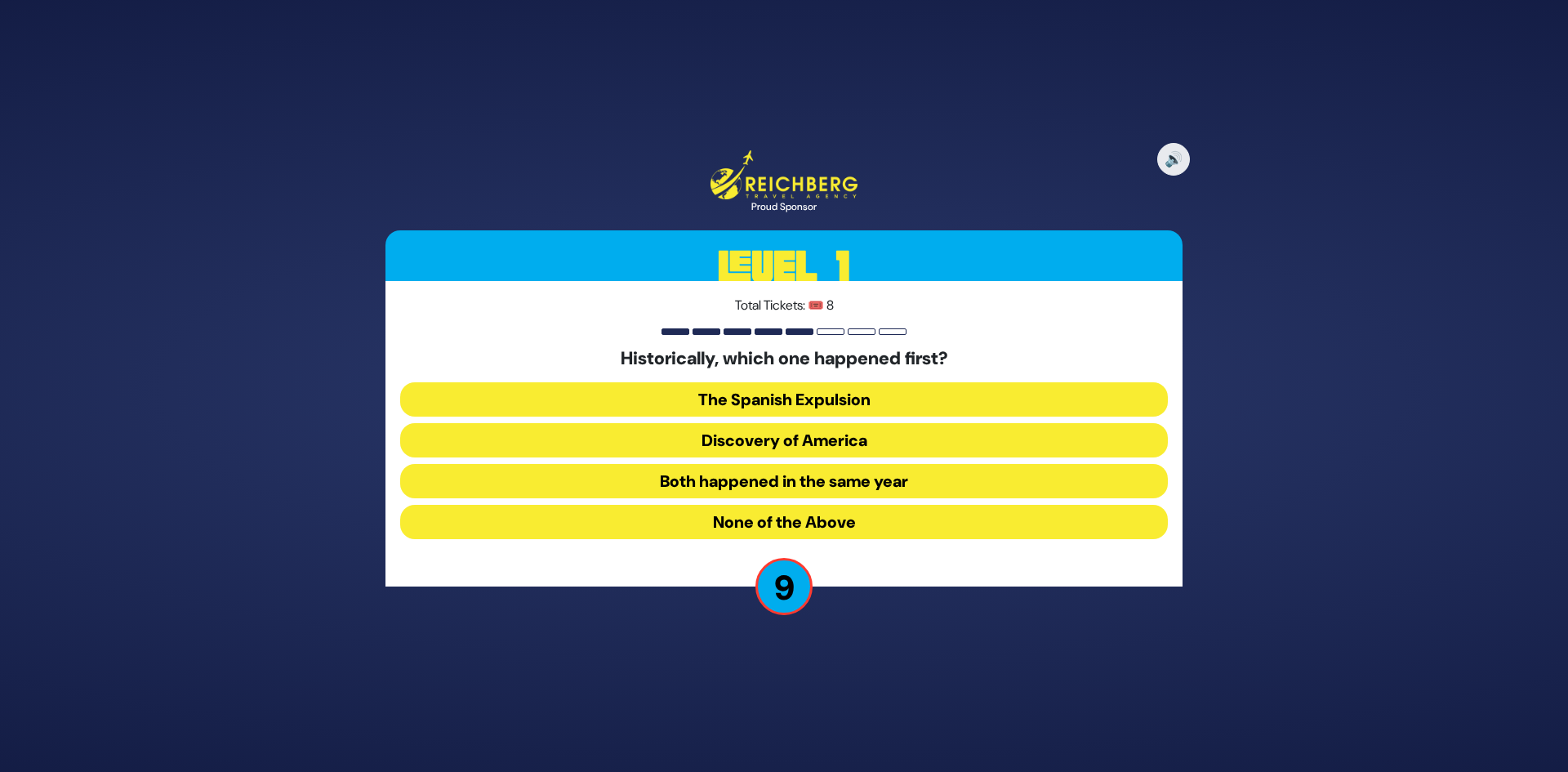
click at [768, 481] on button "Both happened in the same year" at bounding box center [784, 481] width 768 height 35
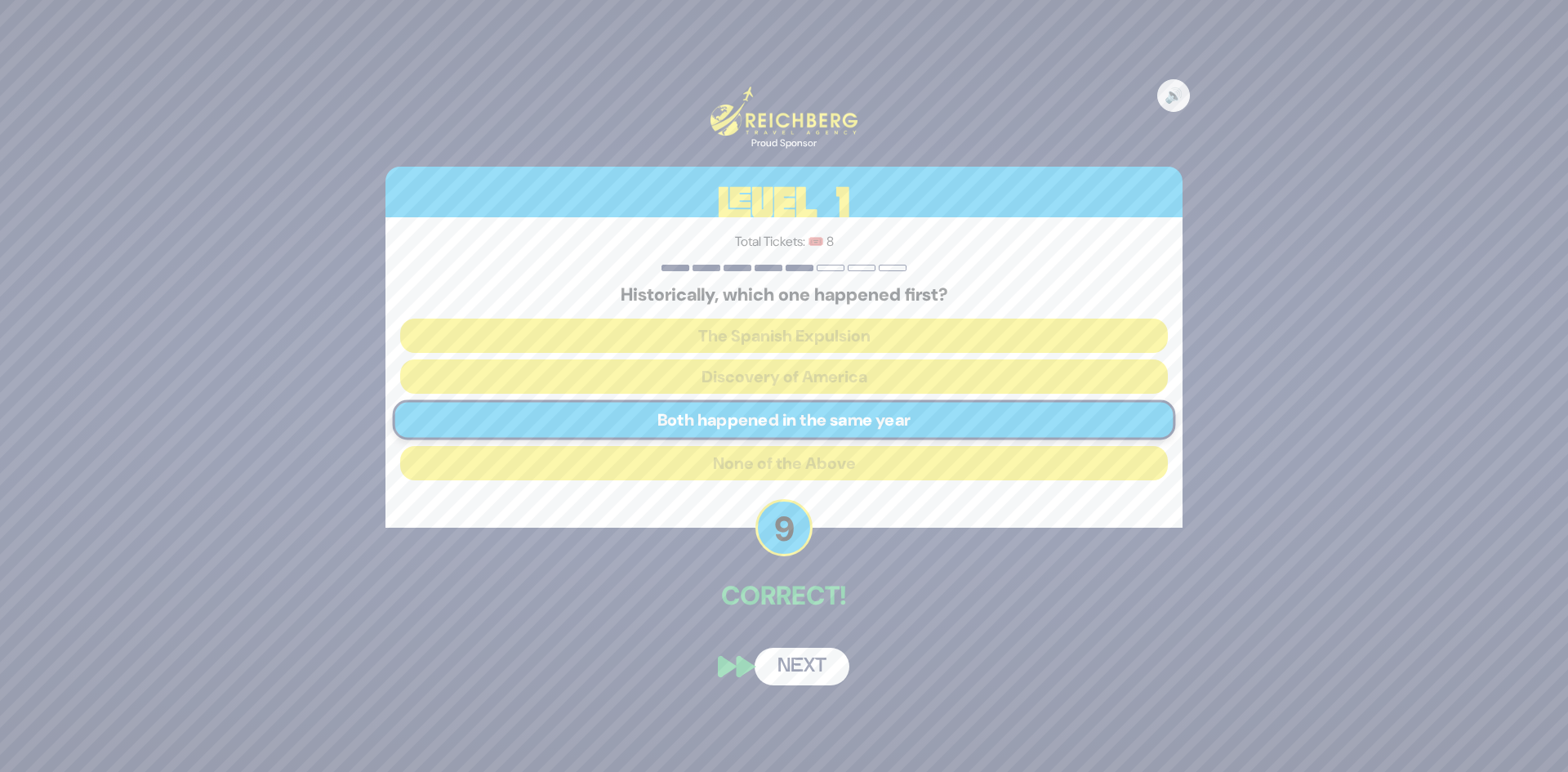
click at [805, 667] on button "Next" at bounding box center [802, 666] width 95 height 37
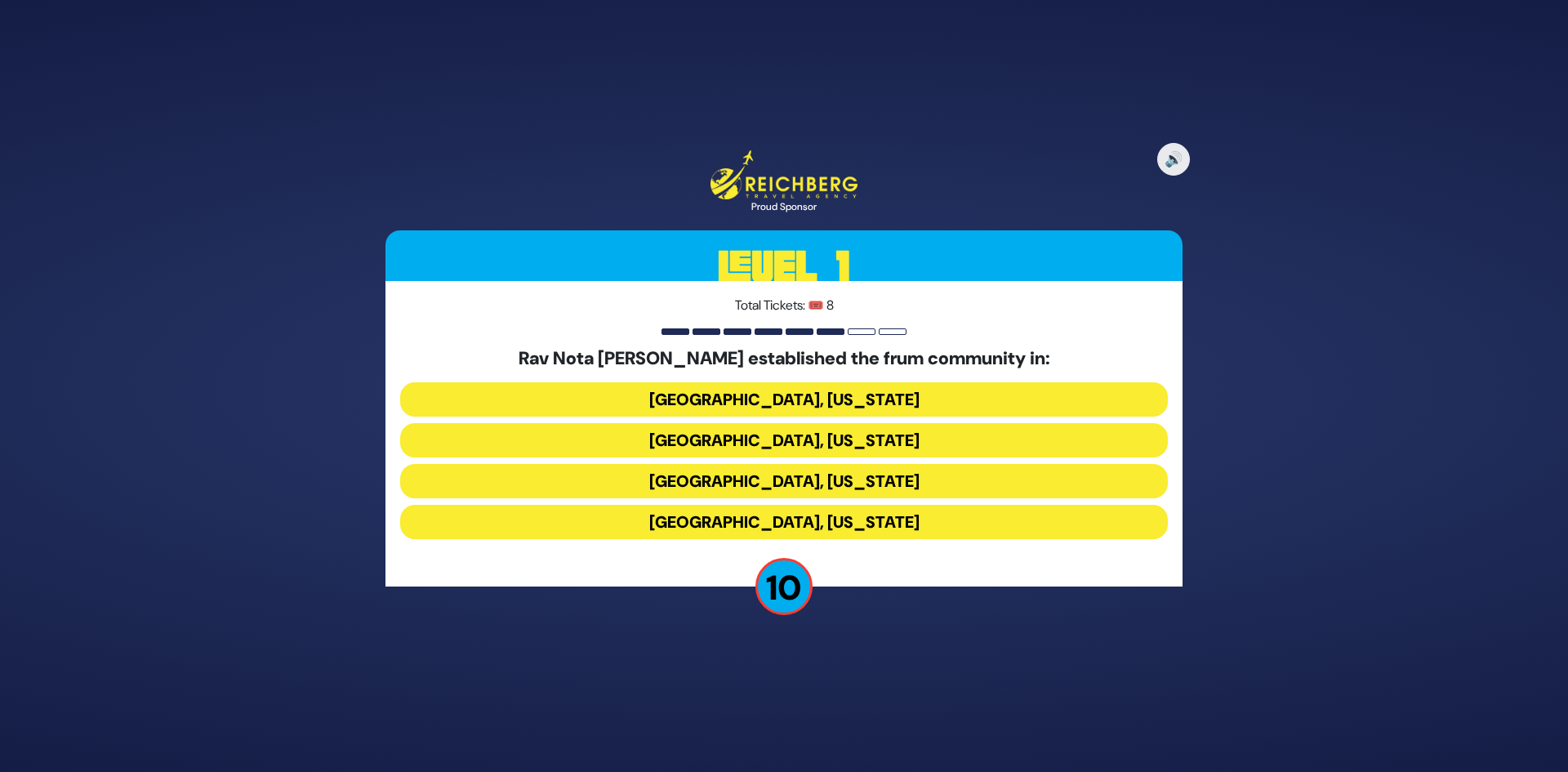
click at [805, 437] on button "Memphis, Tennessee" at bounding box center [784, 440] width 768 height 35
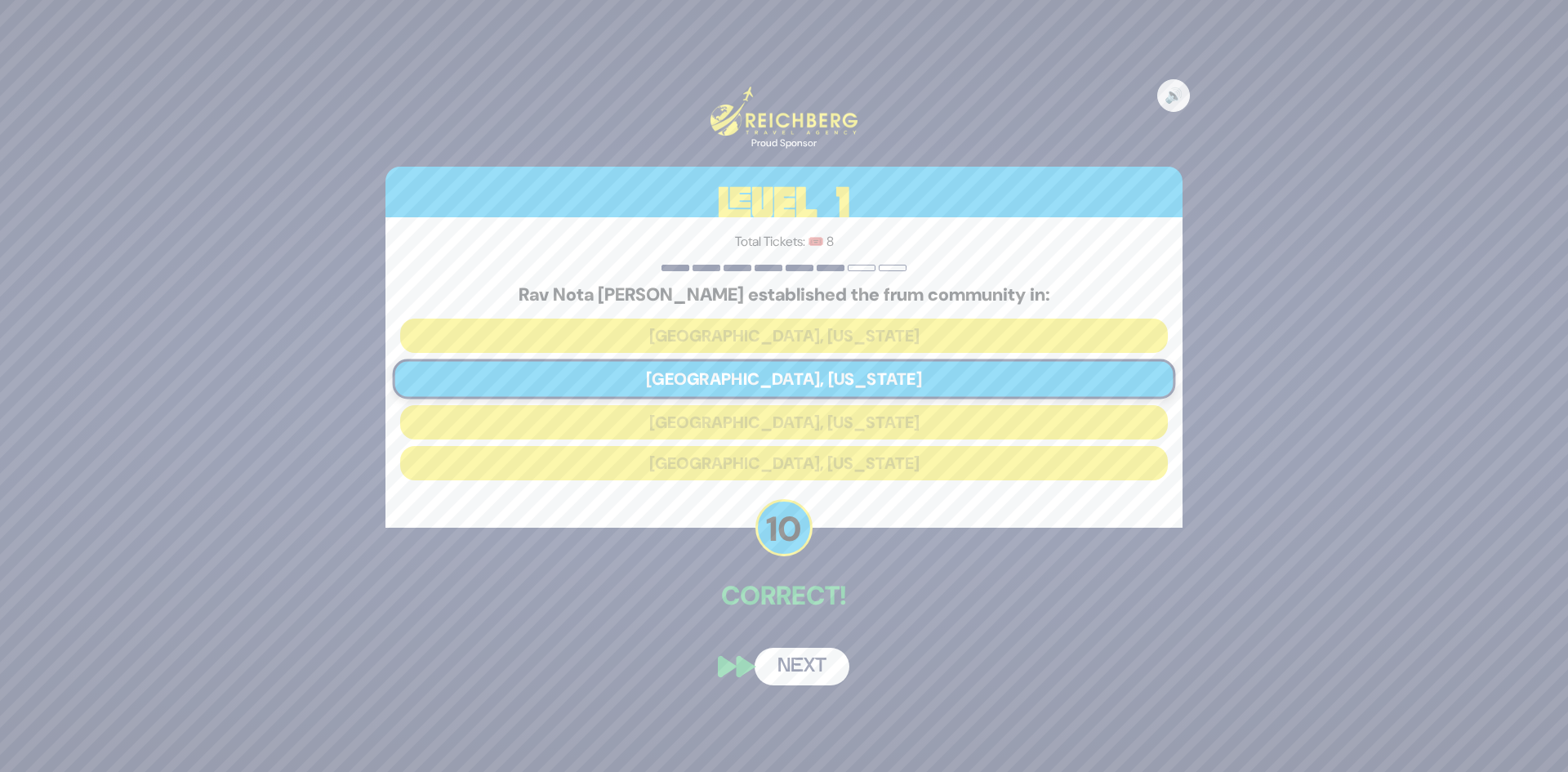
click at [791, 676] on button "Next" at bounding box center [802, 666] width 95 height 37
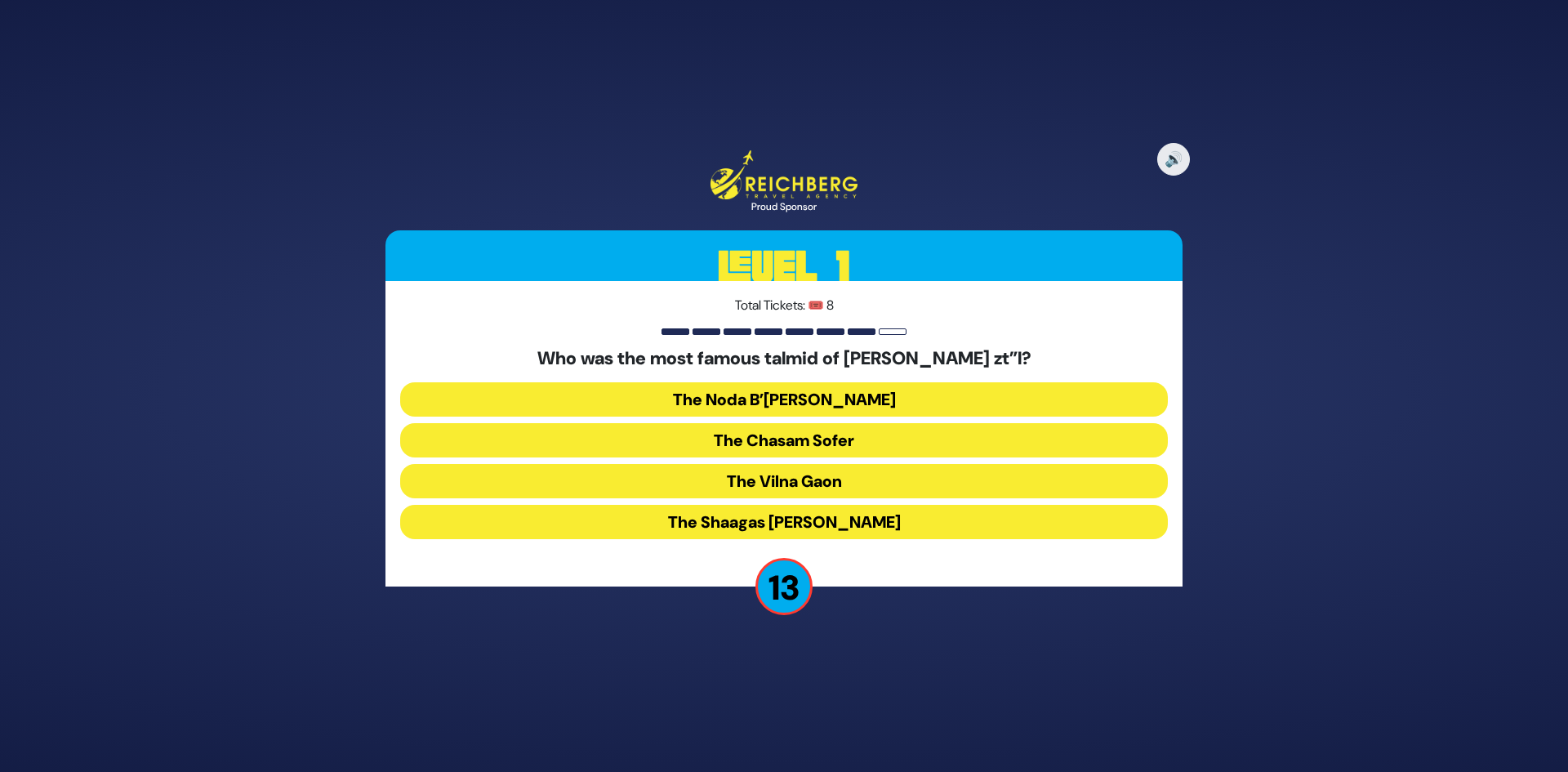
click at [817, 437] on button "The Chasam Sofer" at bounding box center [784, 440] width 768 height 35
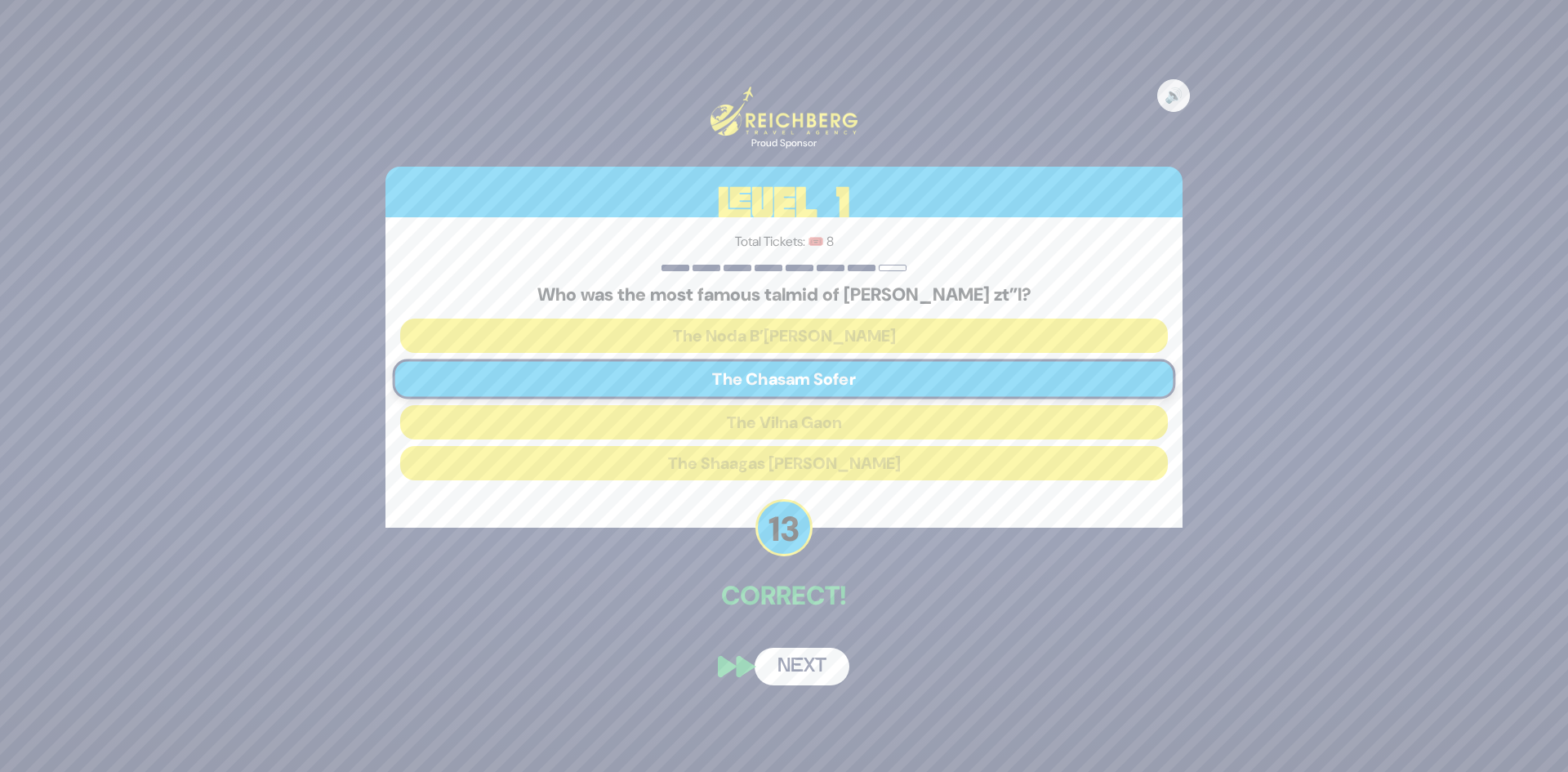
click at [808, 656] on button "Next" at bounding box center [802, 666] width 95 height 37
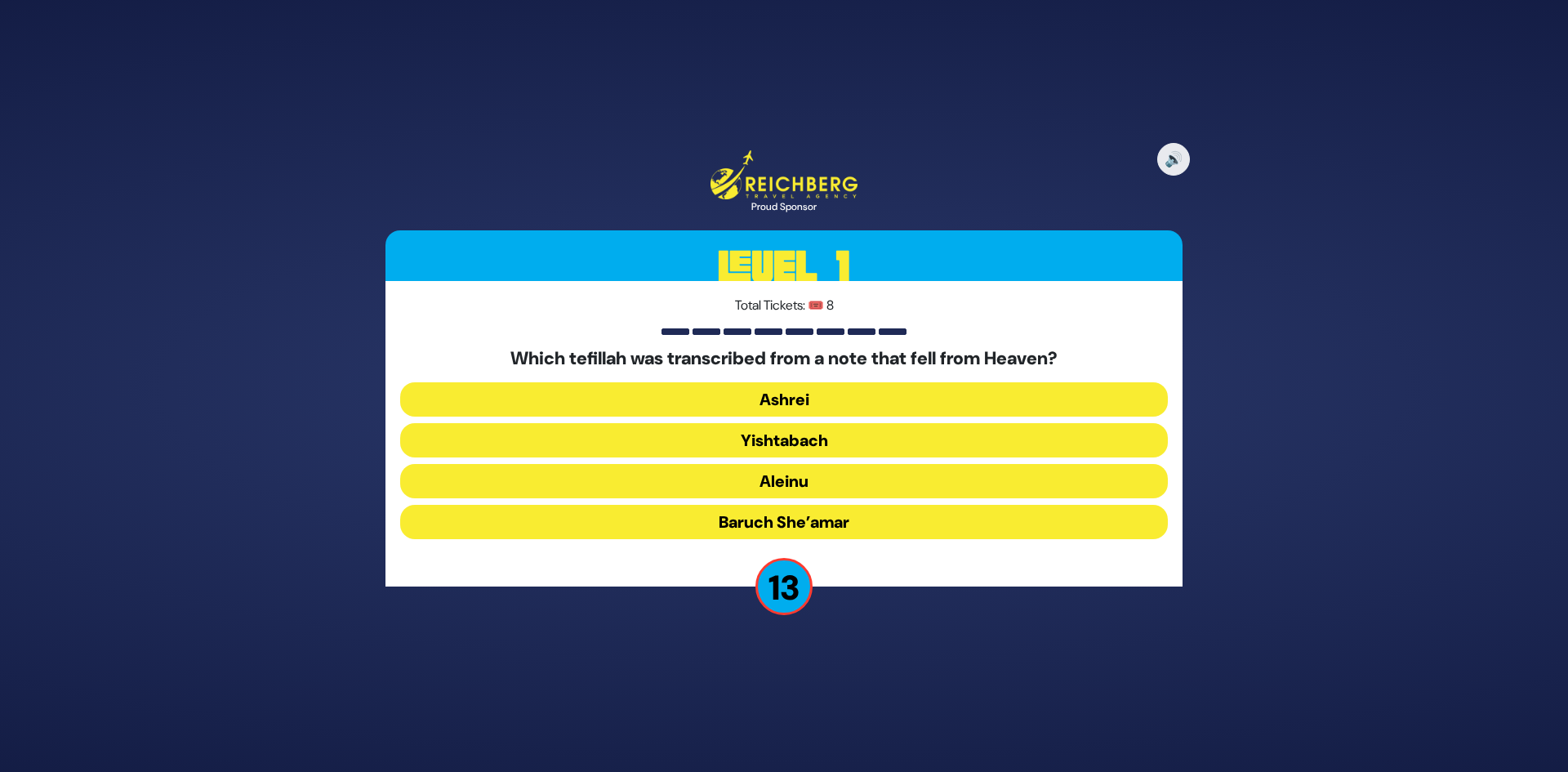
click at [781, 513] on button "Baruch She’amar" at bounding box center [784, 523] width 768 height 35
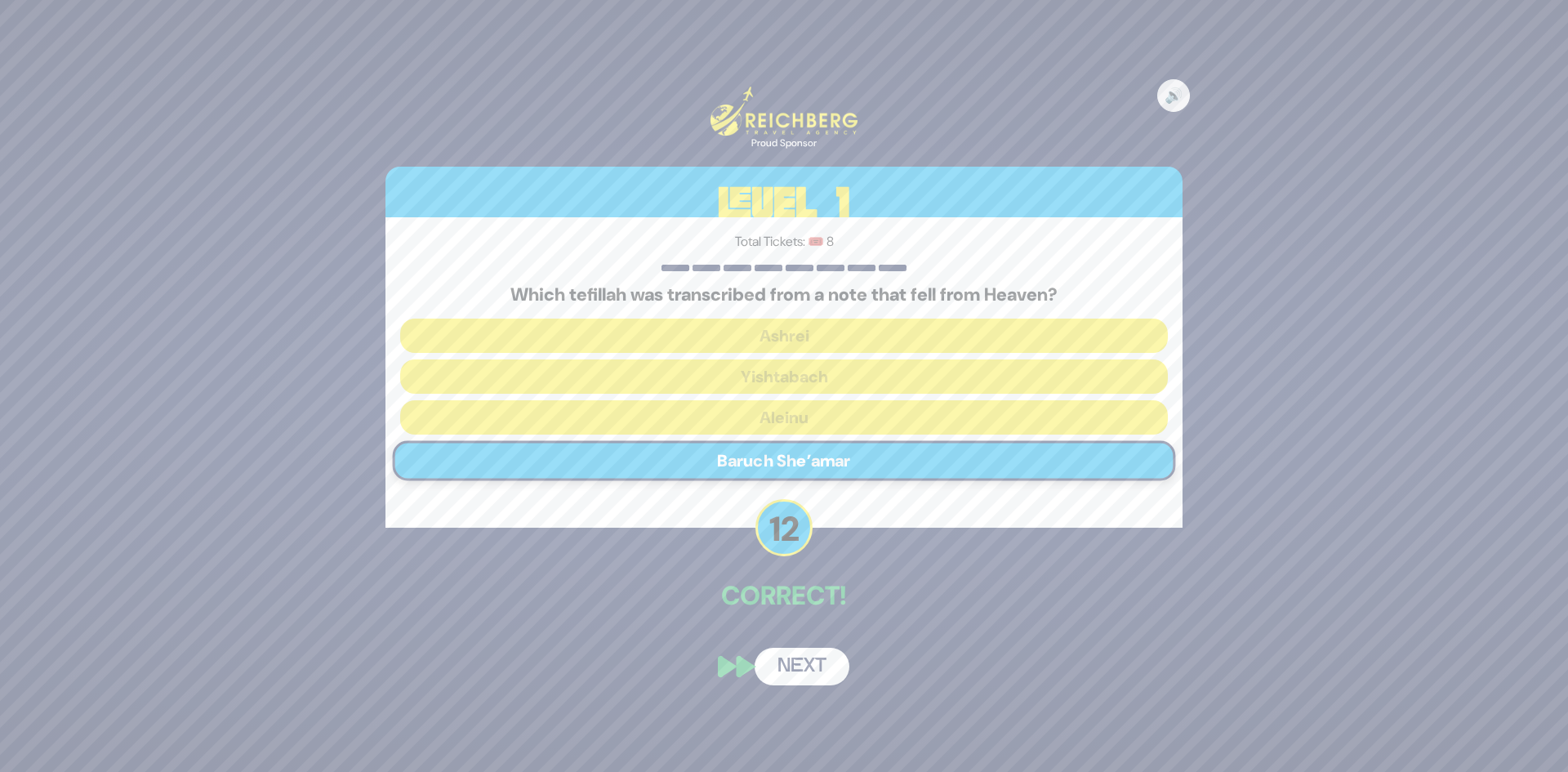
click at [780, 661] on button "Next" at bounding box center [802, 666] width 95 height 37
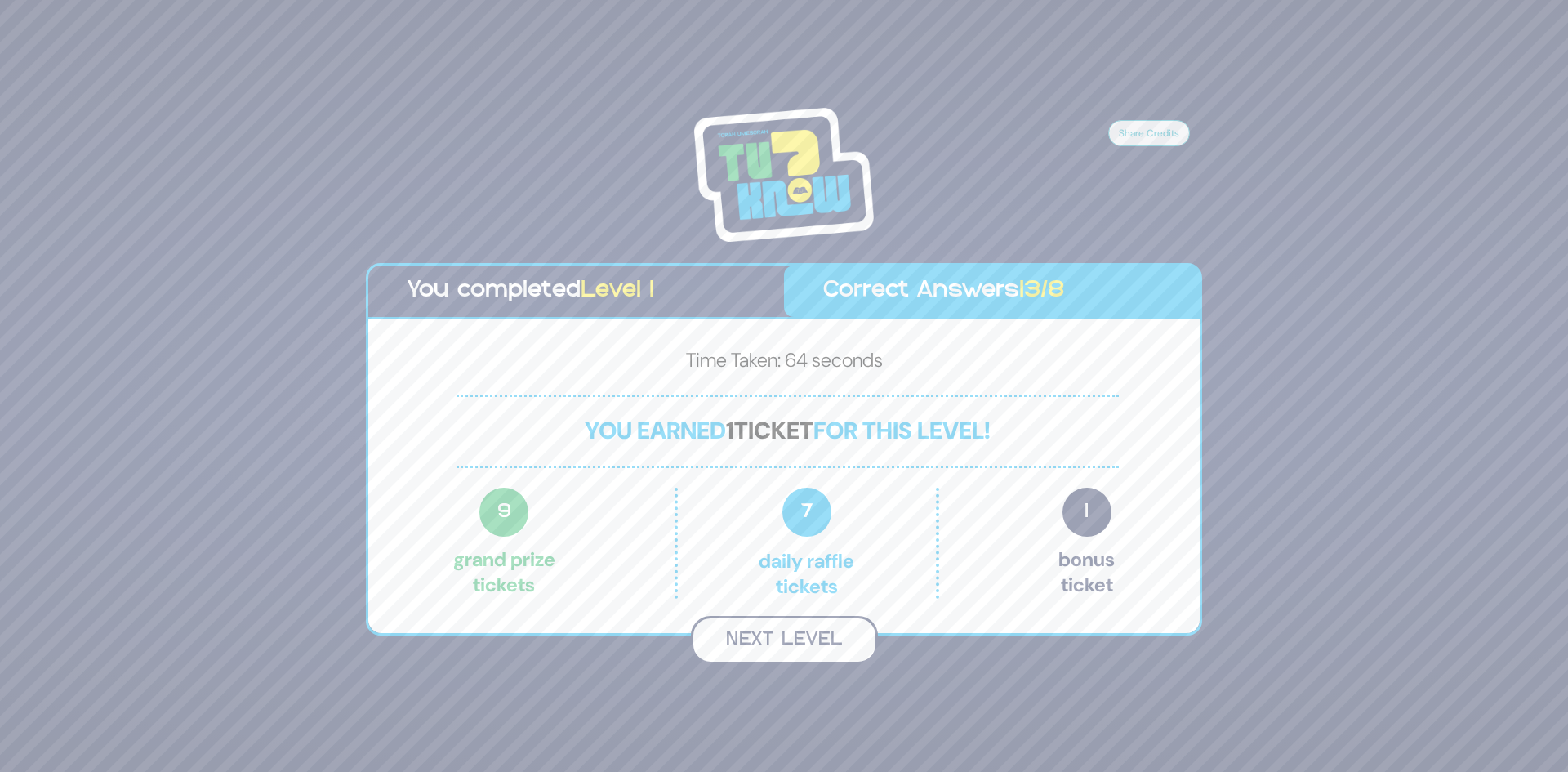
click at [791, 643] on button "Next Level" at bounding box center [784, 640] width 187 height 48
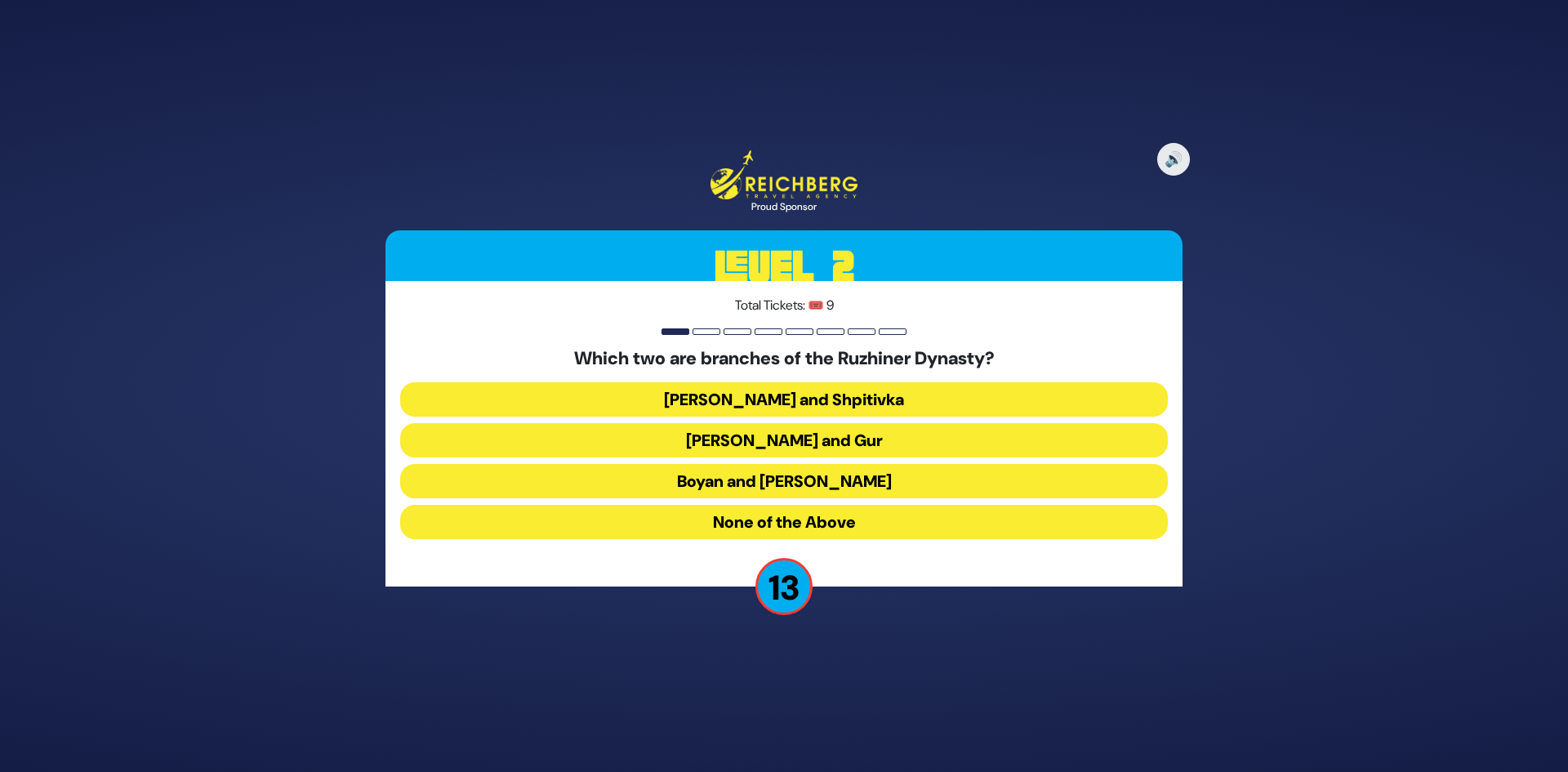
click at [785, 478] on button "Boyan and Sadigura" at bounding box center [784, 481] width 768 height 35
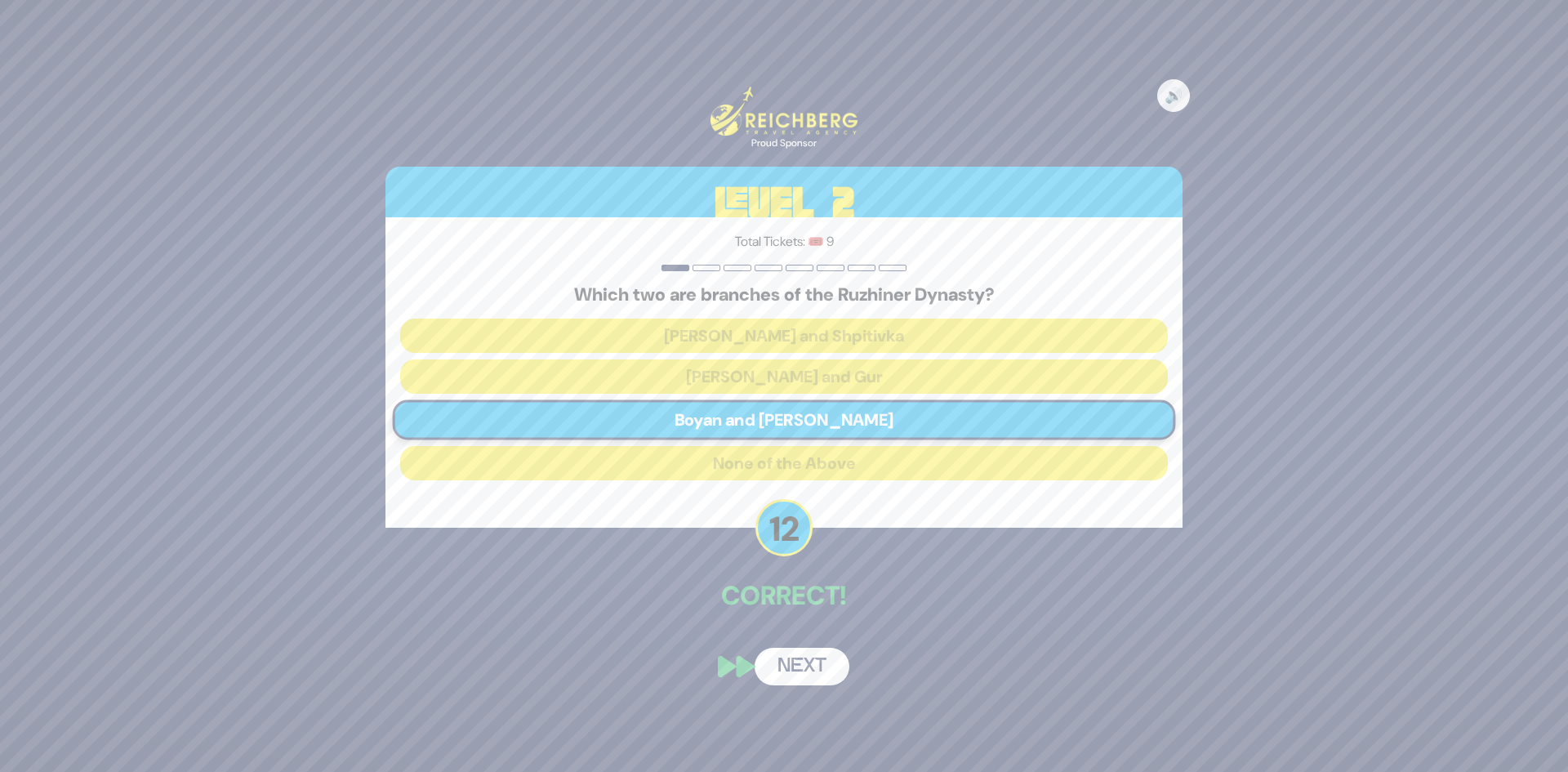
click at [794, 671] on button "Next" at bounding box center [802, 666] width 95 height 37
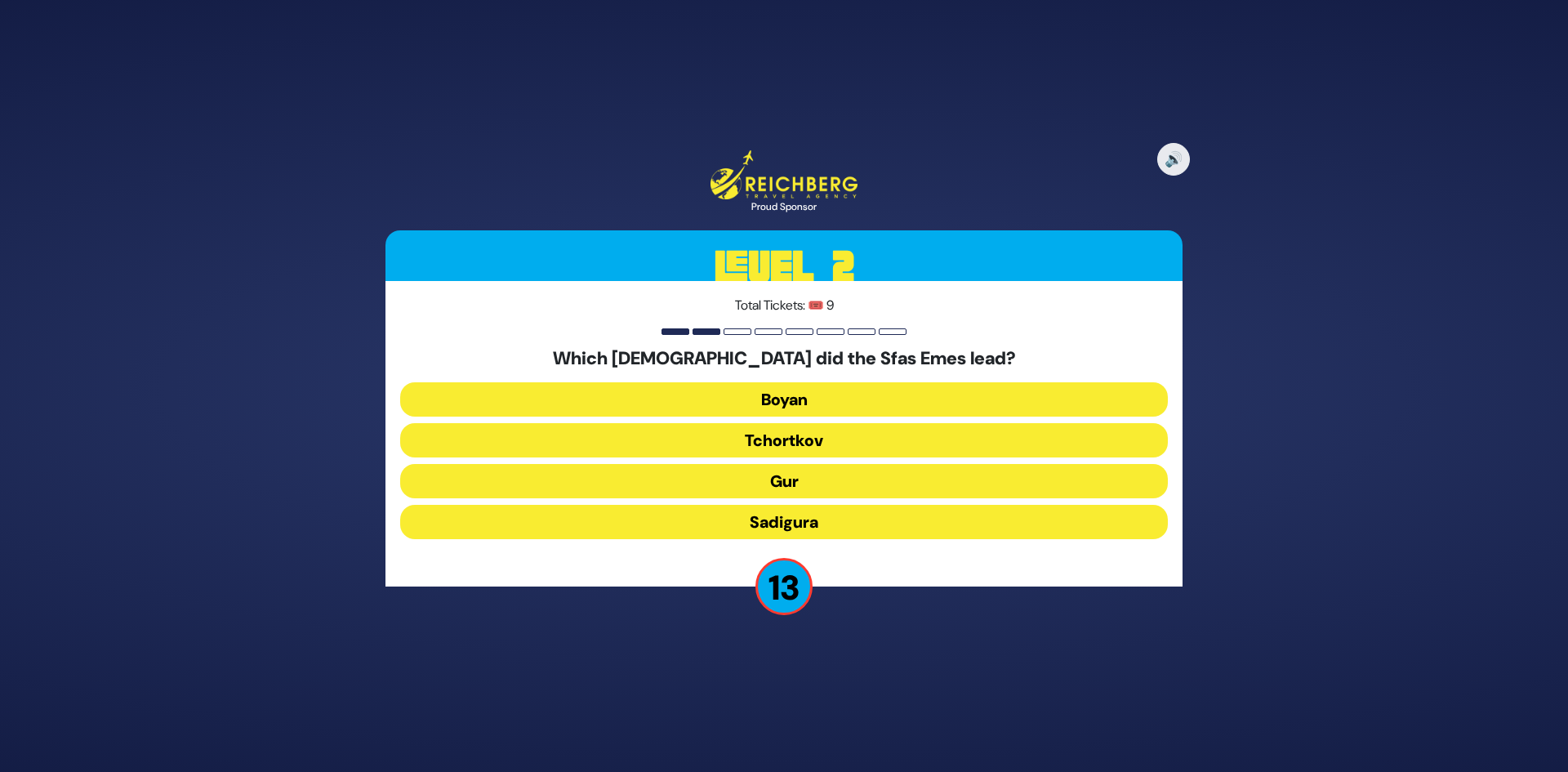
click at [783, 484] on button "Gur" at bounding box center [784, 481] width 768 height 35
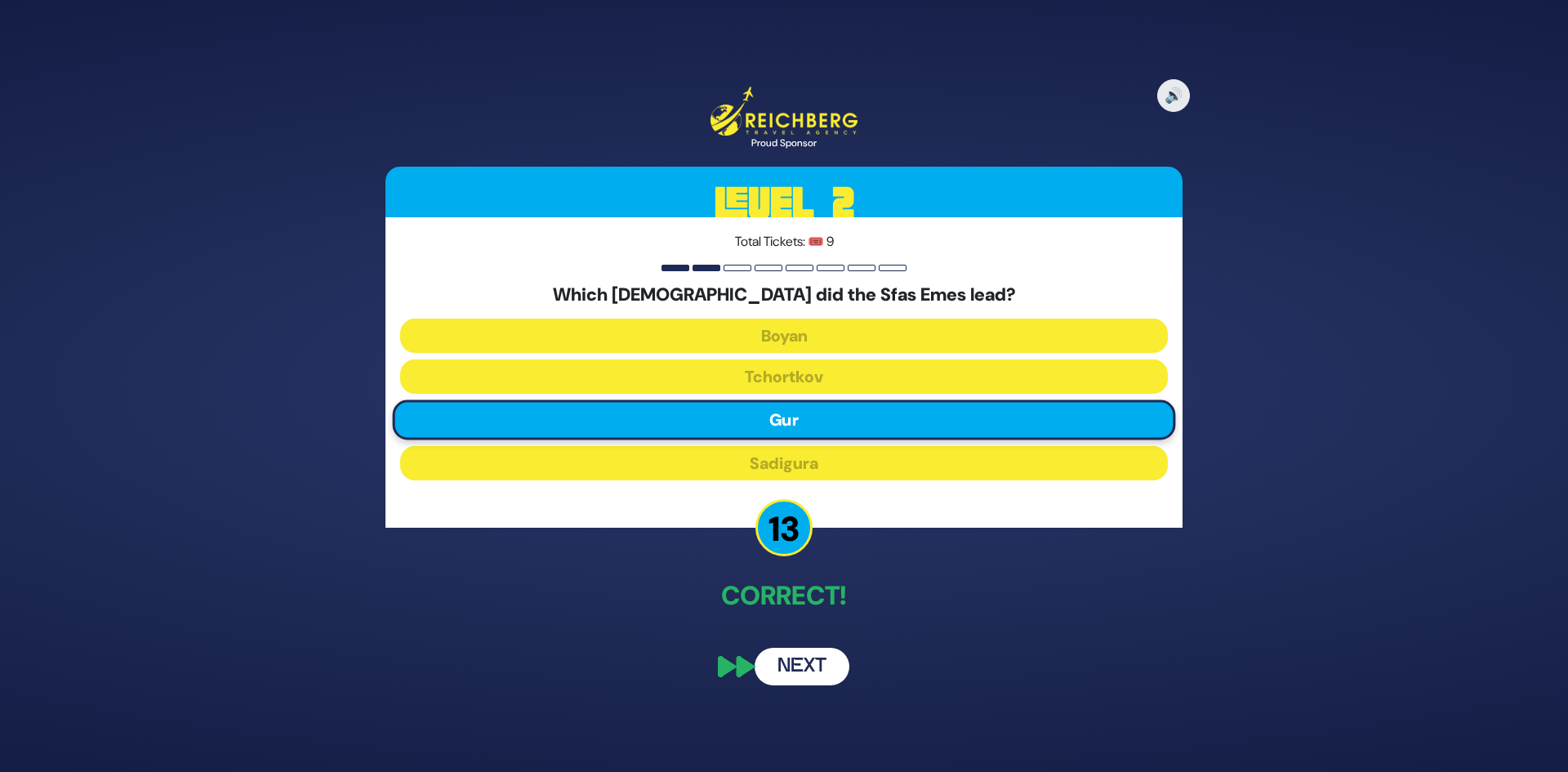
click at [788, 661] on button "Next" at bounding box center [802, 666] width 95 height 37
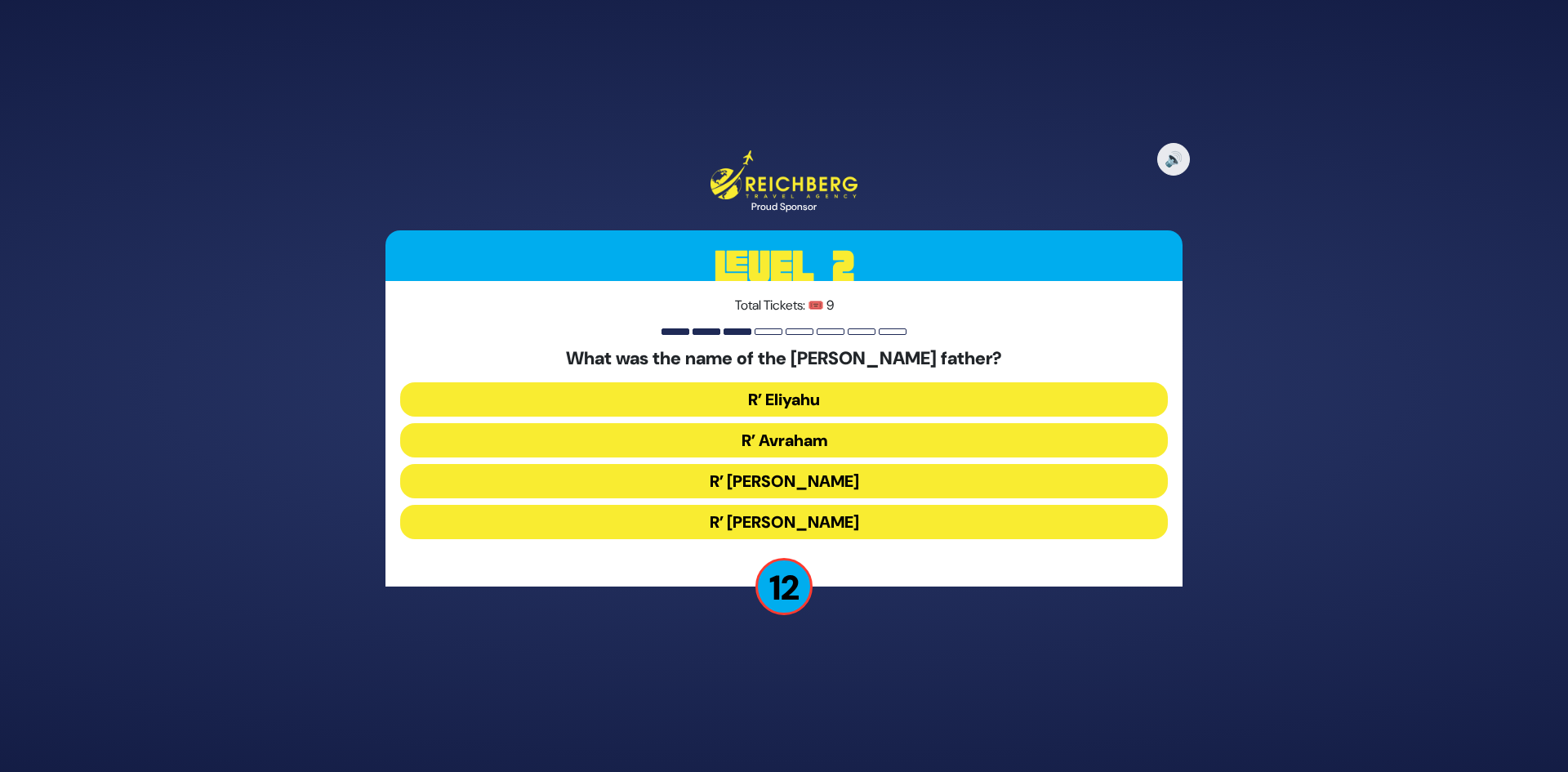
click at [799, 440] on button "R’ Avraham" at bounding box center [784, 440] width 768 height 35
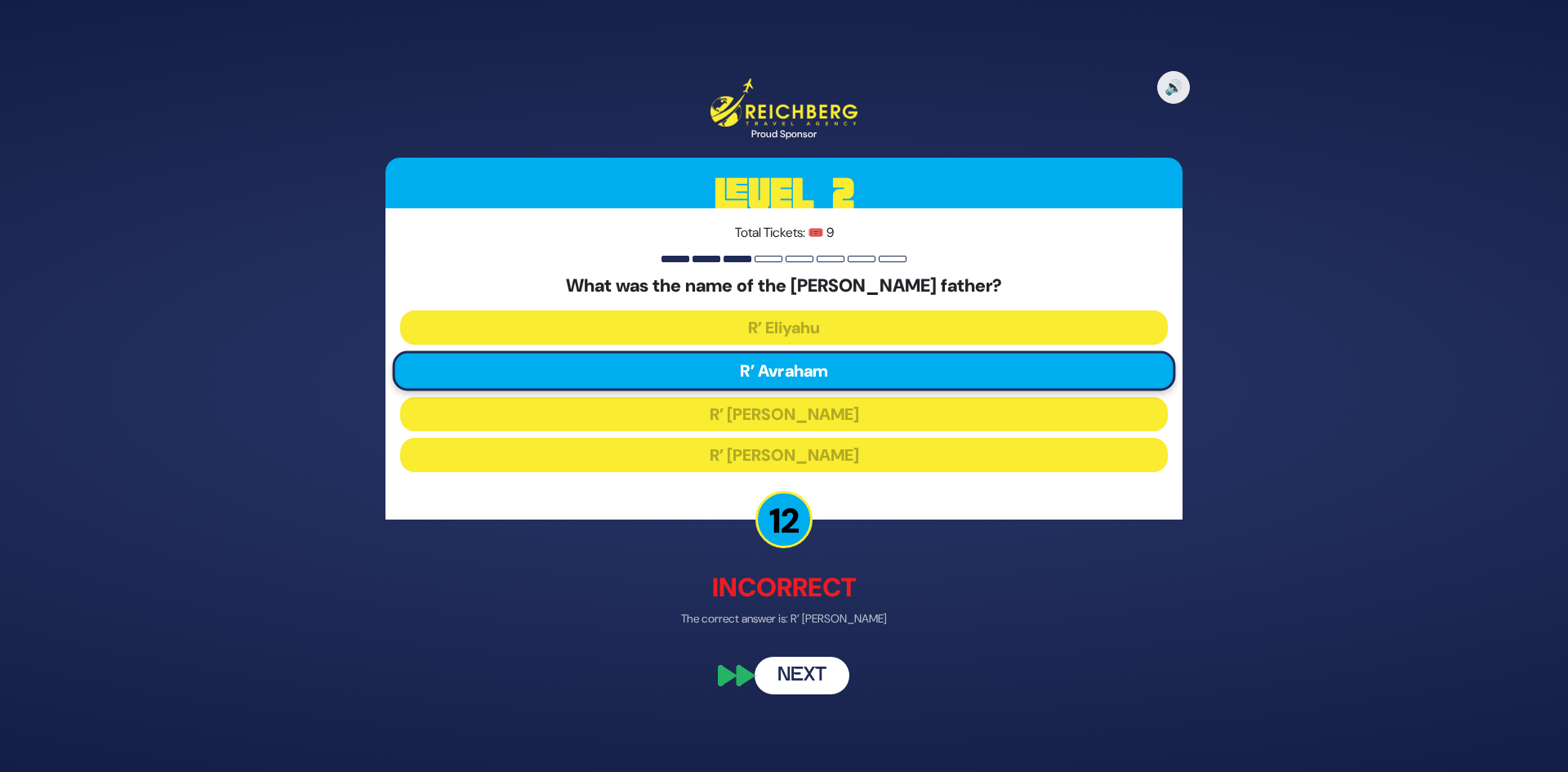
click at [788, 676] on button "Next" at bounding box center [802, 674] width 95 height 37
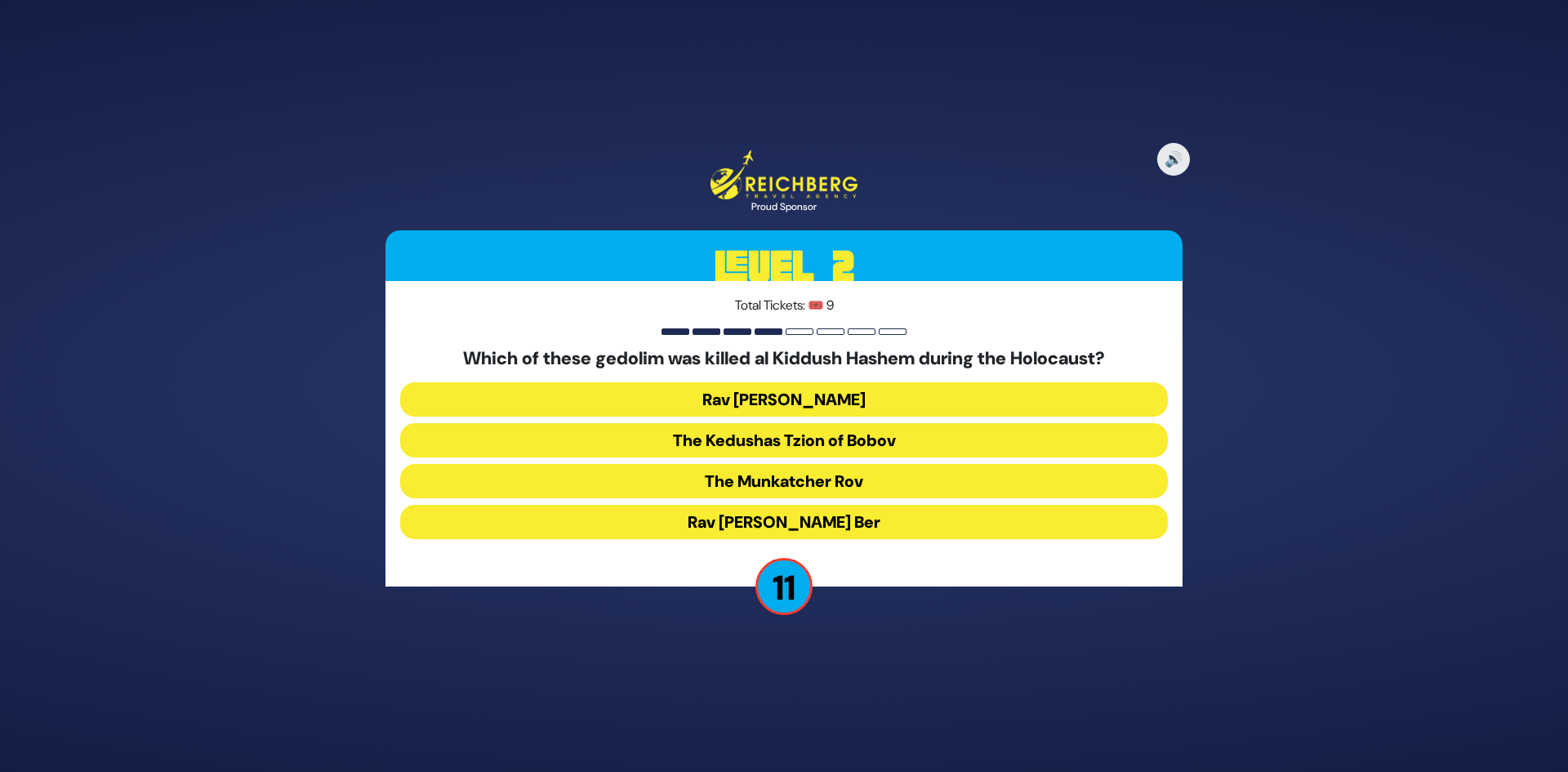
click at [791, 444] on button "The Kedushas Tzion of Bobov" at bounding box center [784, 440] width 768 height 35
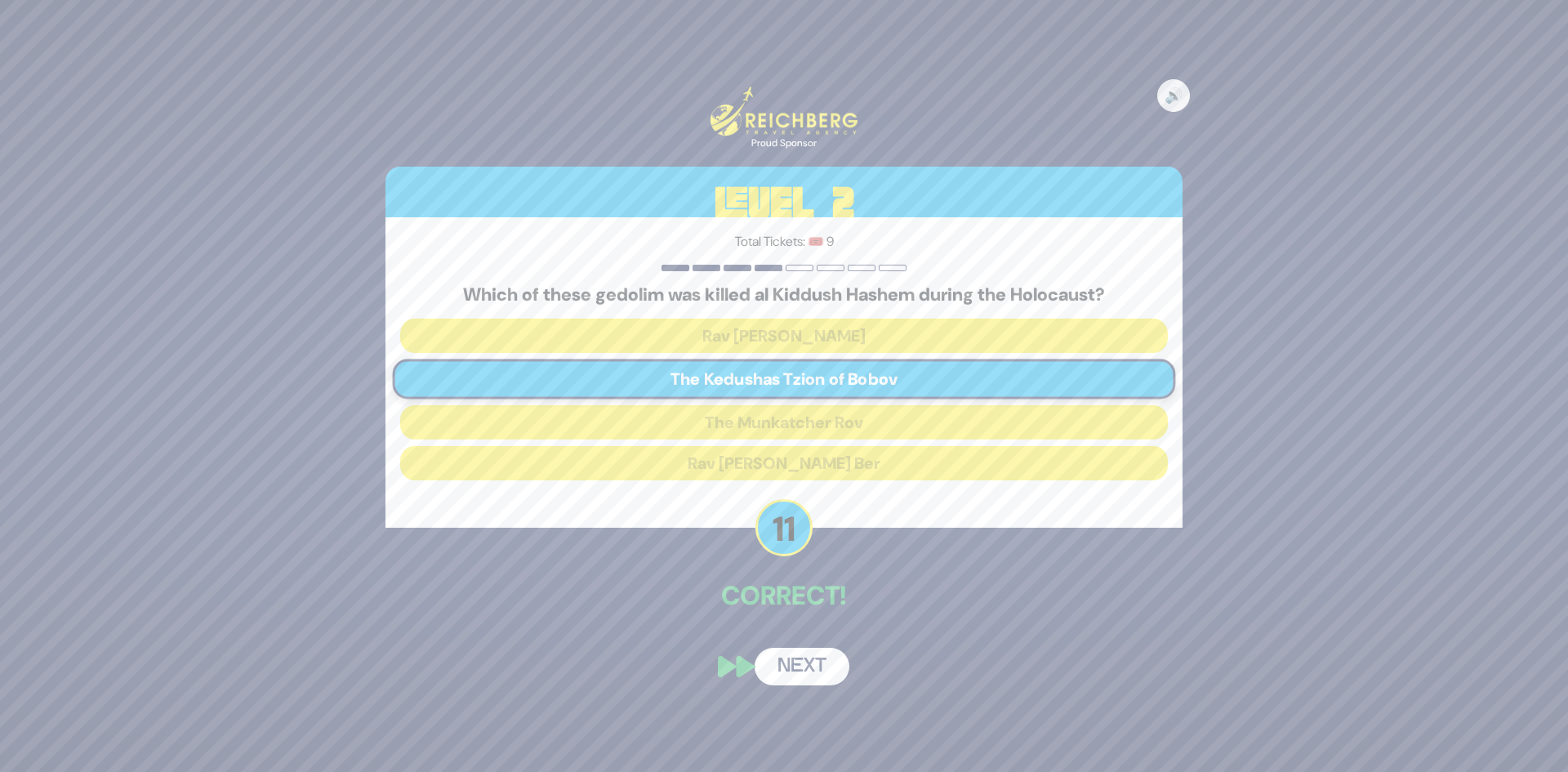
click at [795, 676] on button "Next" at bounding box center [802, 666] width 95 height 37
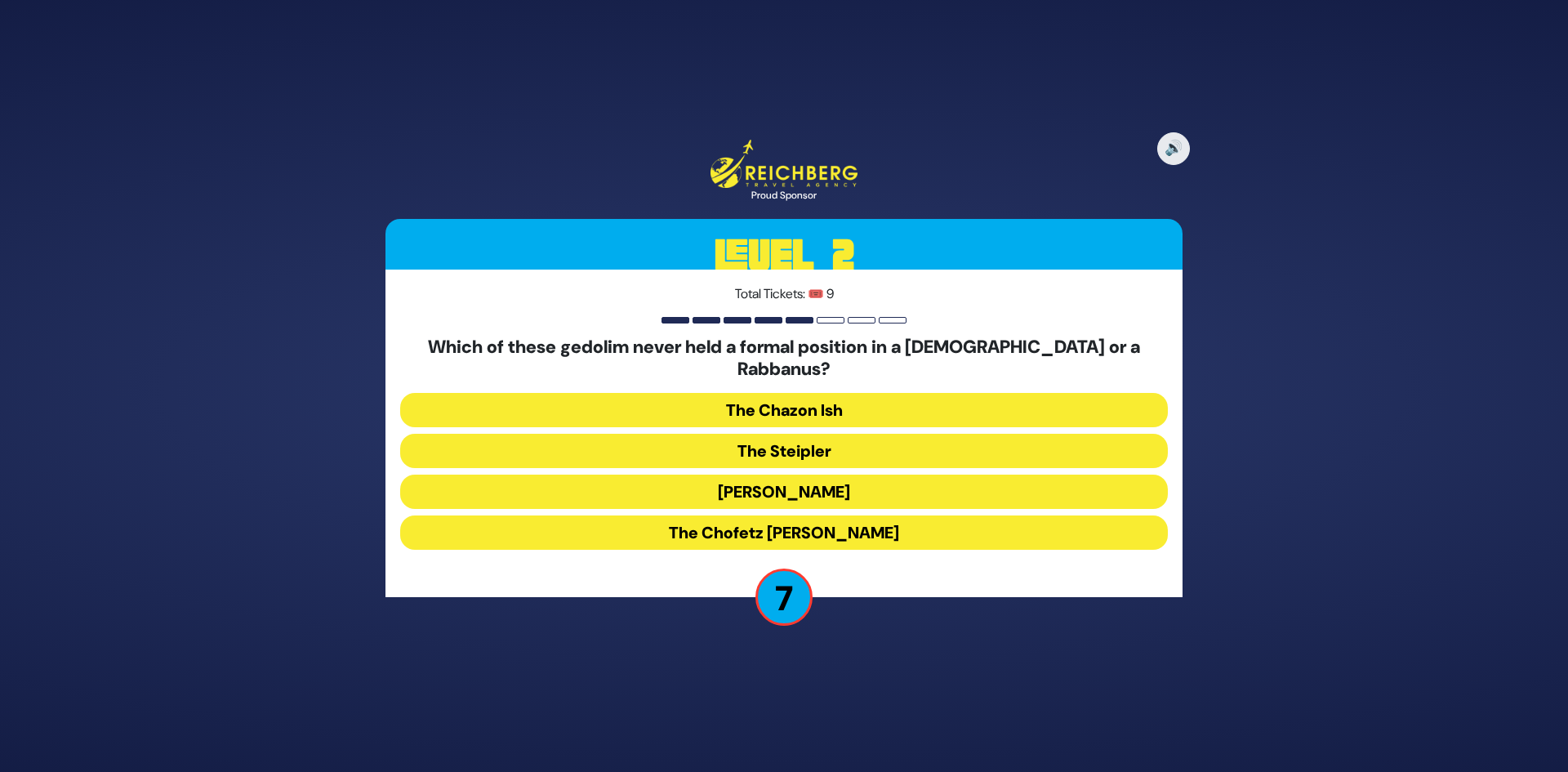
click at [816, 399] on button "The Chazon Ish" at bounding box center [784, 410] width 768 height 35
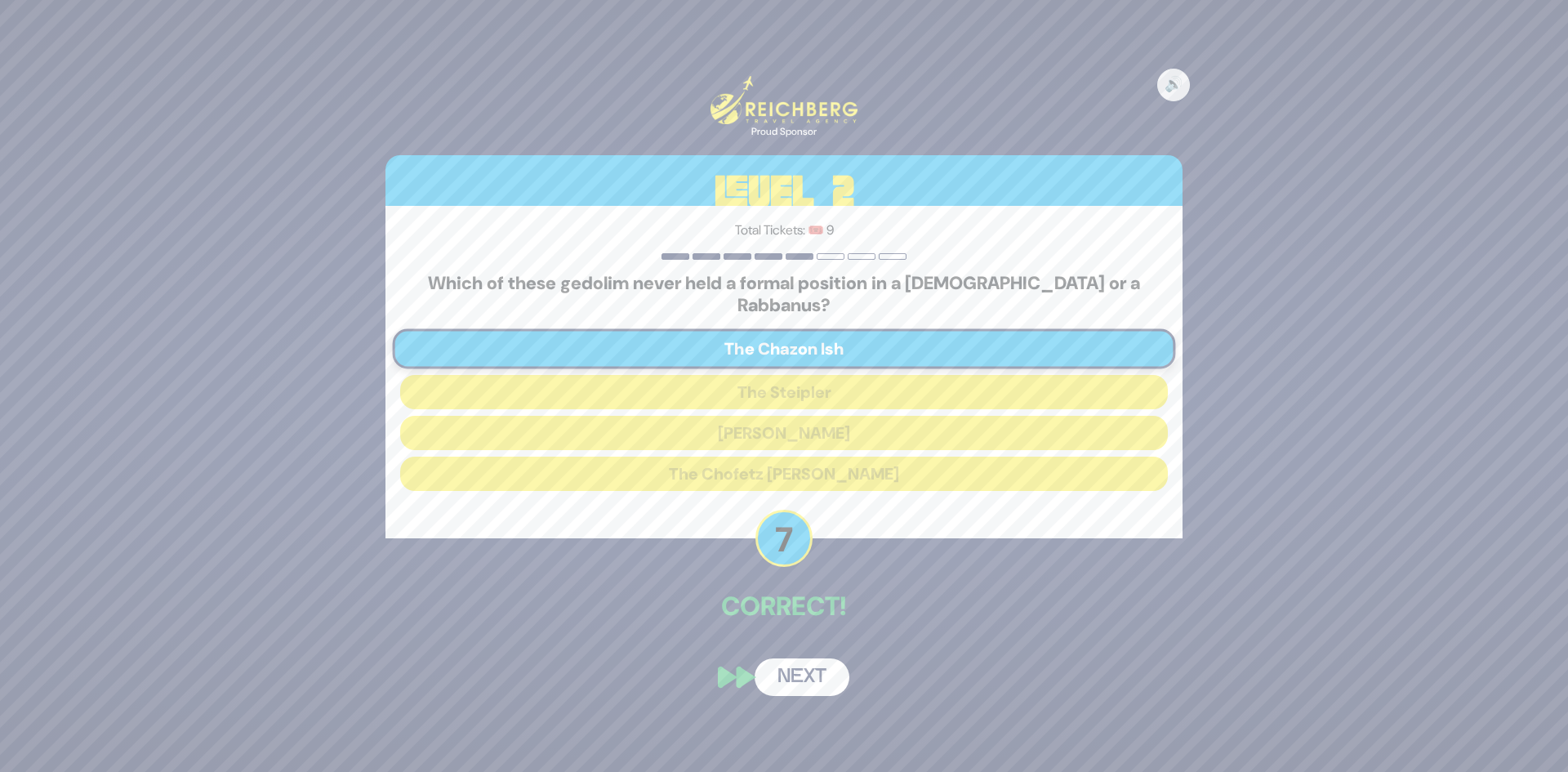
click at [795, 668] on button "Next" at bounding box center [802, 677] width 95 height 37
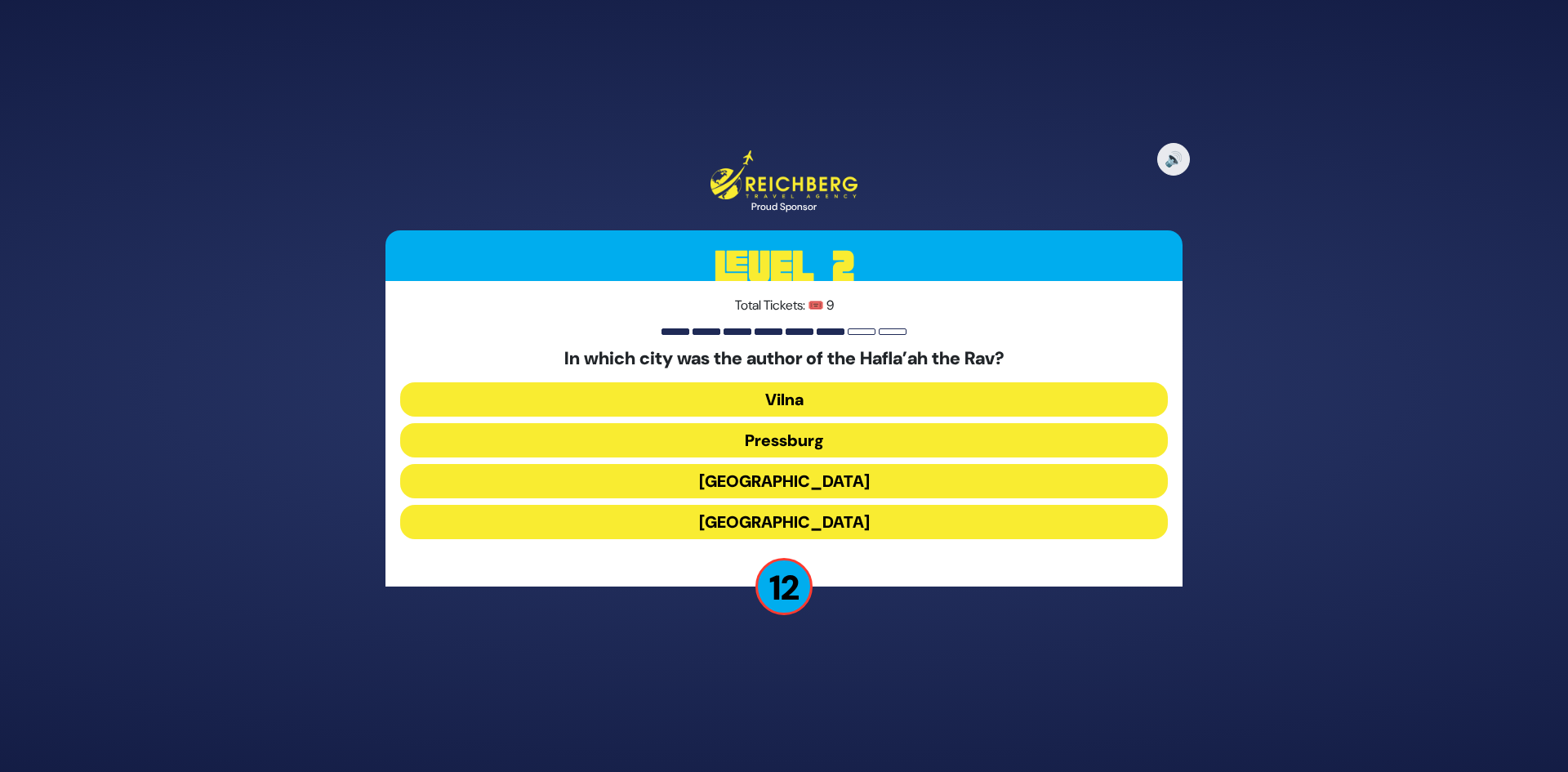
click at [778, 480] on button "Frankfurt" at bounding box center [784, 481] width 768 height 35
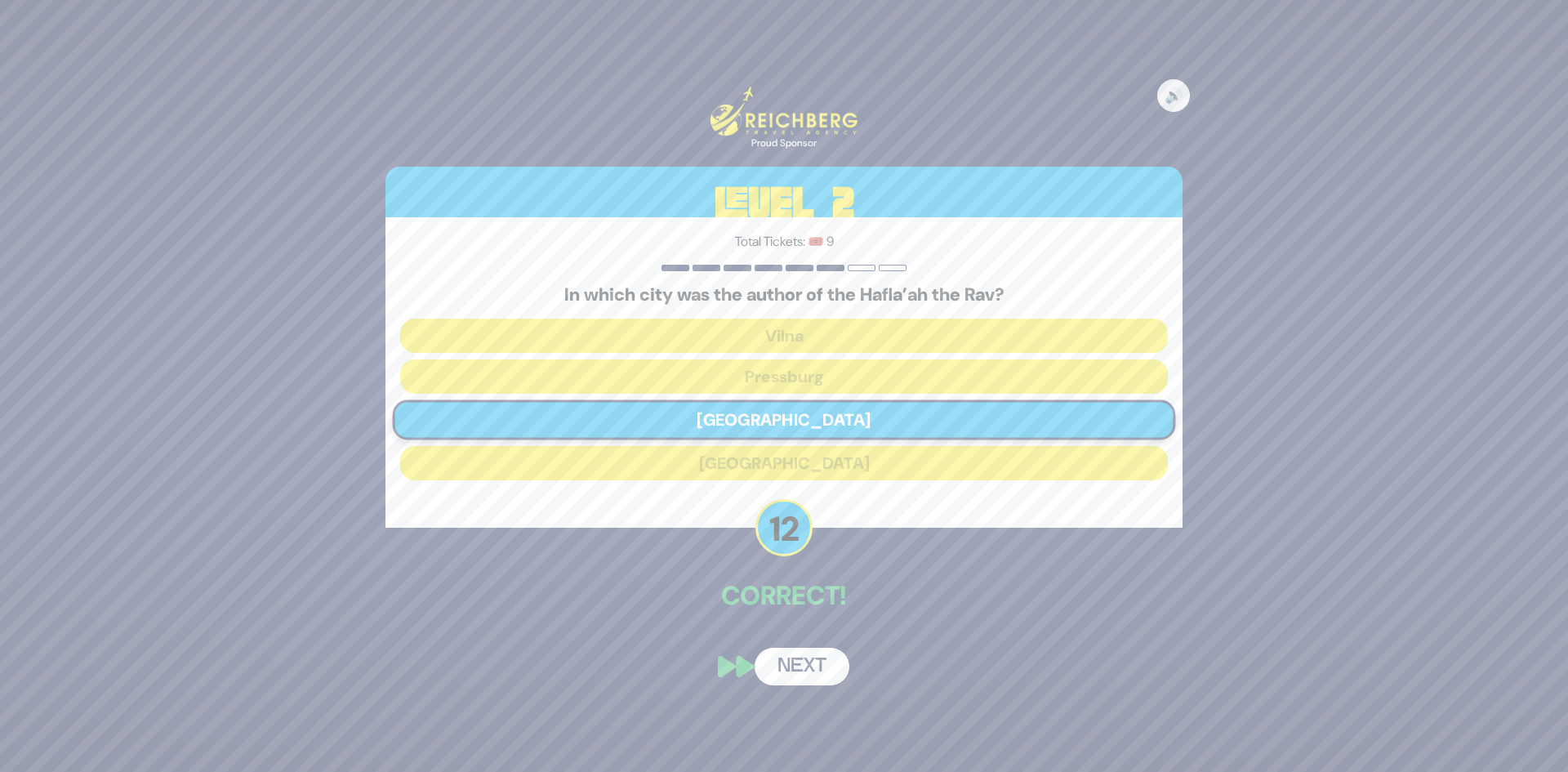
click at [805, 658] on button "Next" at bounding box center [802, 666] width 95 height 37
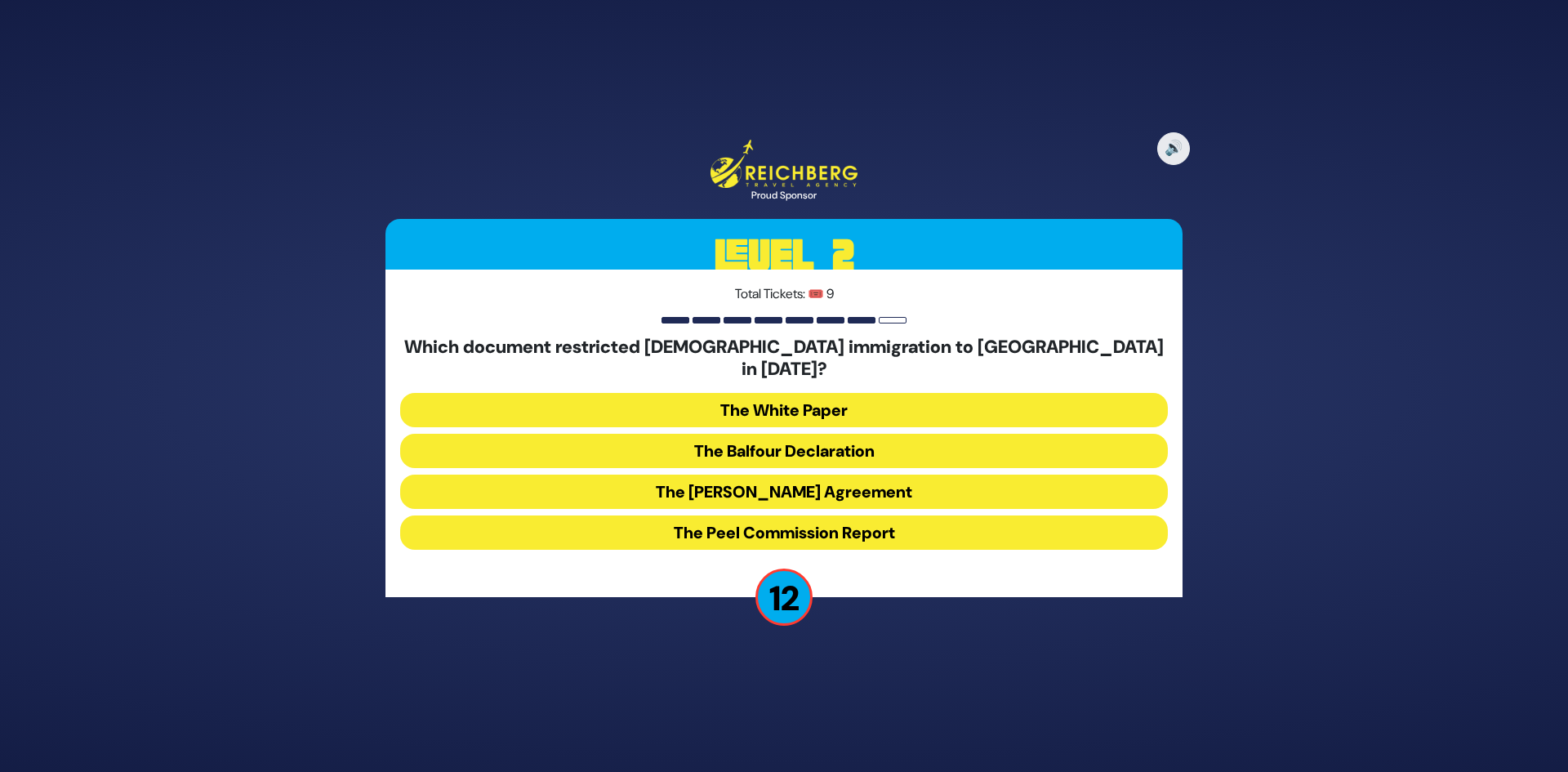
click at [761, 408] on button "The White Paper" at bounding box center [784, 410] width 768 height 35
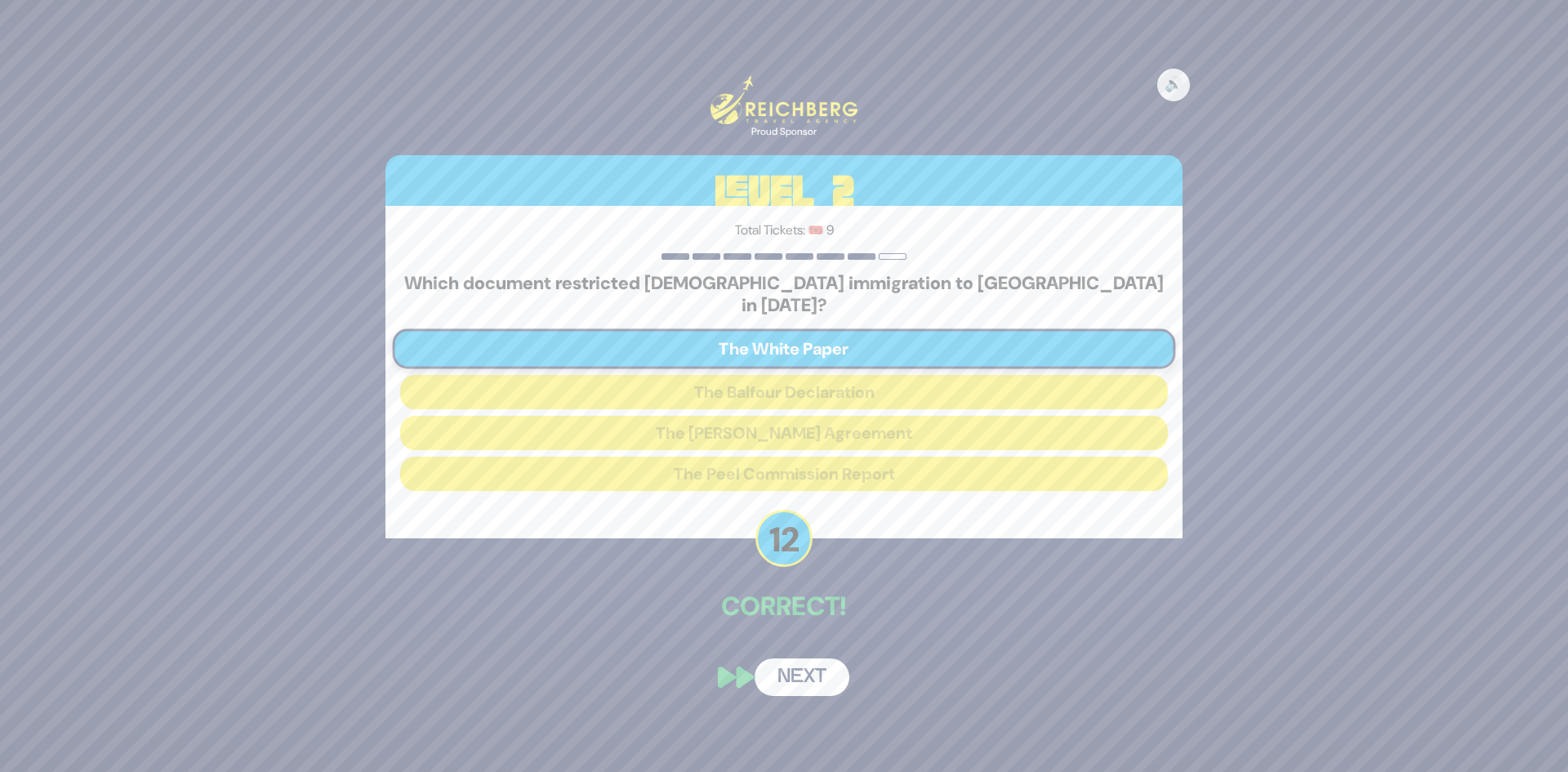
click at [795, 672] on button "Next" at bounding box center [802, 677] width 95 height 37
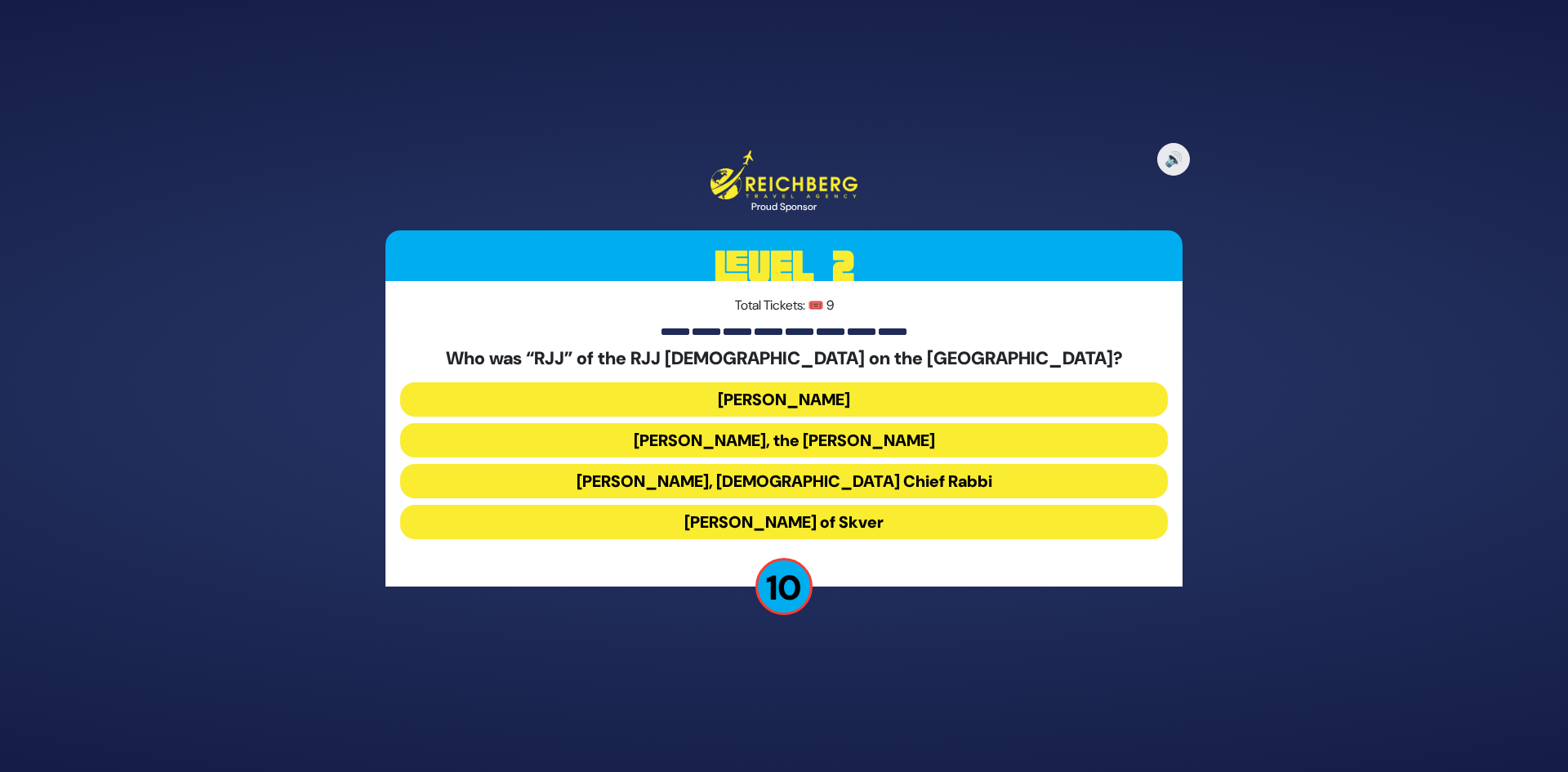
click at [762, 440] on button "Rabbi Yaakov Yosef Yoszef, the Rav HaKolel" at bounding box center [784, 440] width 768 height 35
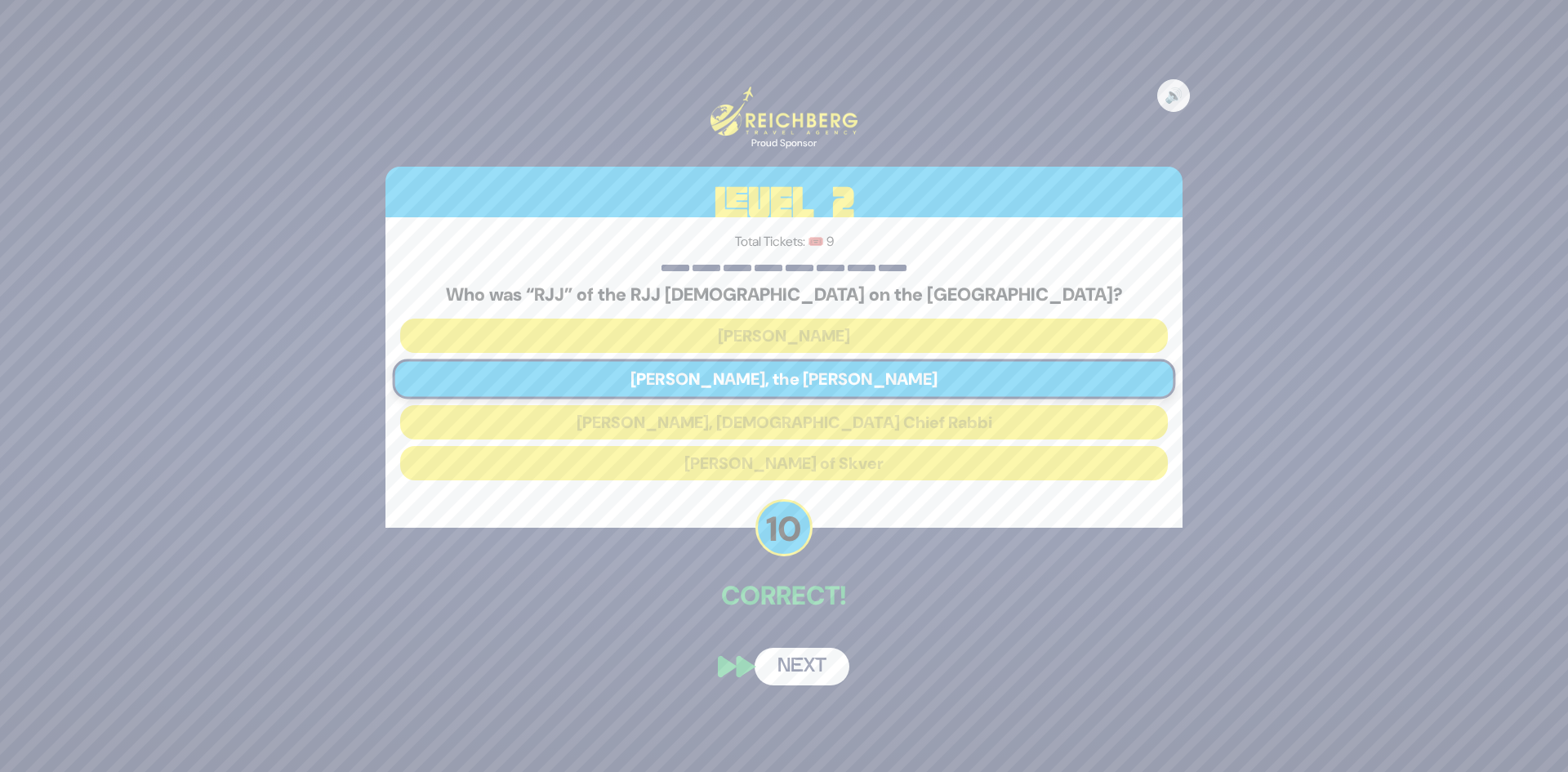
click at [790, 661] on button "Next" at bounding box center [802, 666] width 95 height 37
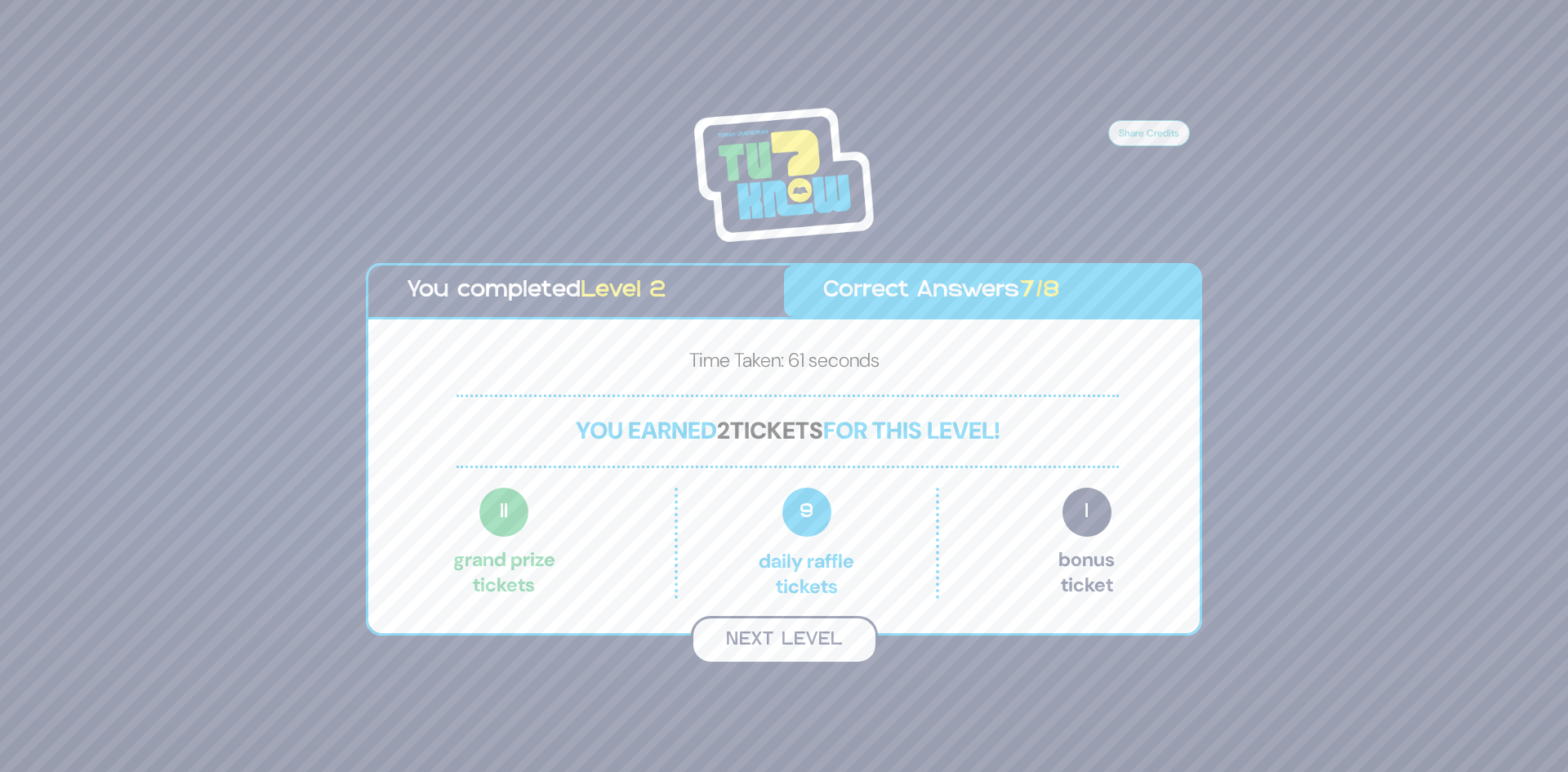
click at [790, 654] on button "Next Level" at bounding box center [784, 640] width 187 height 48
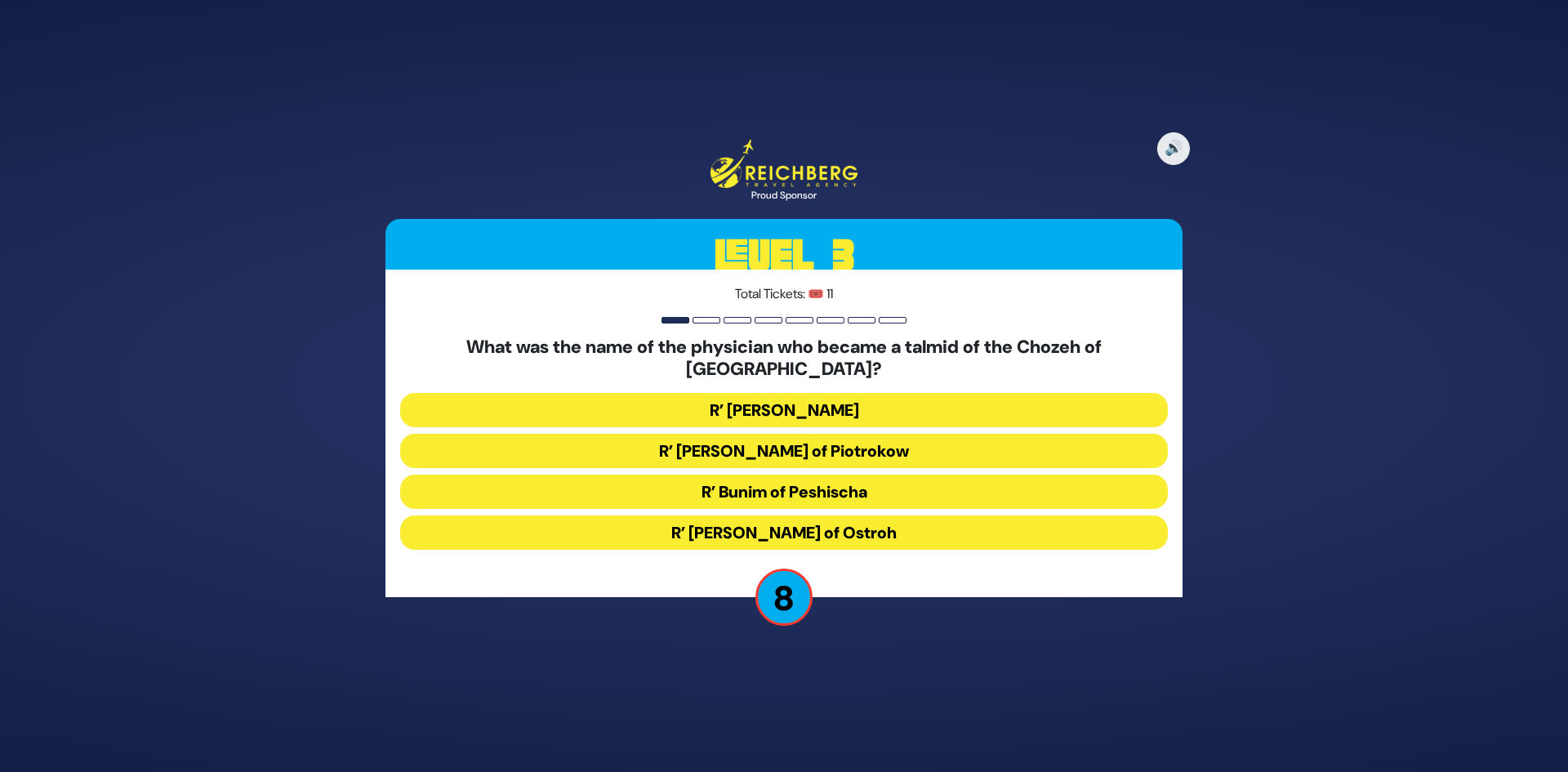
click at [784, 489] on button "R’ Bunim of Peshischa" at bounding box center [784, 492] width 768 height 35
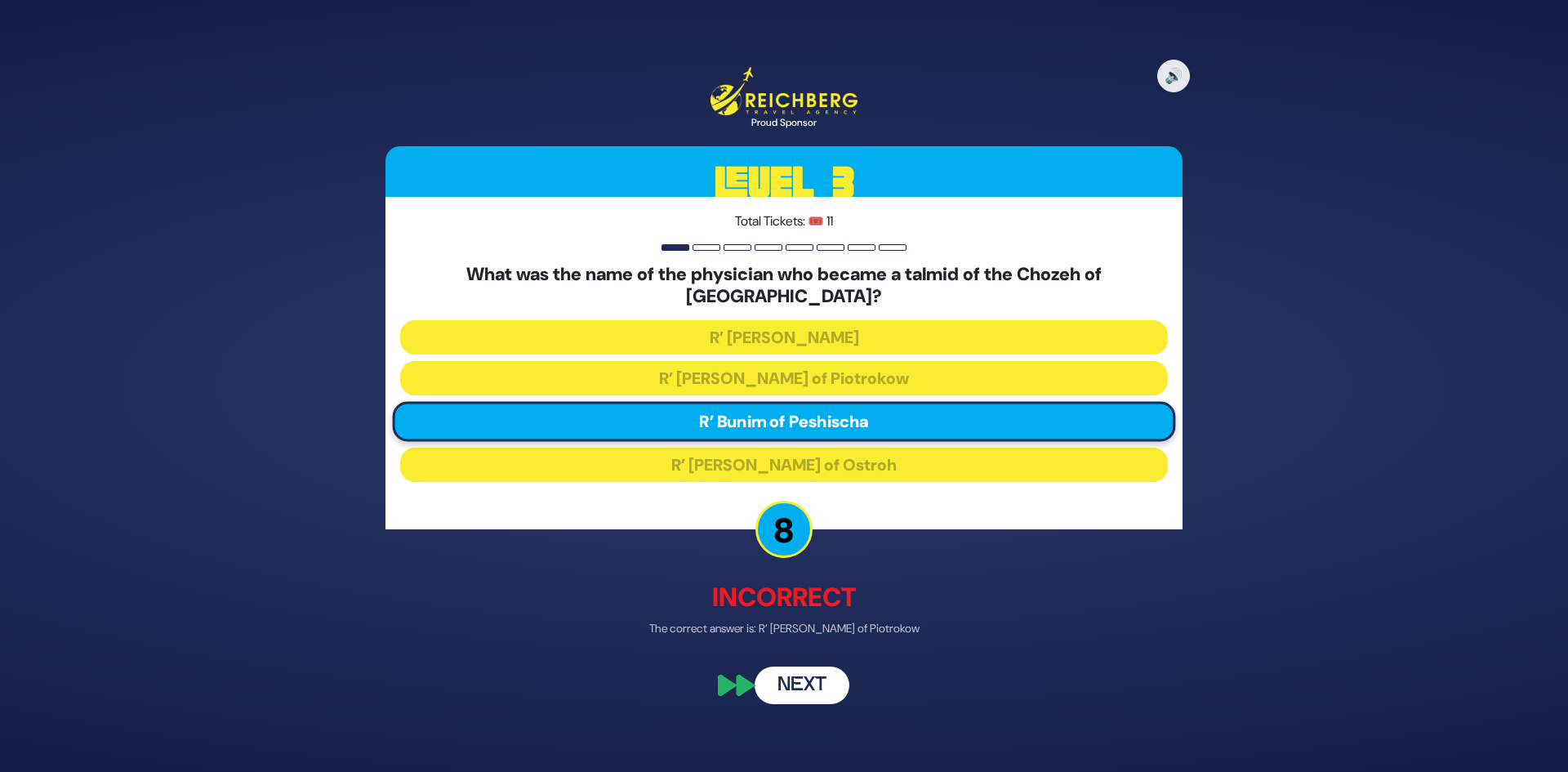
click at [799, 679] on button "Next" at bounding box center [802, 686] width 95 height 37
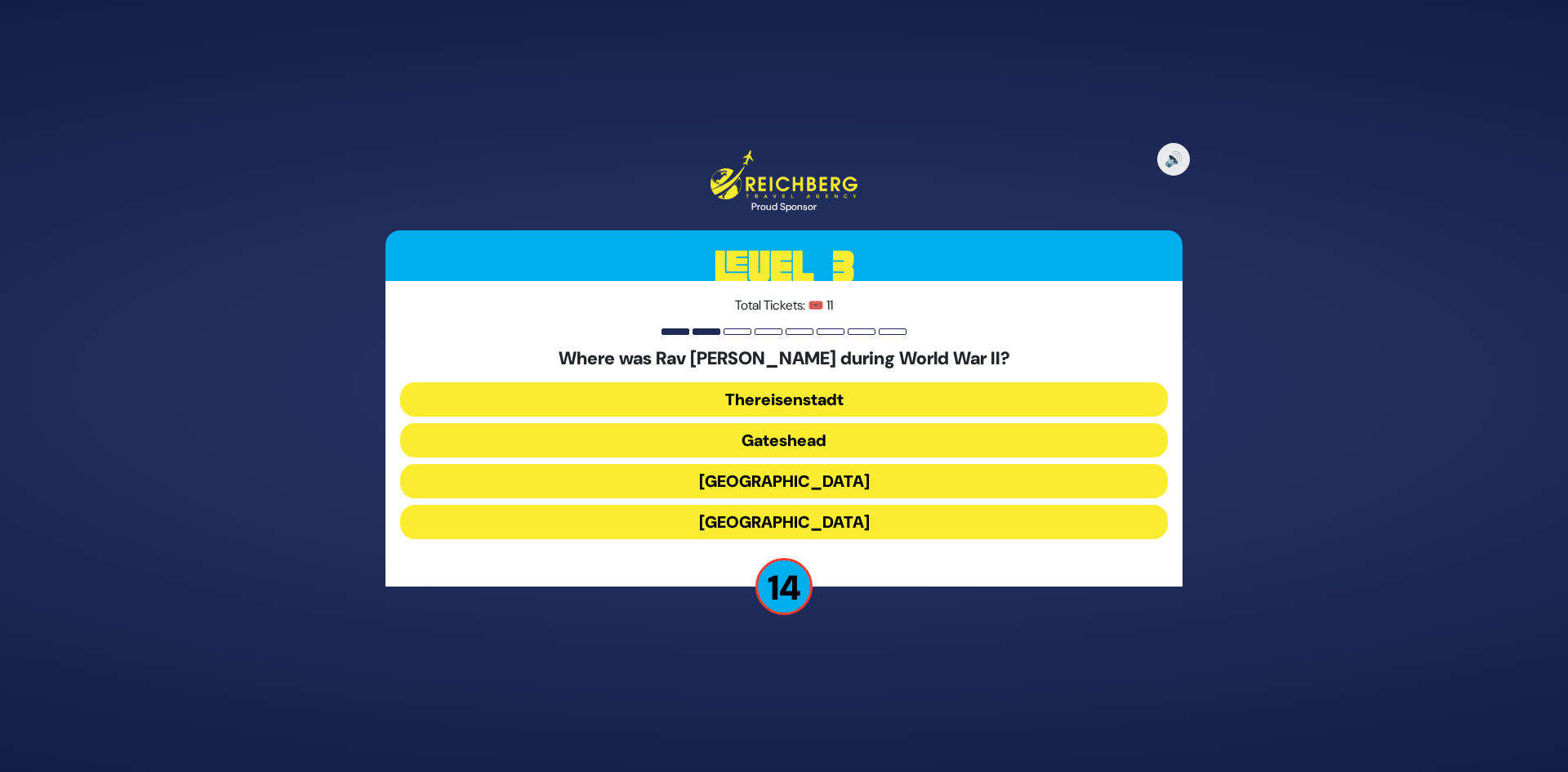
click at [795, 434] on button "Gateshead" at bounding box center [784, 440] width 768 height 35
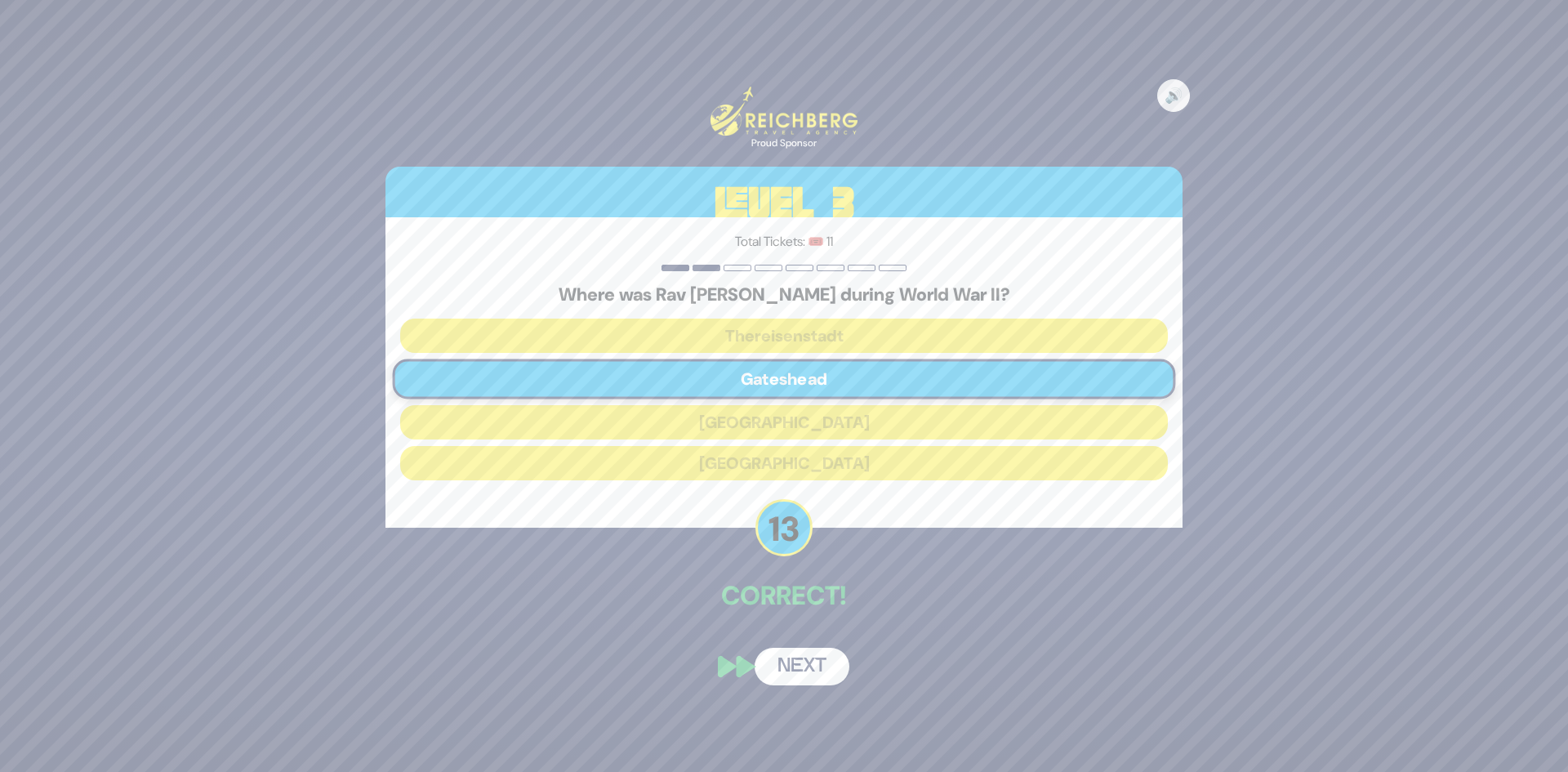
click at [797, 668] on button "Next" at bounding box center [802, 666] width 95 height 37
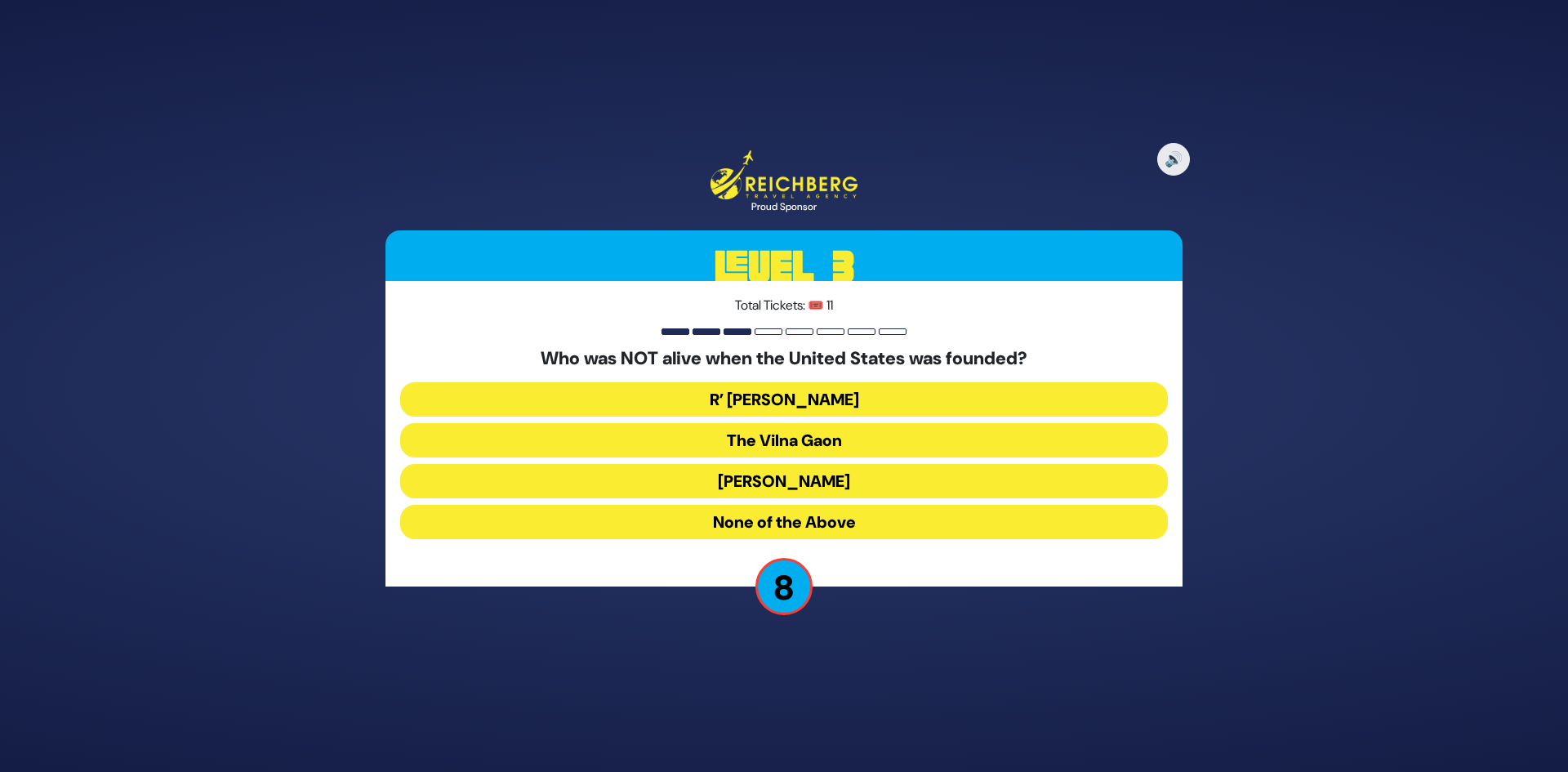
click at [795, 524] on button "None of the Above" at bounding box center [784, 523] width 768 height 35
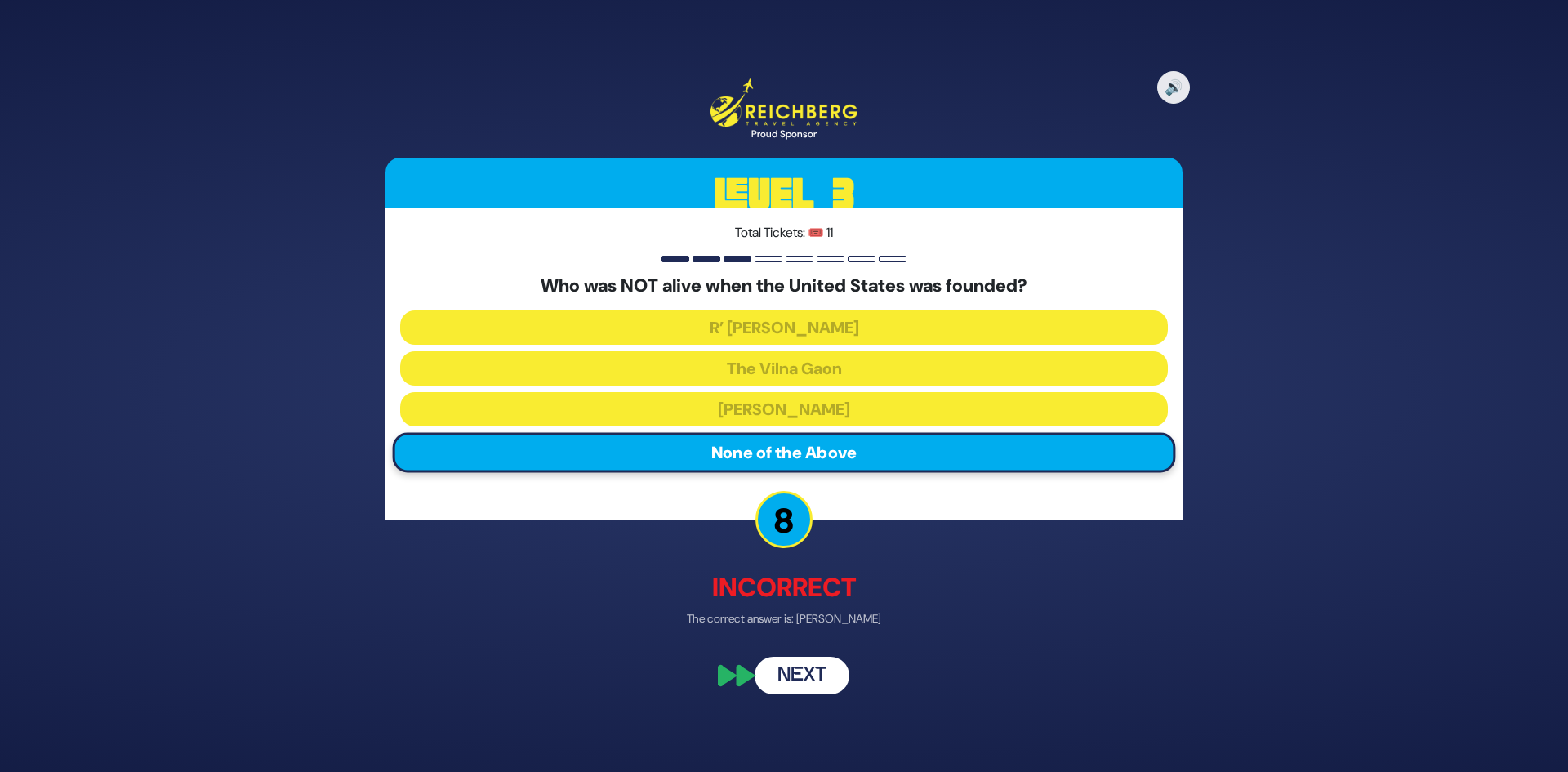
click at [791, 680] on button "Next" at bounding box center [802, 674] width 95 height 37
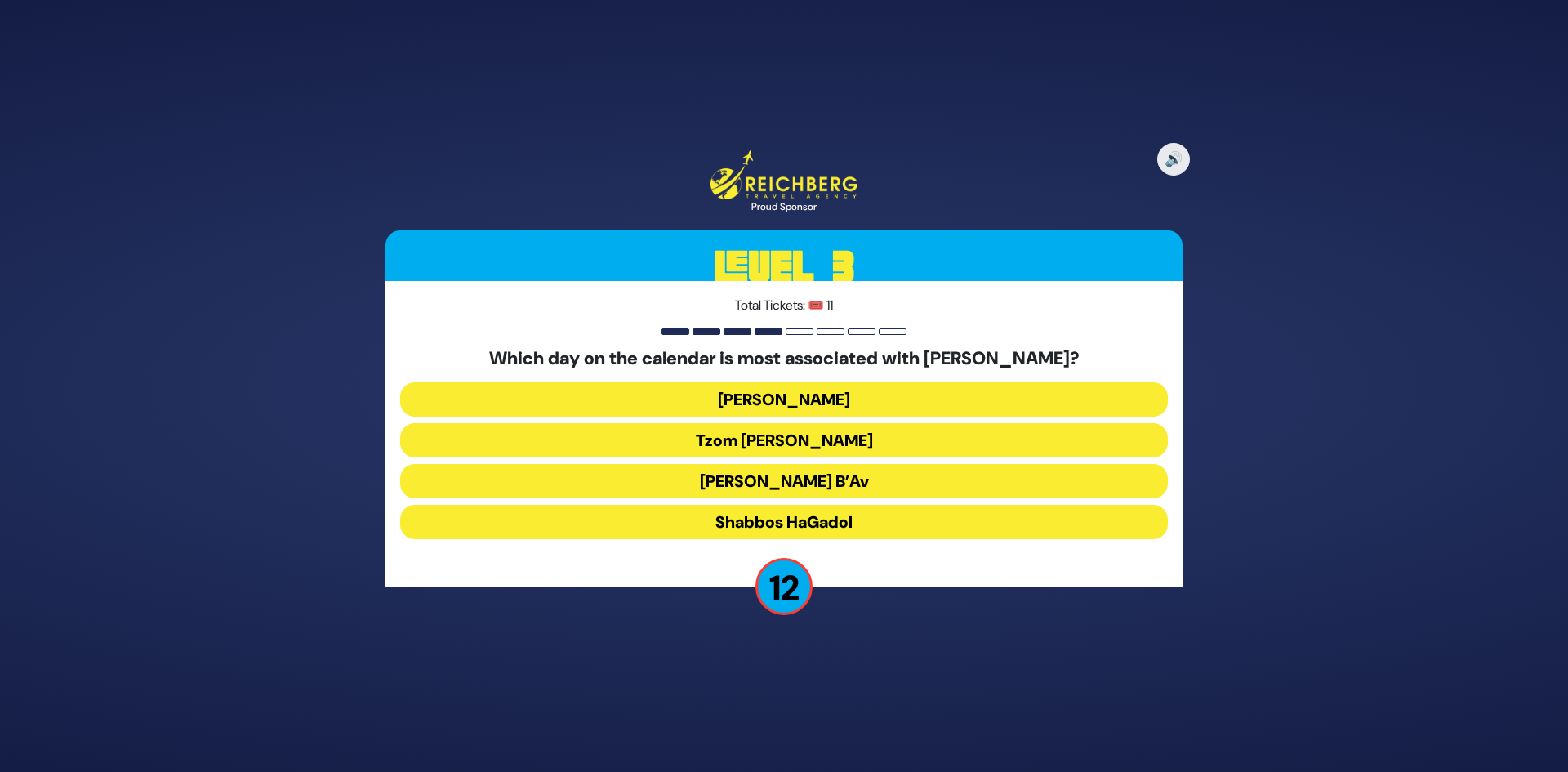
click at [831, 403] on button "Hoshana Rabba" at bounding box center [784, 399] width 768 height 35
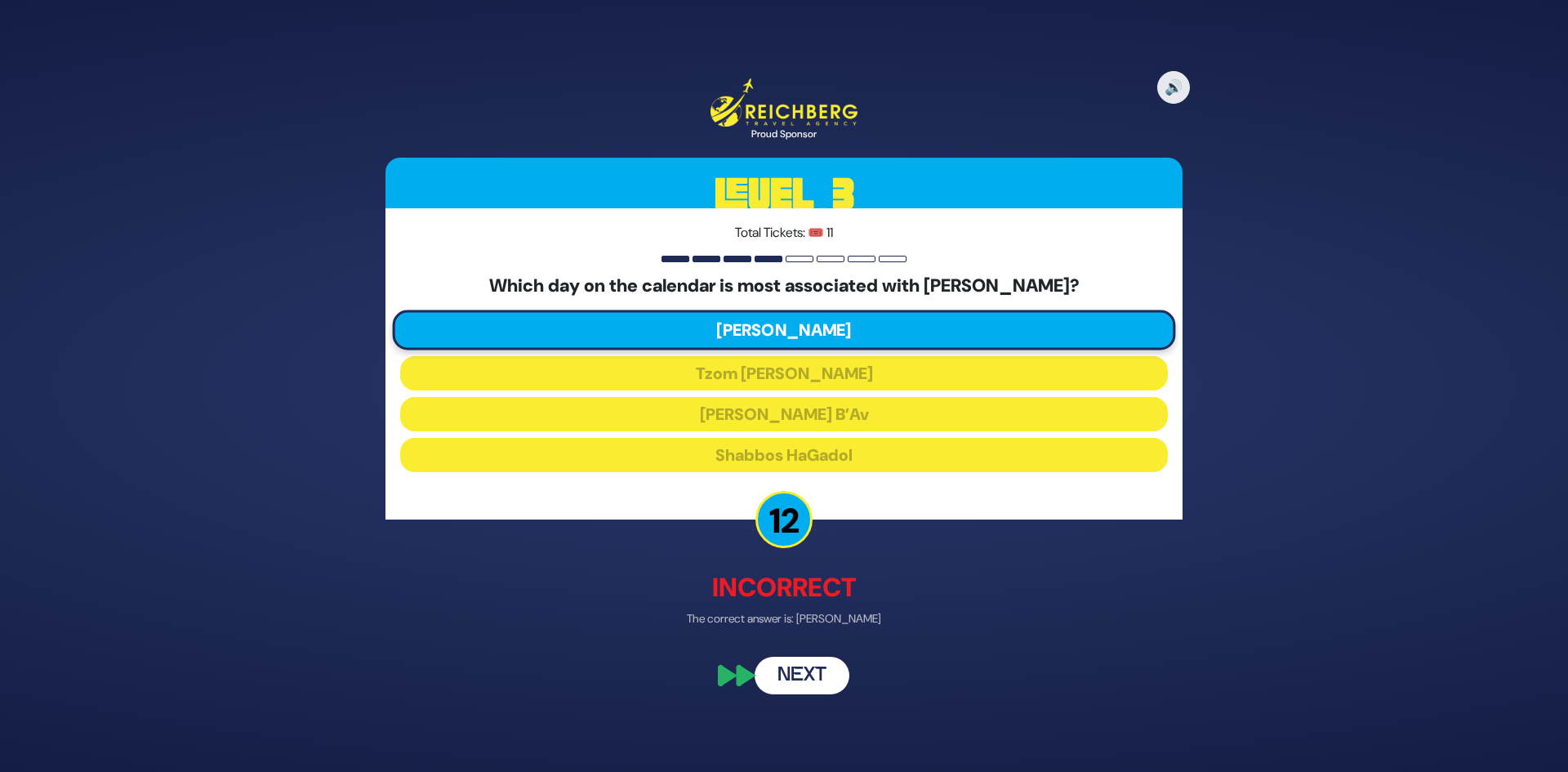
click at [788, 674] on button "Next" at bounding box center [802, 674] width 95 height 37
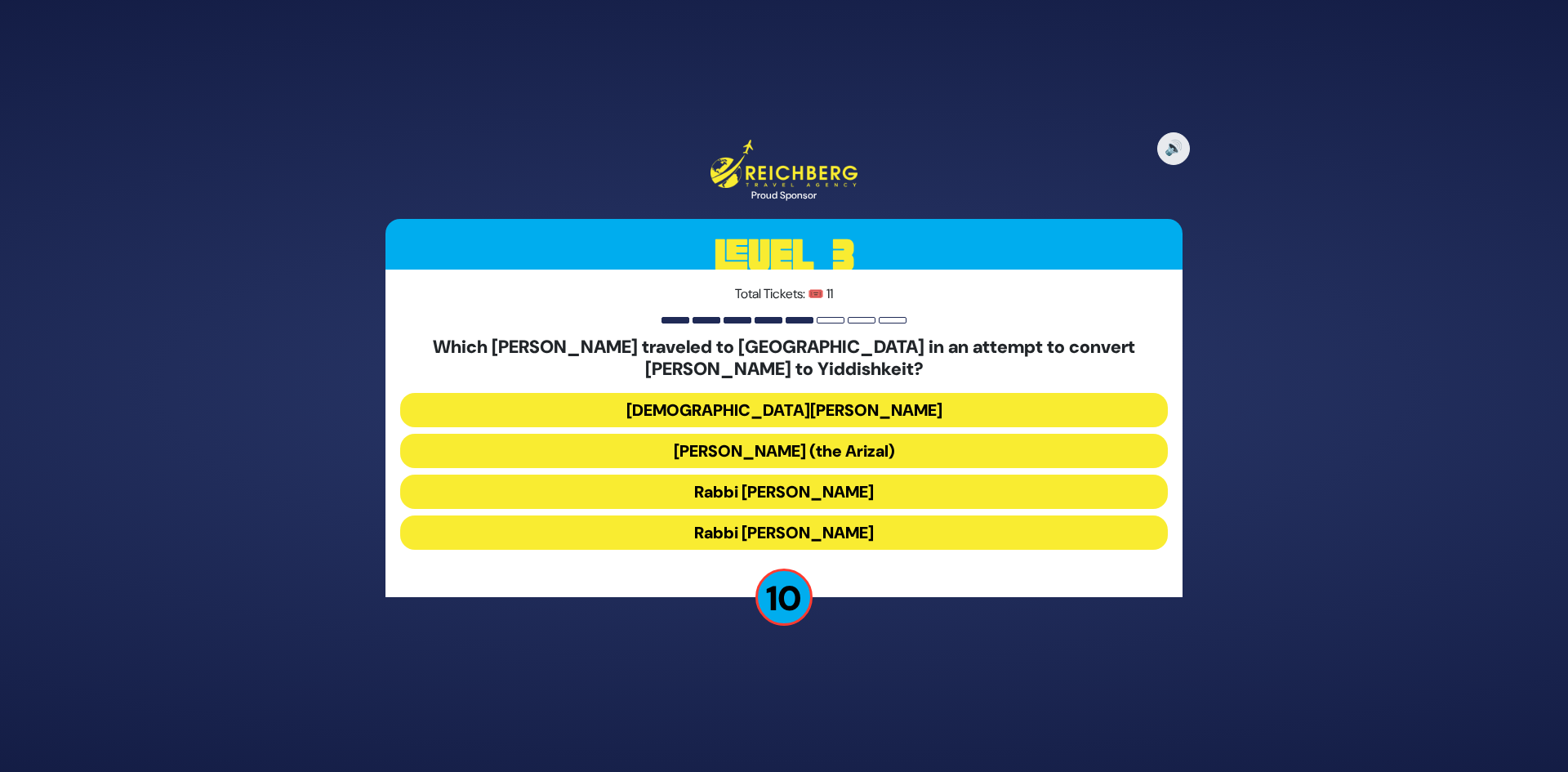
click at [775, 529] on button "Rabbi Shlomo Molcho" at bounding box center [784, 533] width 768 height 35
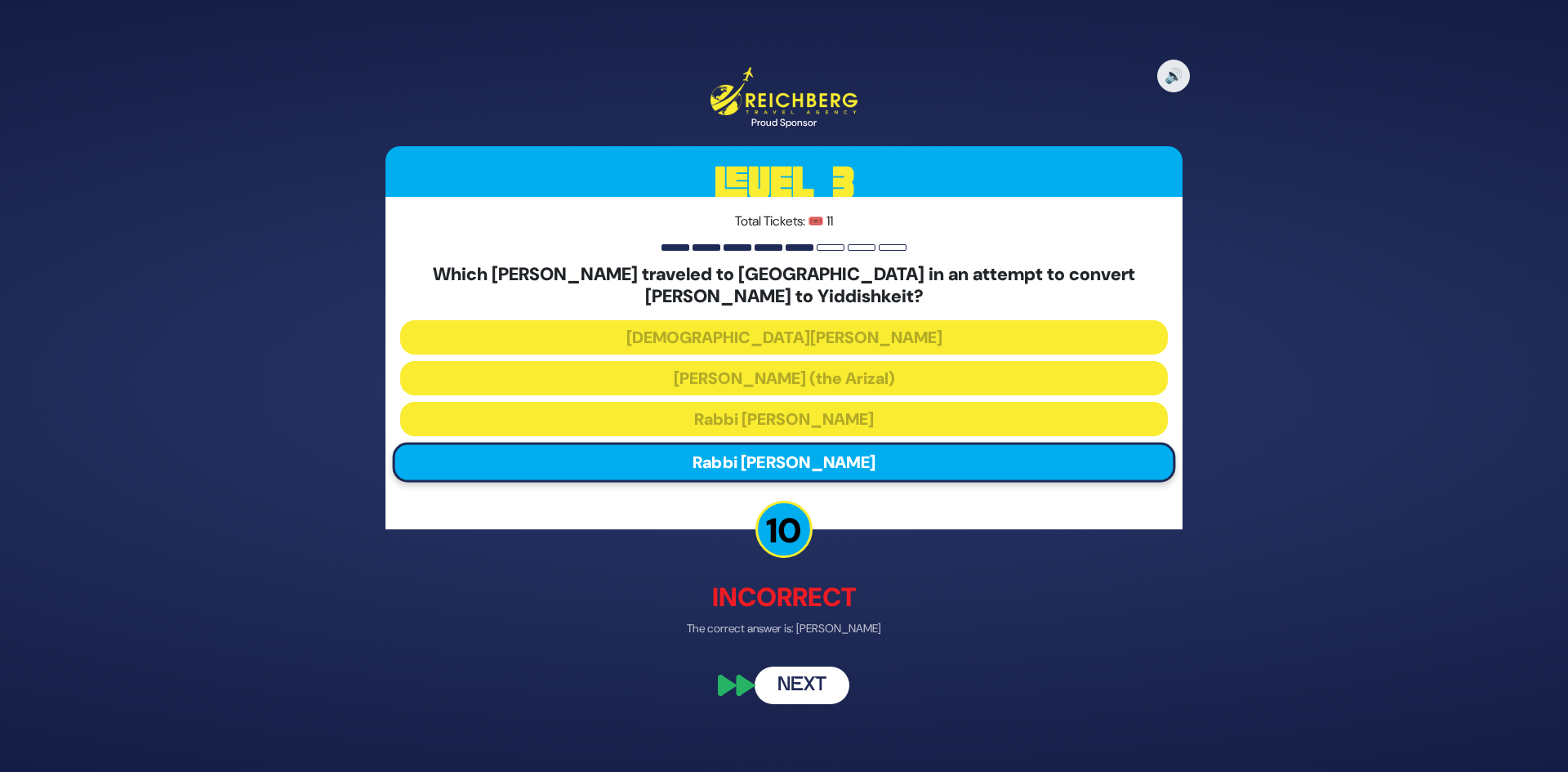
click at [785, 682] on button "Next" at bounding box center [802, 686] width 95 height 37
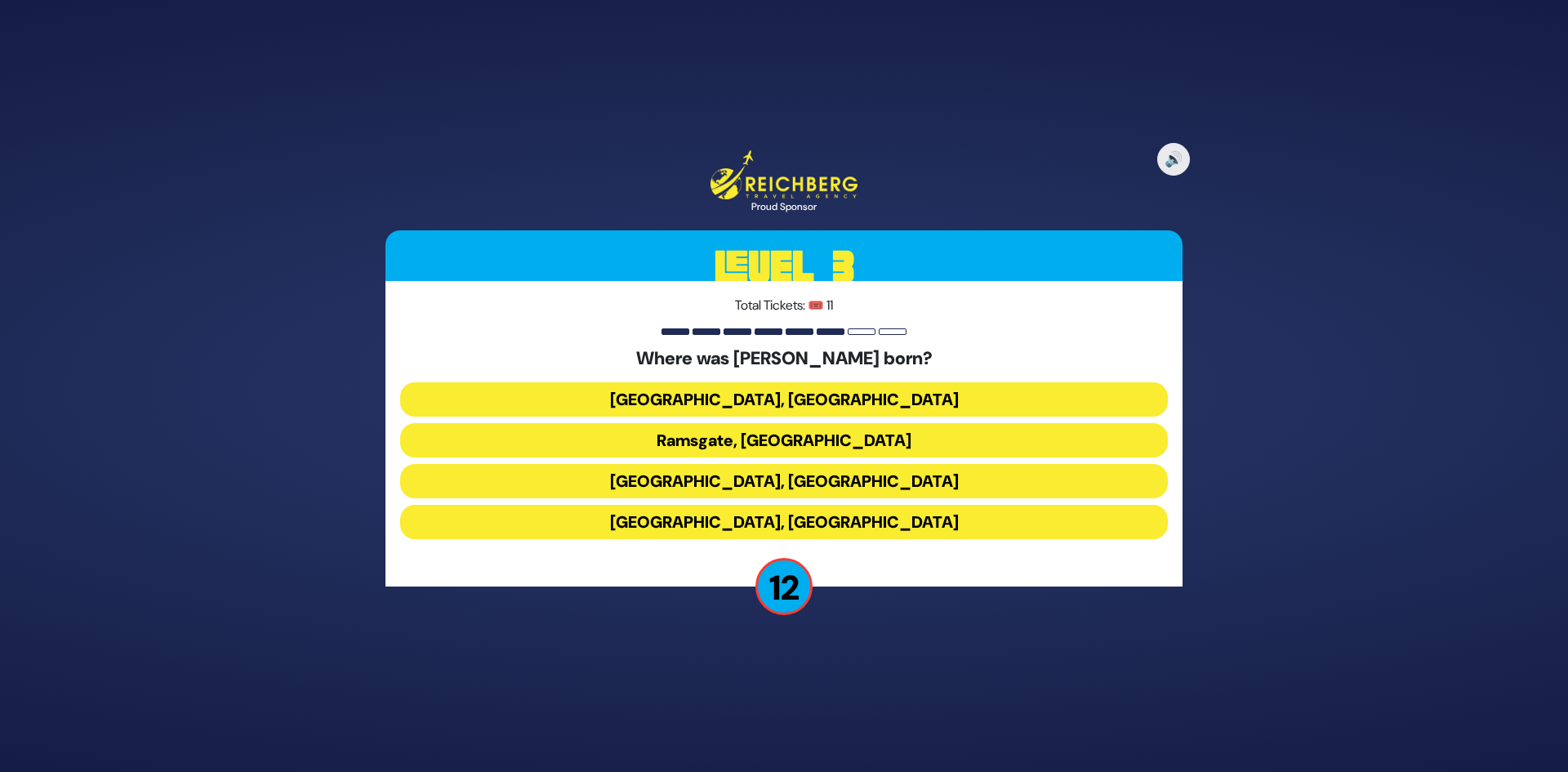
click at [795, 437] on button "Ramsgate, England" at bounding box center [784, 440] width 768 height 35
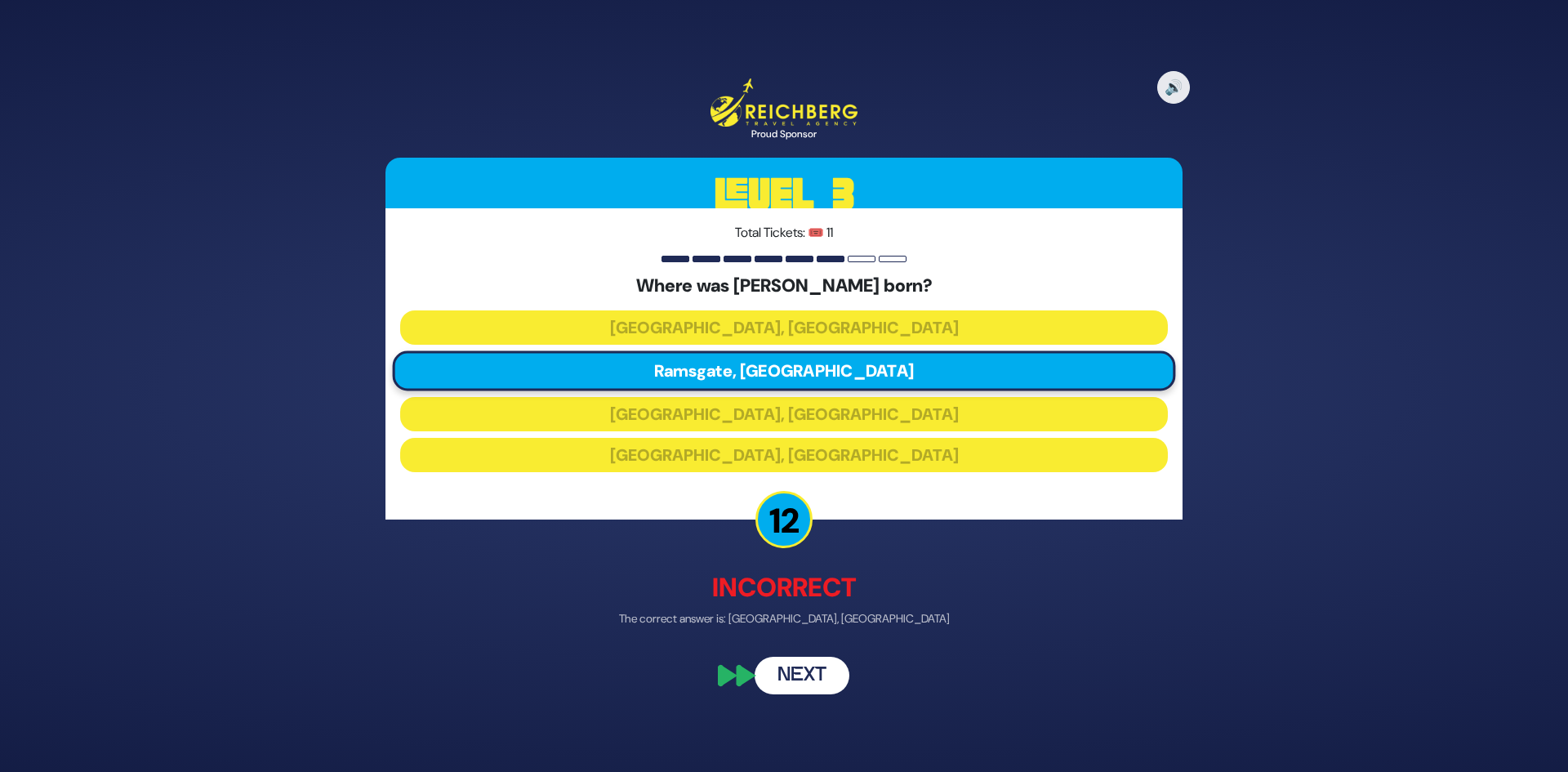
click at [798, 669] on button "Next" at bounding box center [802, 674] width 95 height 37
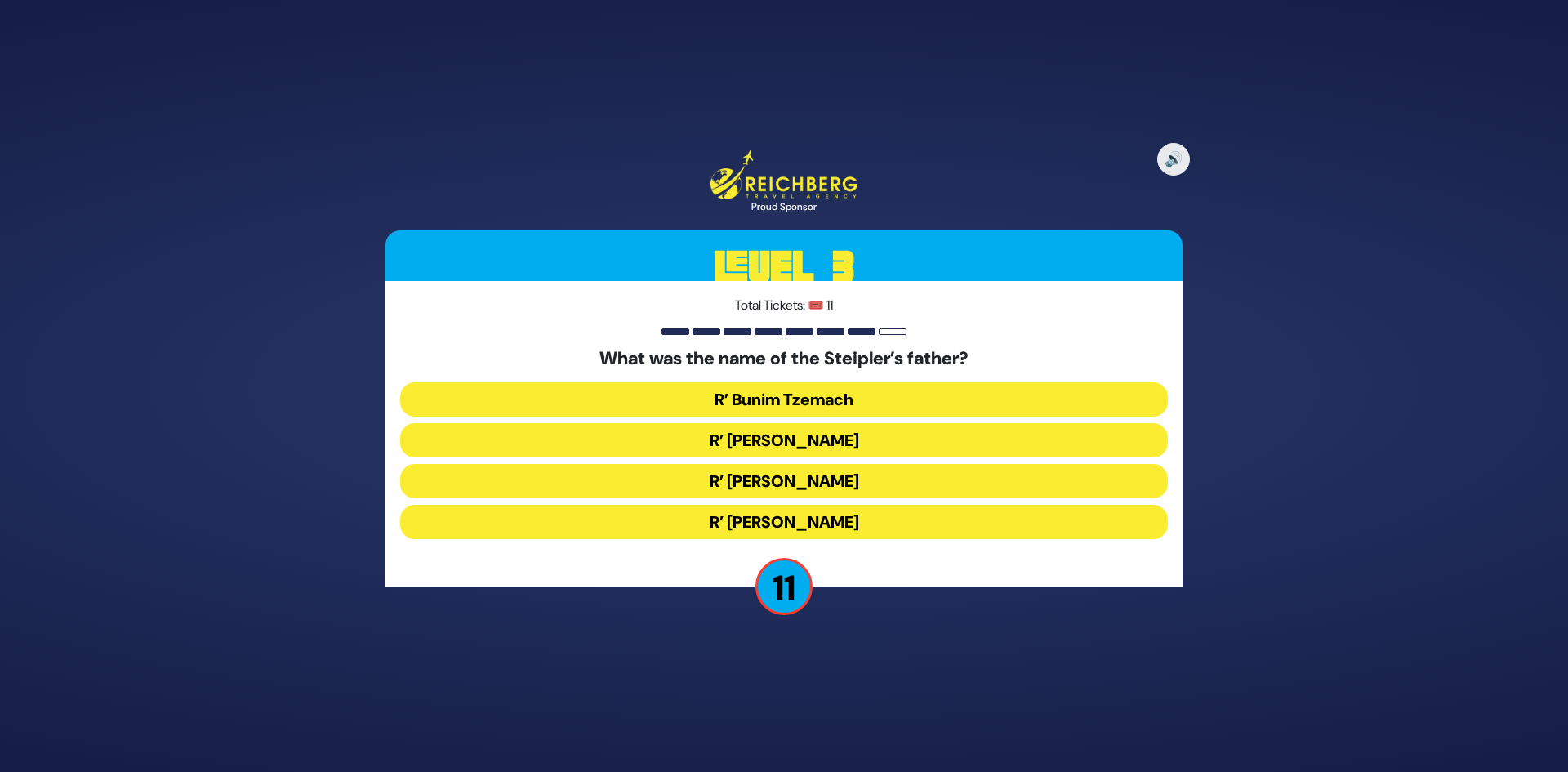
click at [811, 437] on button "R’ Boruch Peretz" at bounding box center [784, 440] width 768 height 35
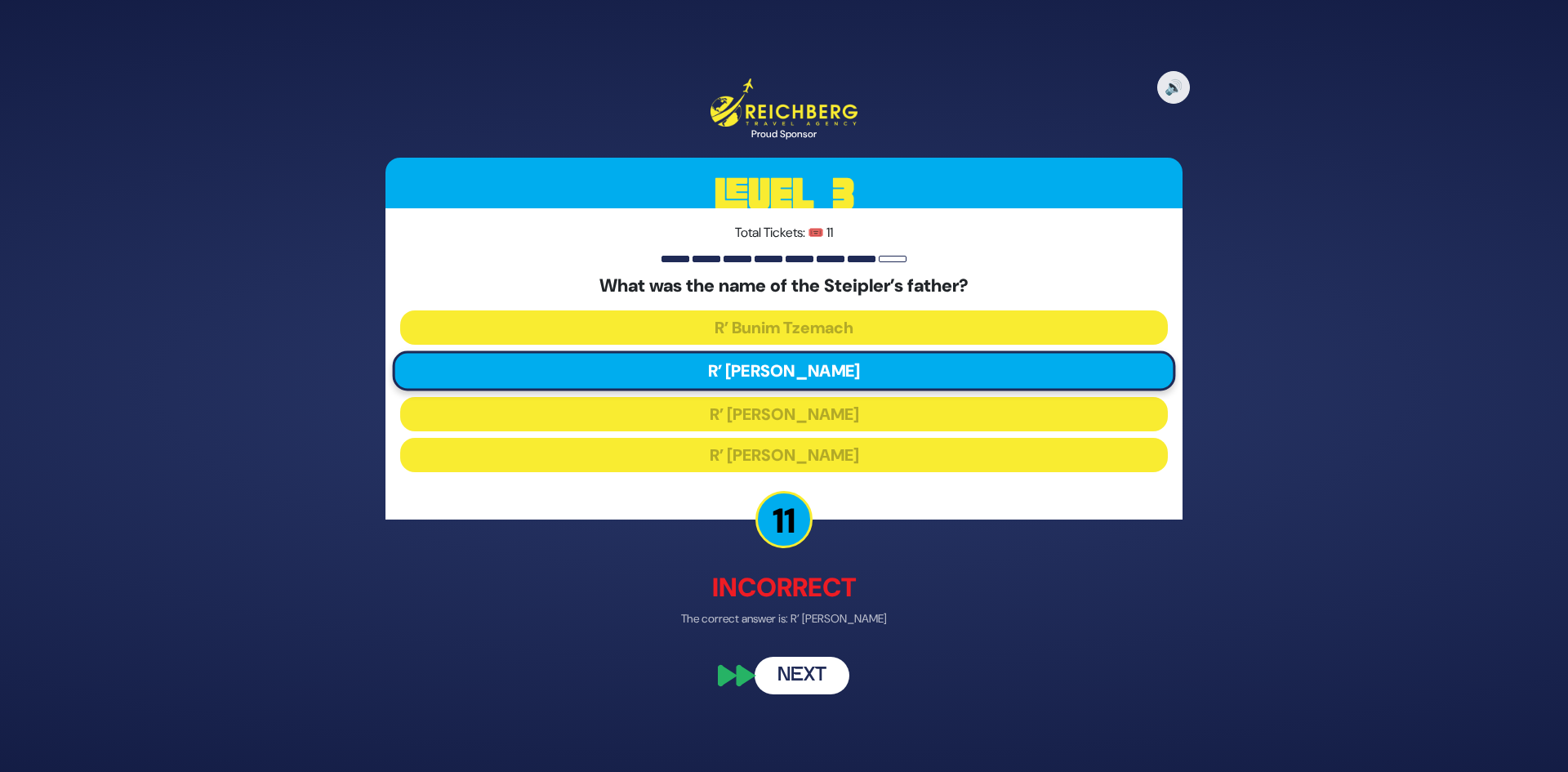
click at [791, 676] on button "Next" at bounding box center [802, 674] width 95 height 37
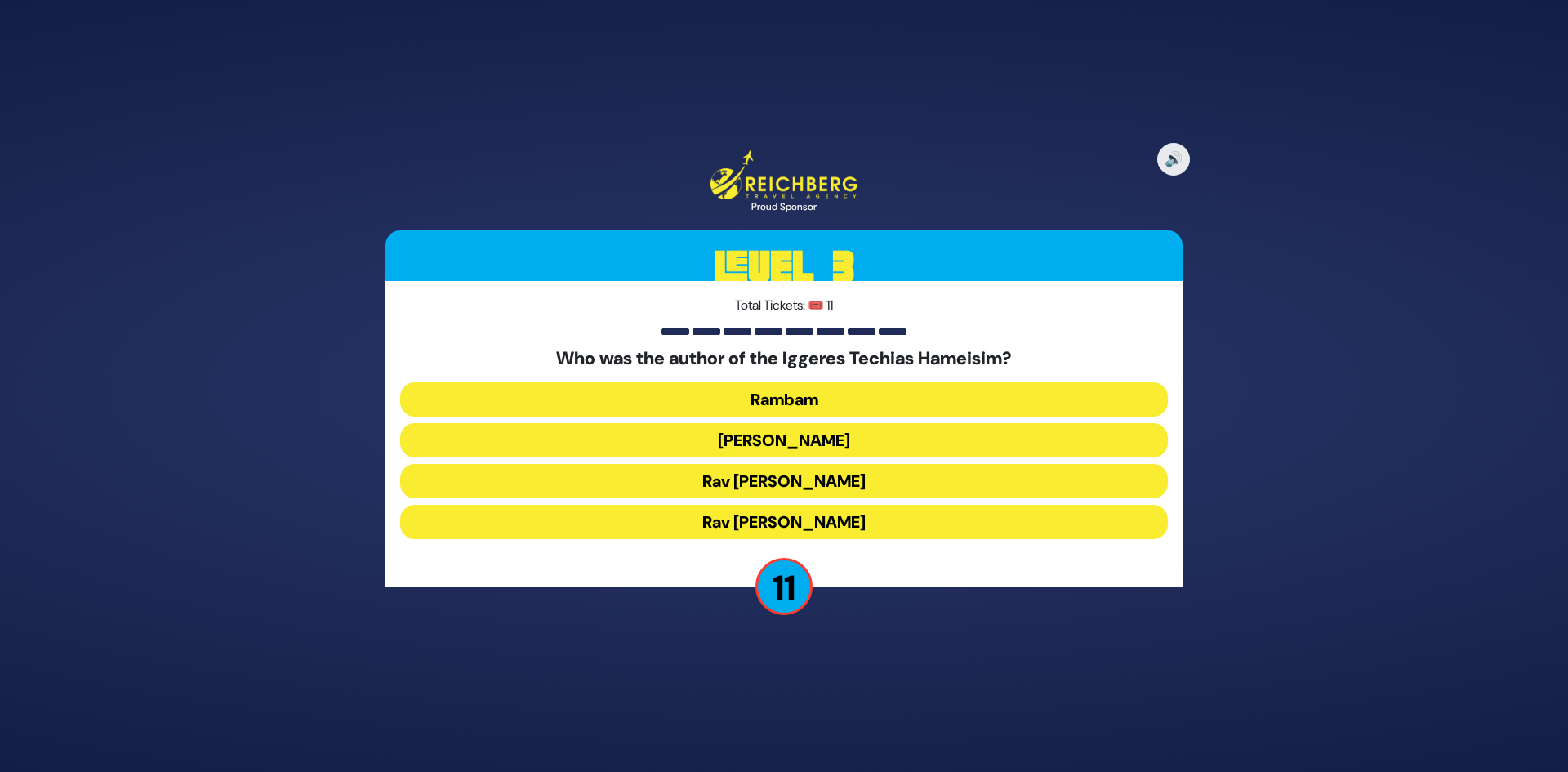
click at [795, 481] on button "Rav Moshe Chaim Luzzatto" at bounding box center [784, 481] width 768 height 35
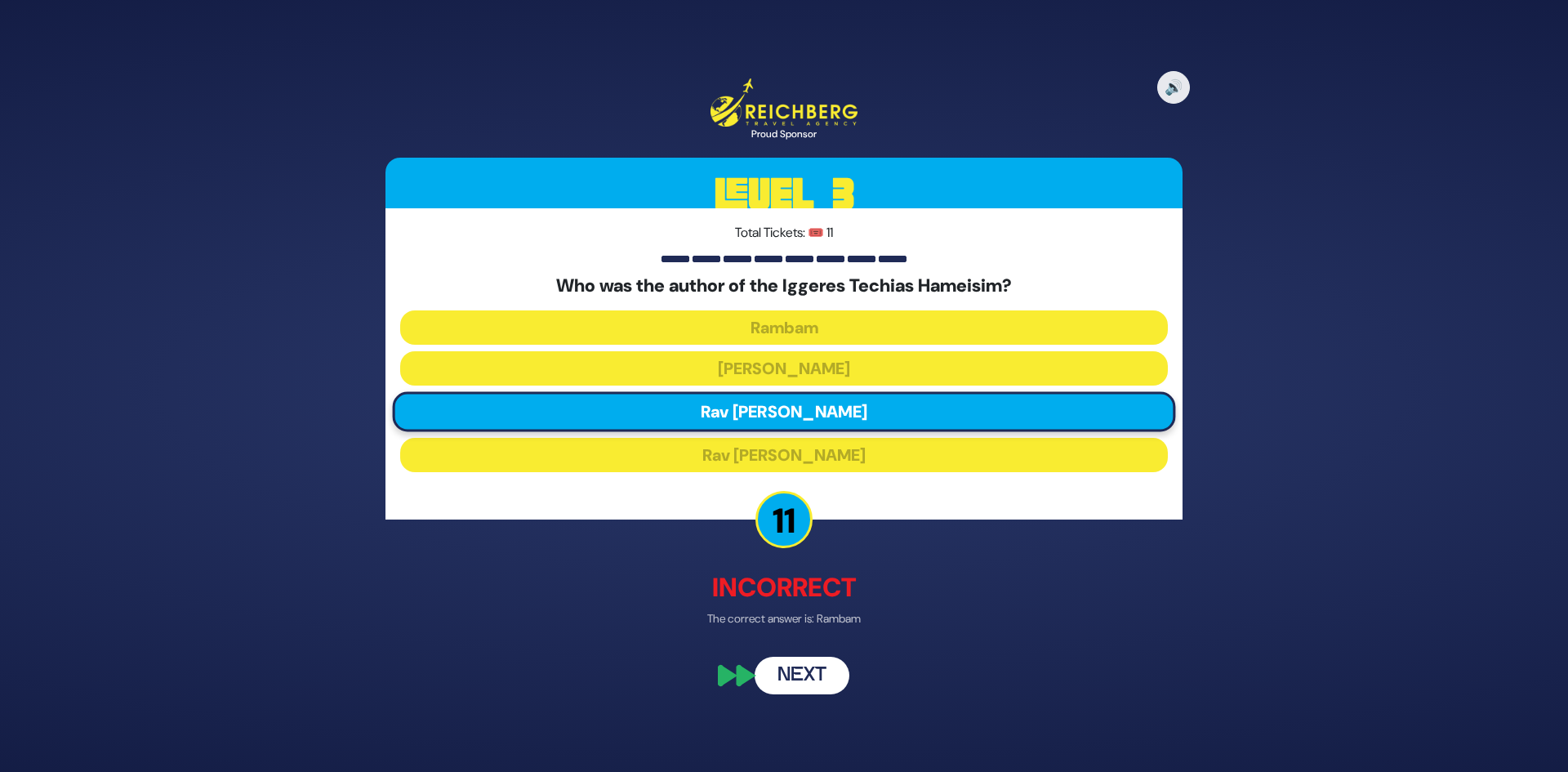
click at [798, 659] on button "Next" at bounding box center [802, 674] width 95 height 37
